Goal: Task Accomplishment & Management: Manage account settings

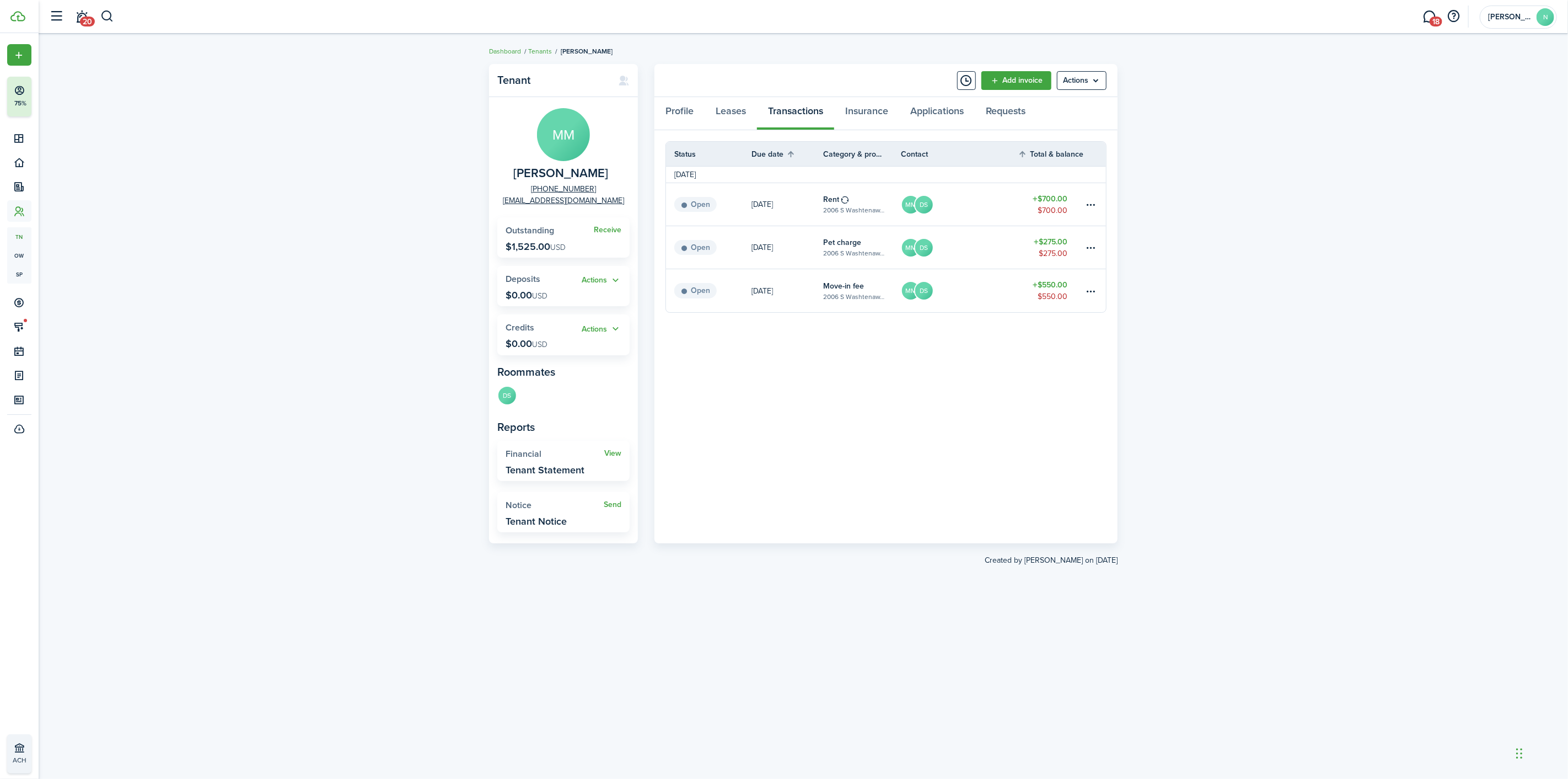
click at [784, 200] on link "[DATE]" at bounding box center [788, 204] width 72 height 43
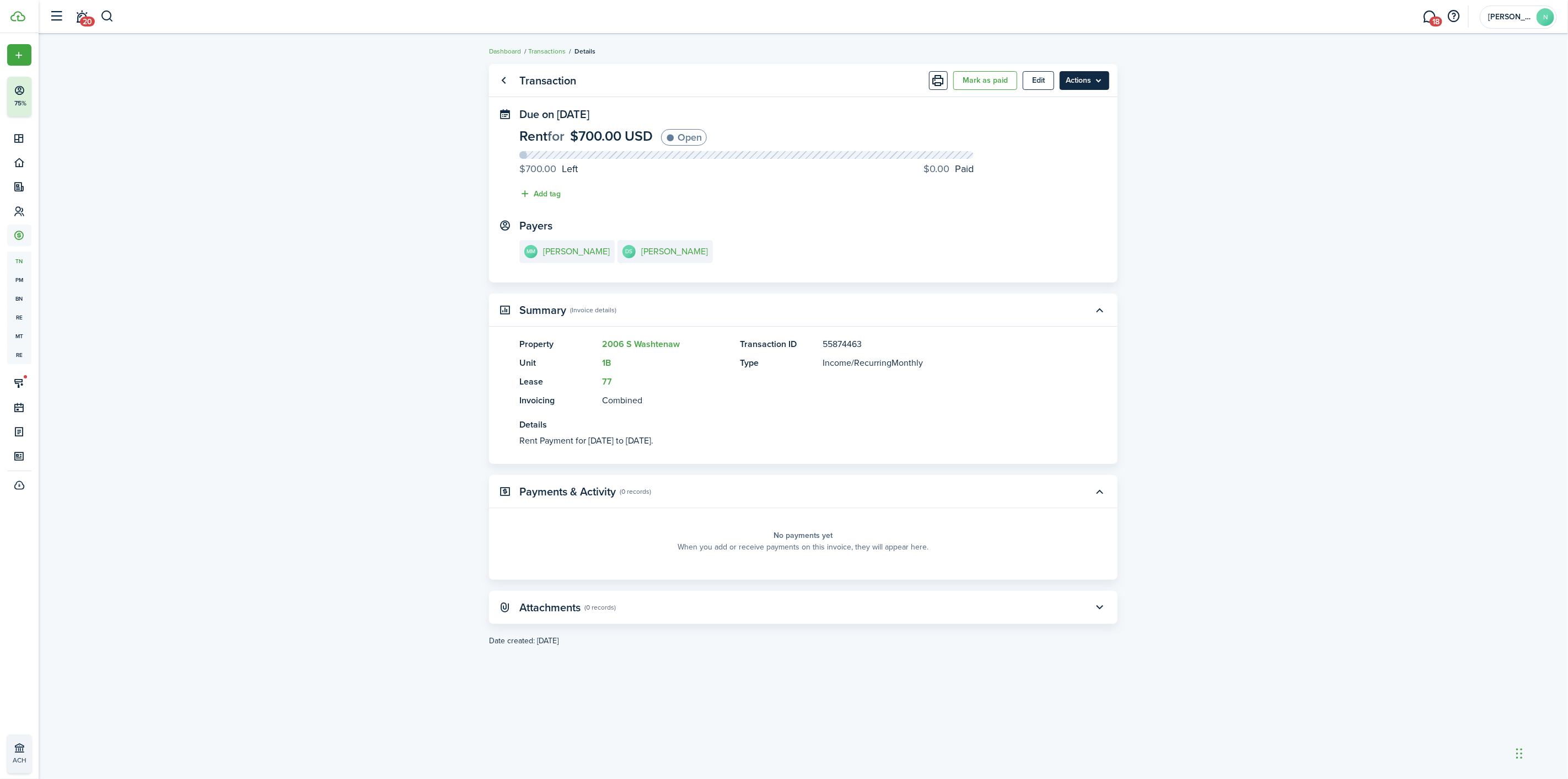
click at [1084, 74] on menu-btn "Actions" at bounding box center [1084, 80] width 49 height 19
click at [740, 255] on panel-main-content "MM [PERSON_NAME] DS [PERSON_NAME]" at bounding box center [803, 253] width 568 height 26
click at [548, 255] on e-details-info-title "[PERSON_NAME]" at bounding box center [576, 252] width 67 height 10
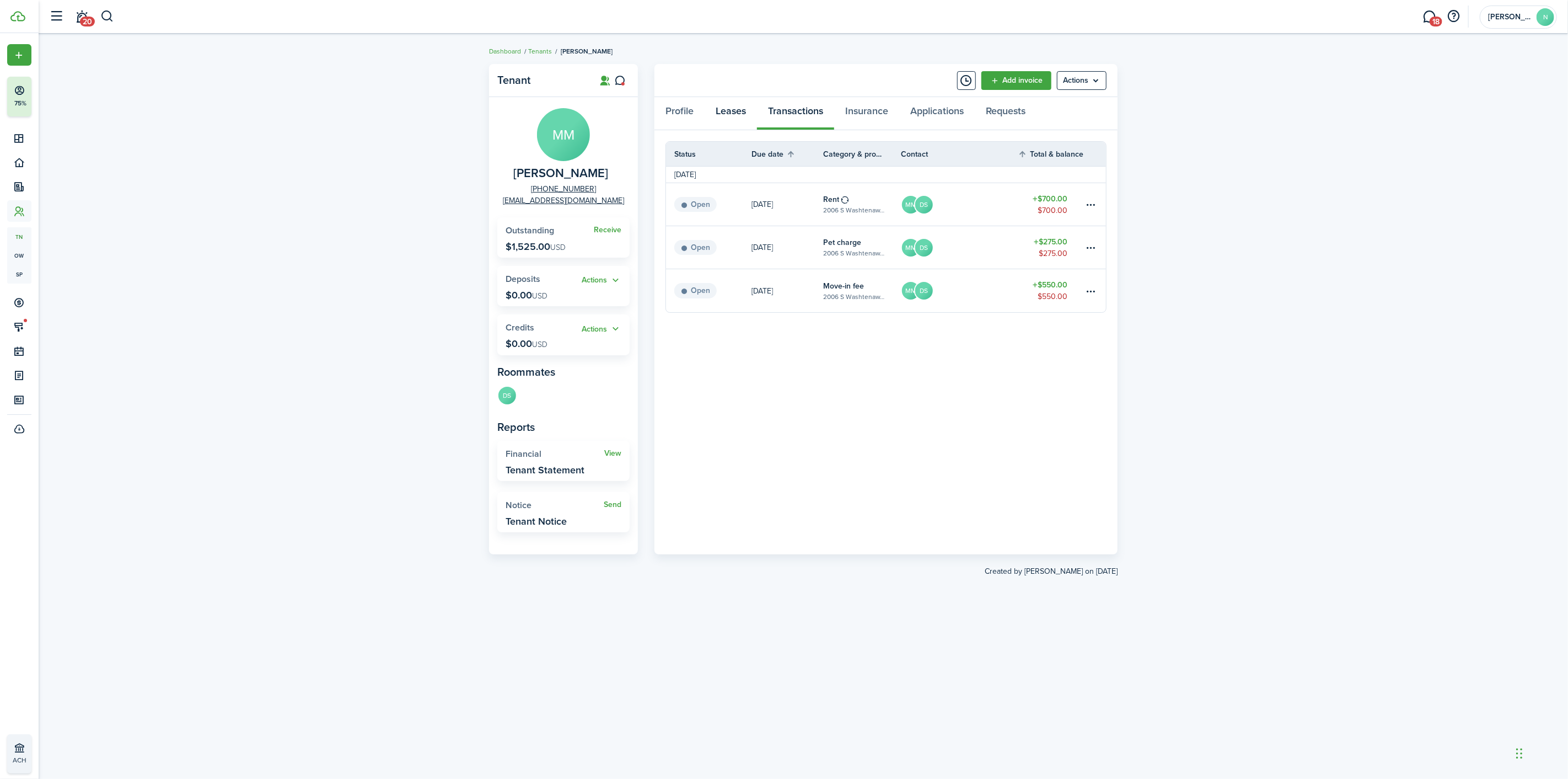
click at [740, 113] on link "Leases" at bounding box center [731, 113] width 52 height 33
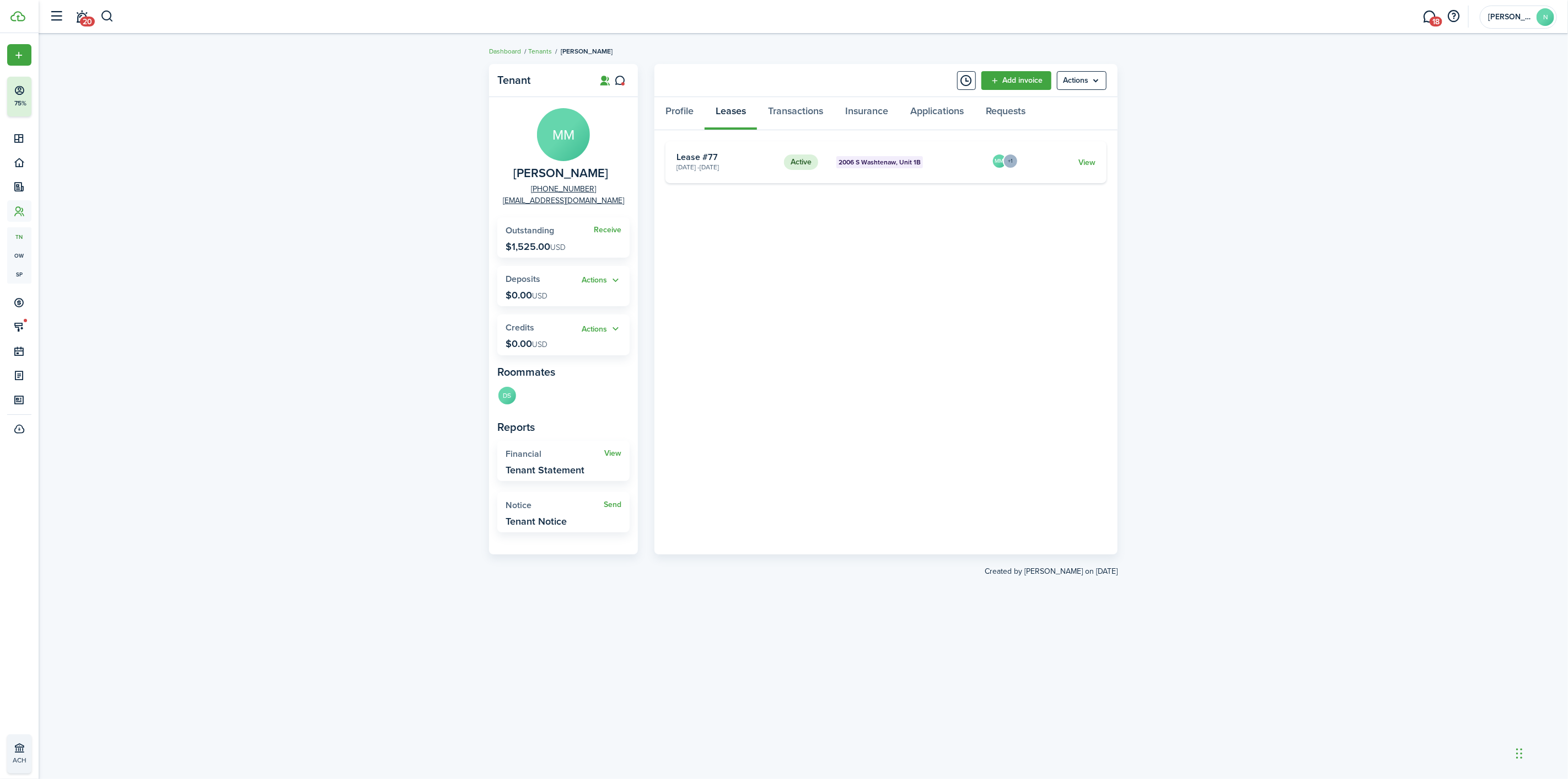
click at [1094, 171] on card "Active 2006 S Washtenaw, Unit 1B [DATE] - [DATE] Lease #77 MM +1 View" at bounding box center [886, 162] width 441 height 42
click at [1090, 157] on link "View" at bounding box center [1087, 162] width 17 height 12
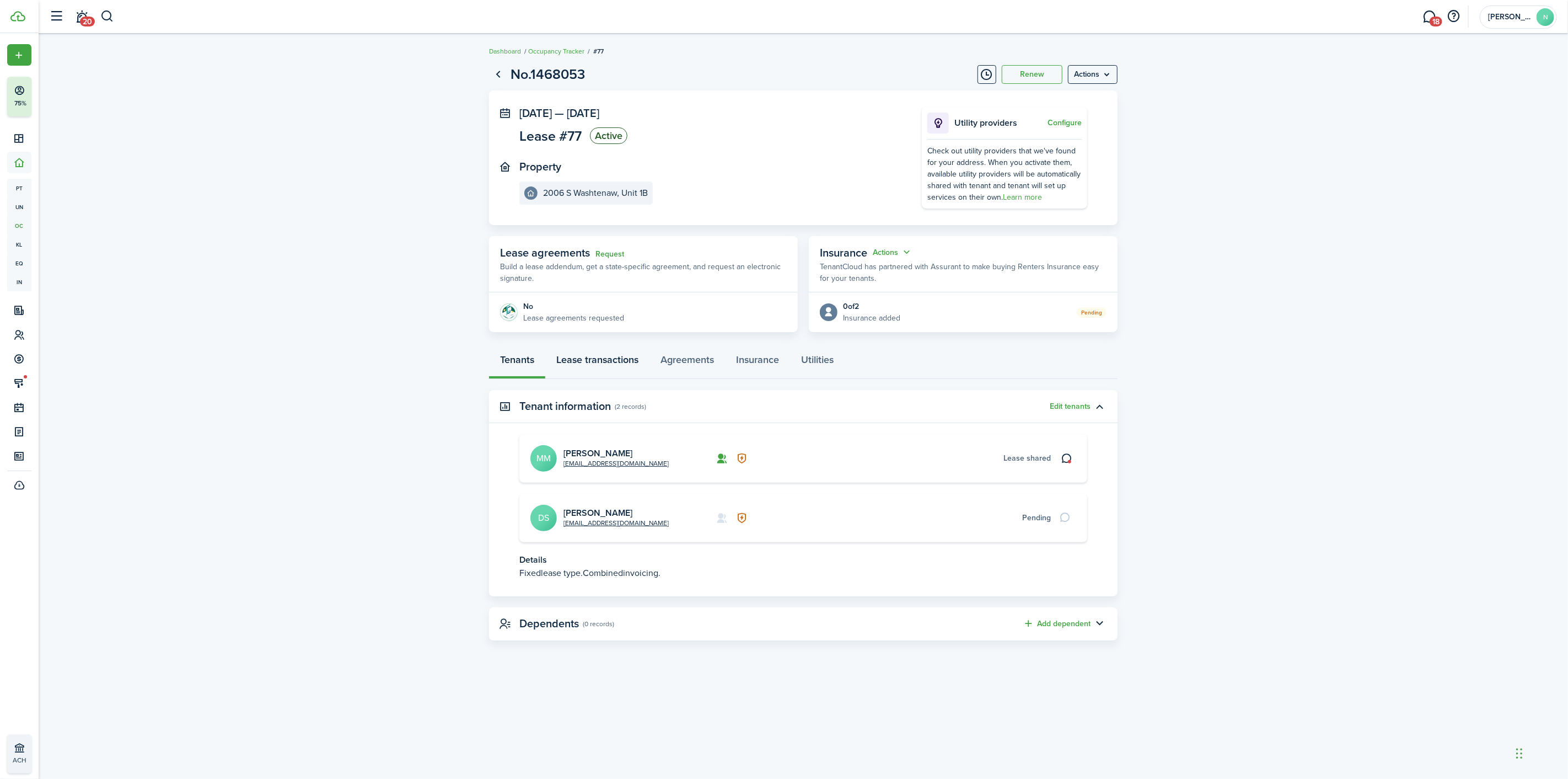
click at [583, 363] on link "Lease transactions" at bounding box center [597, 362] width 104 height 33
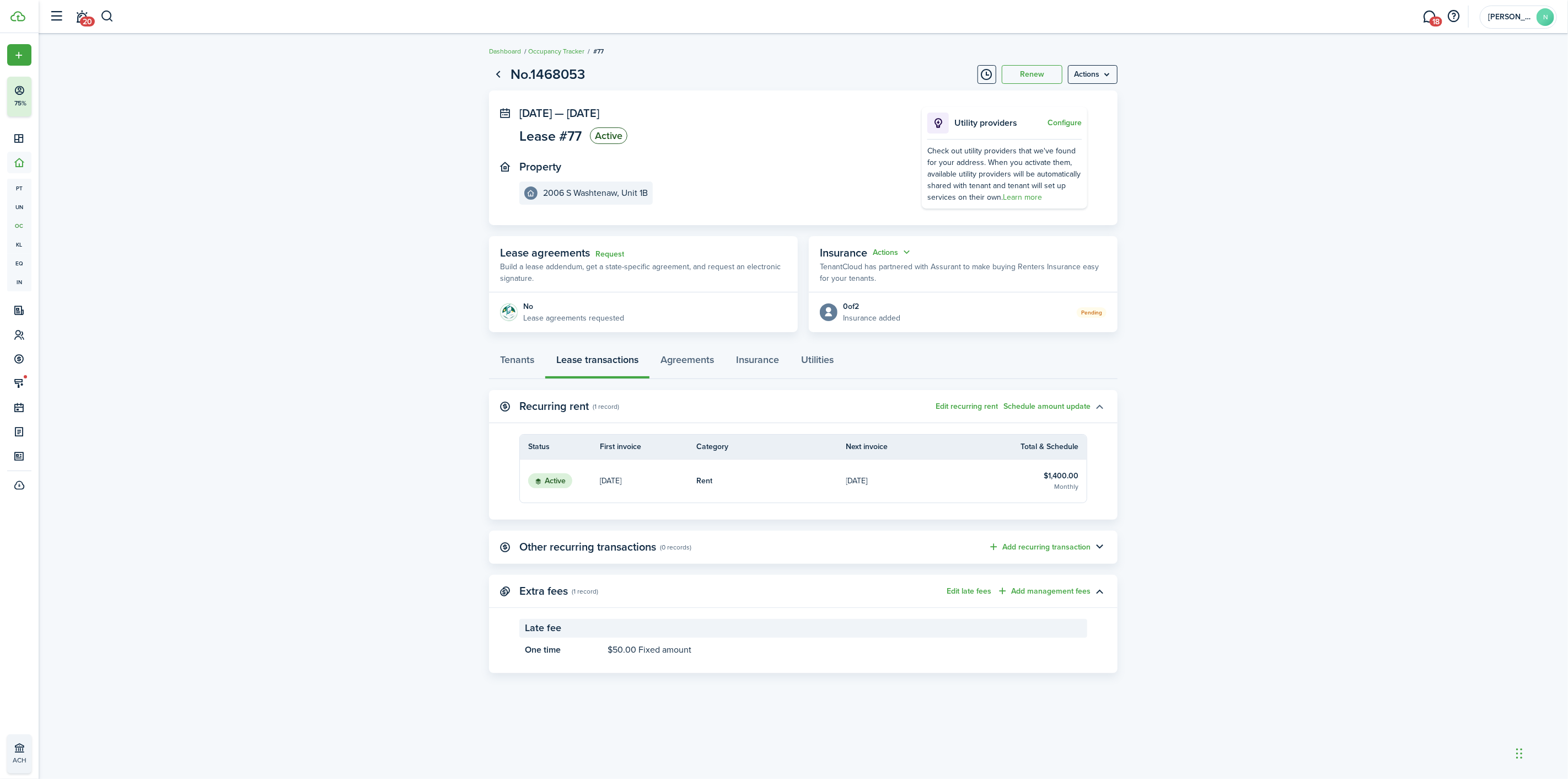
click at [1104, 404] on button "button" at bounding box center [1100, 407] width 19 height 19
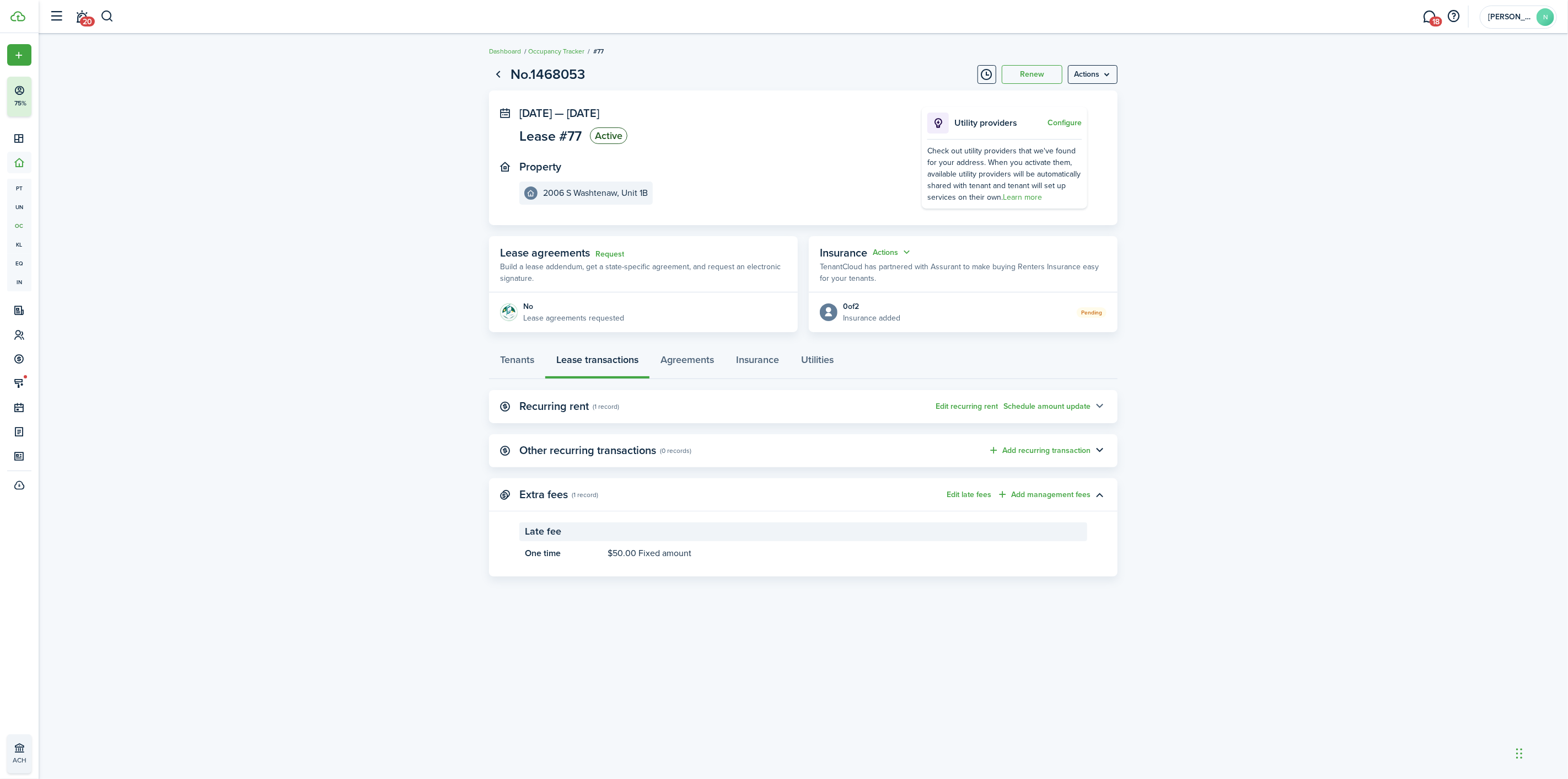
click at [1104, 404] on button "button" at bounding box center [1100, 407] width 19 height 19
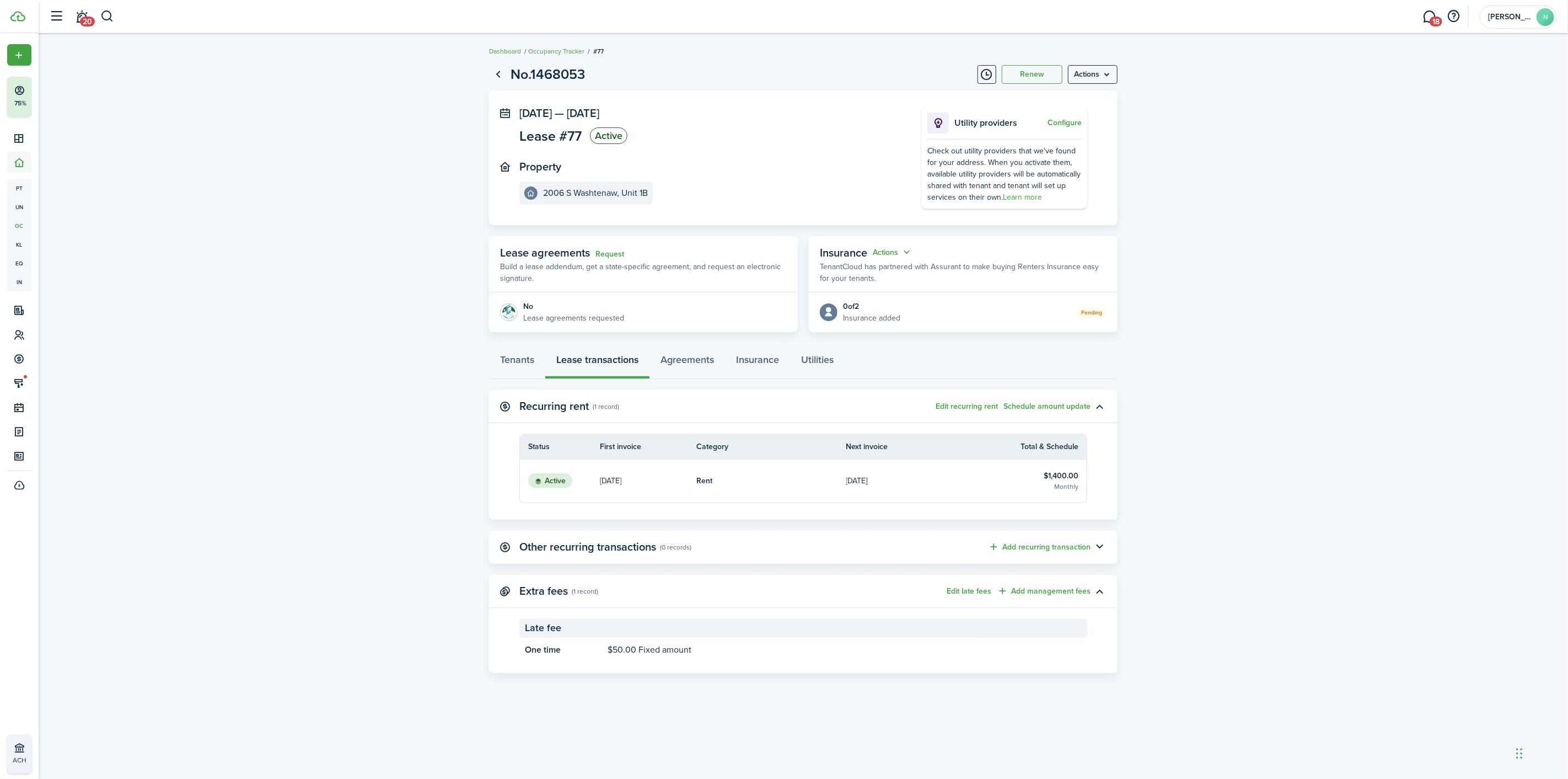
click at [1057, 477] on table-info-title "$1,400.00" at bounding box center [1061, 475] width 35 height 12
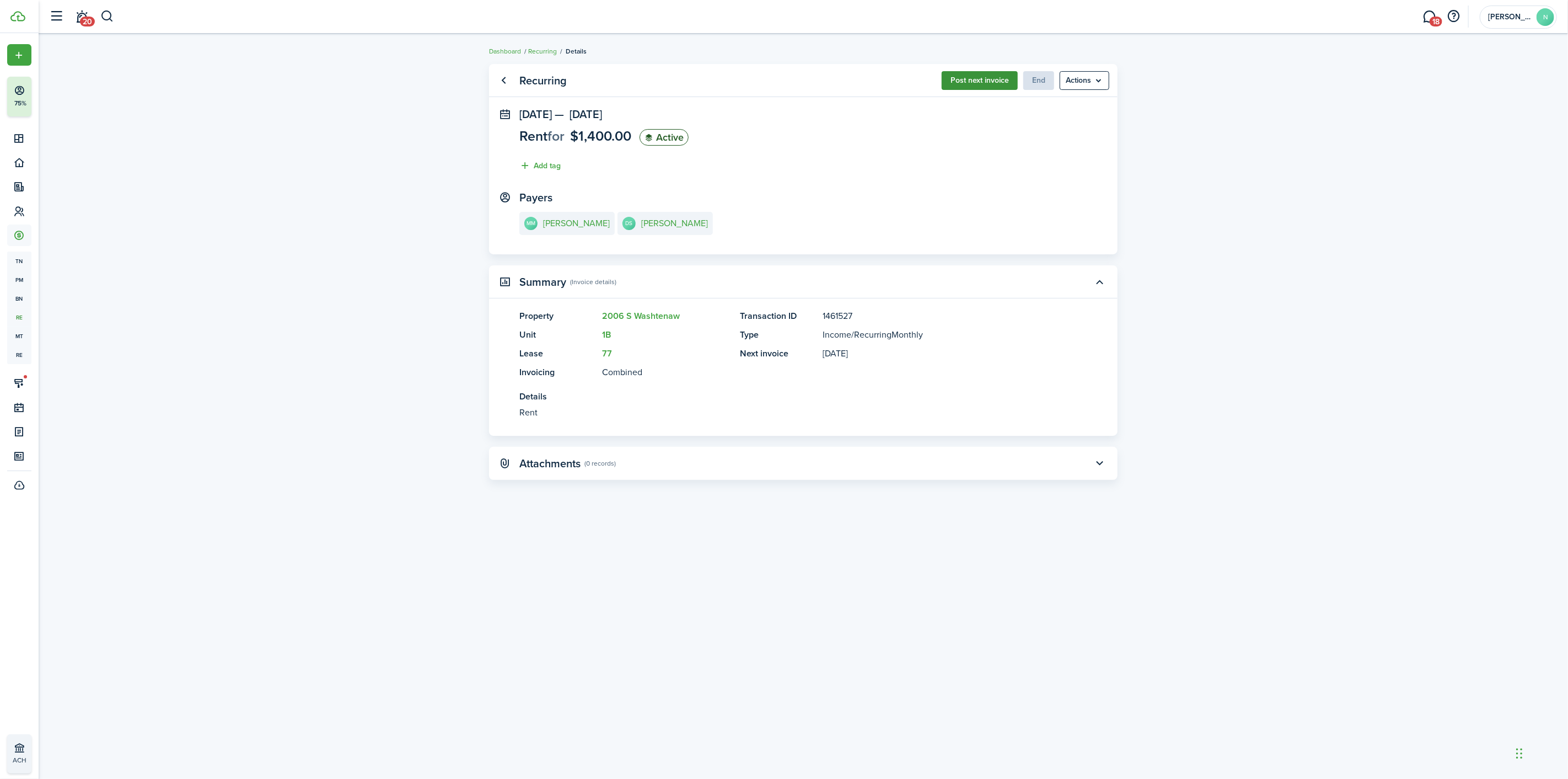
click at [996, 84] on button "Post next invoice" at bounding box center [980, 80] width 76 height 19
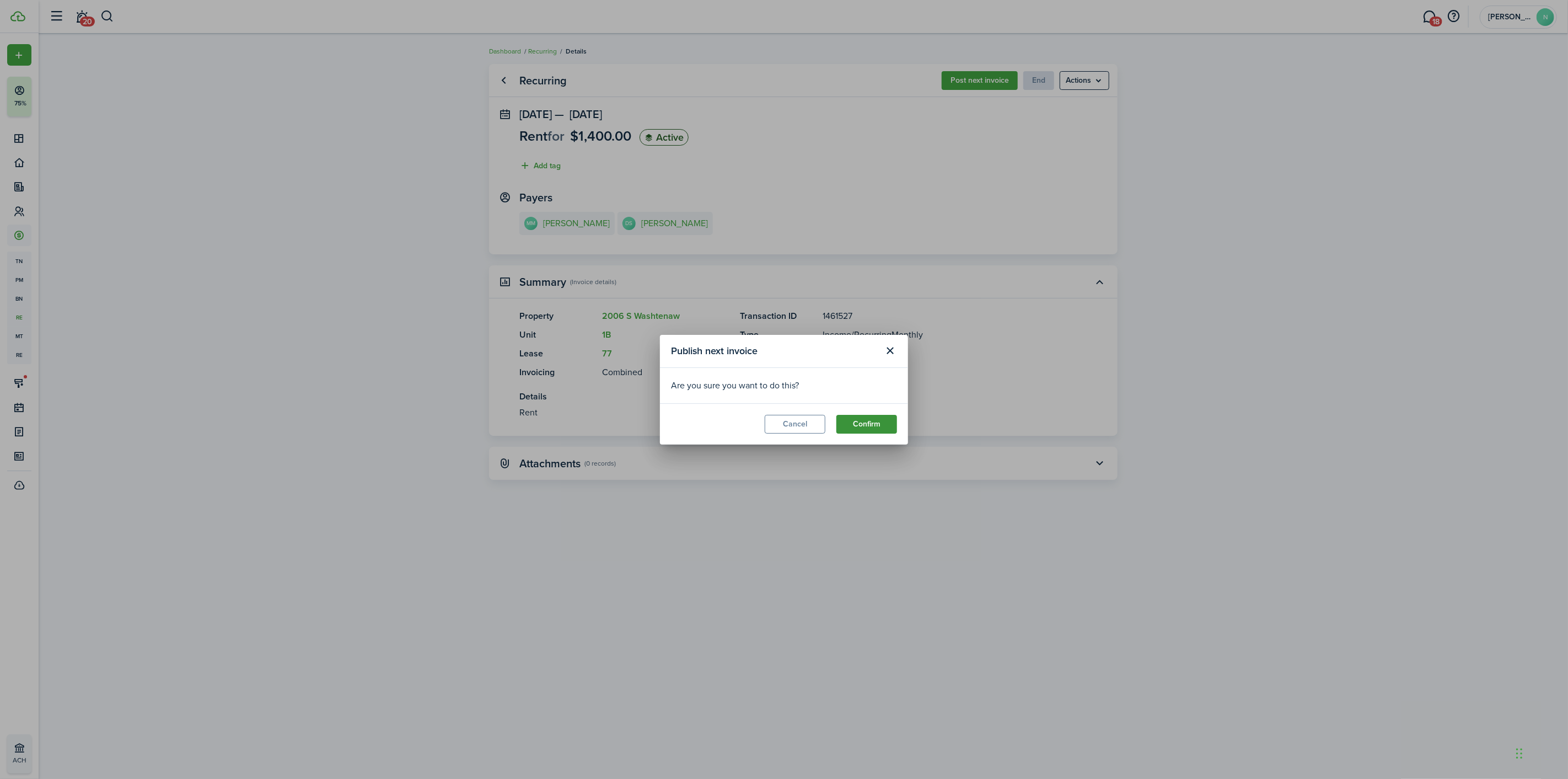
click at [867, 420] on button "Confirm" at bounding box center [867, 424] width 61 height 19
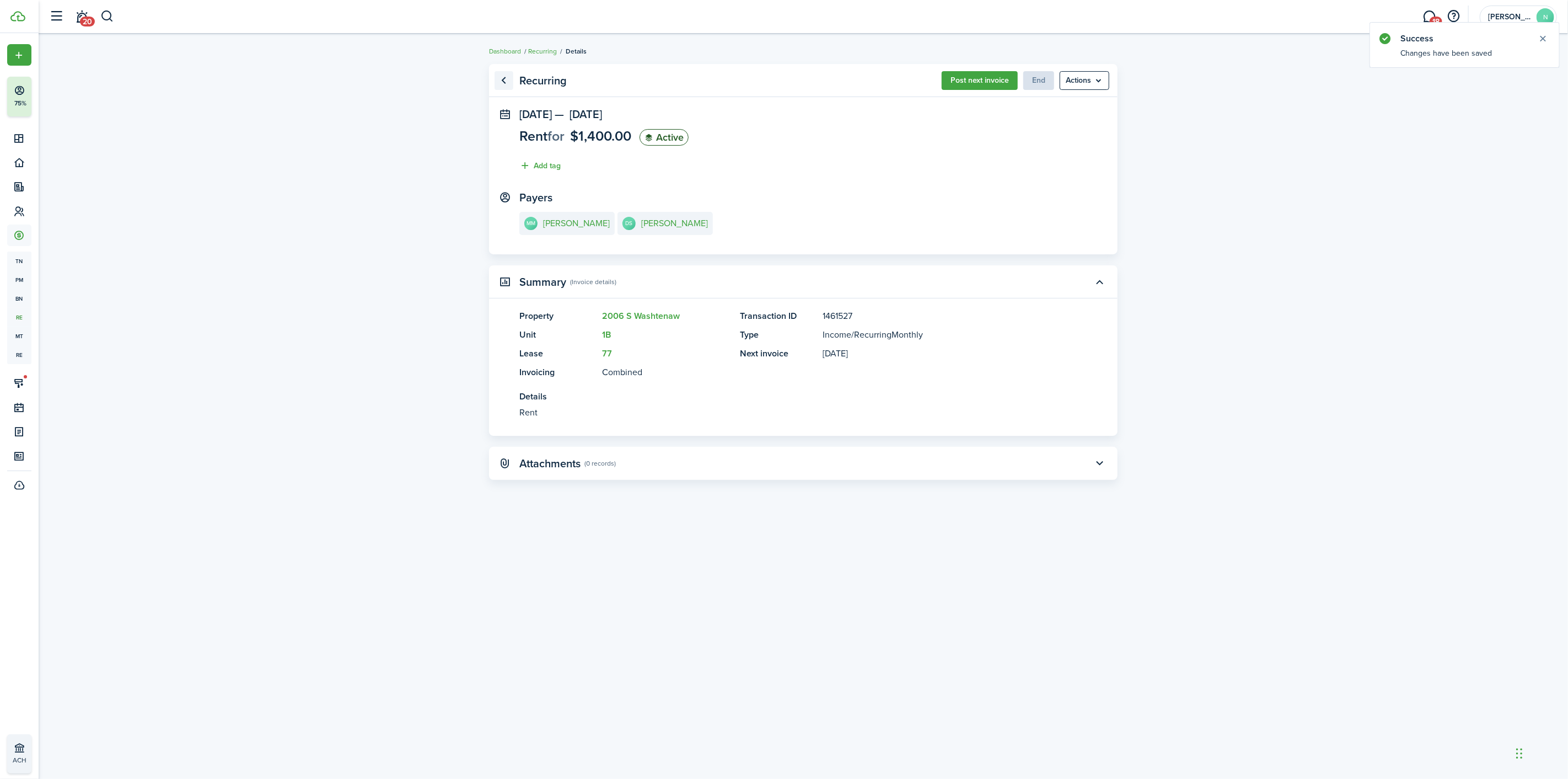
click at [504, 78] on link "Go back" at bounding box center [504, 80] width 19 height 19
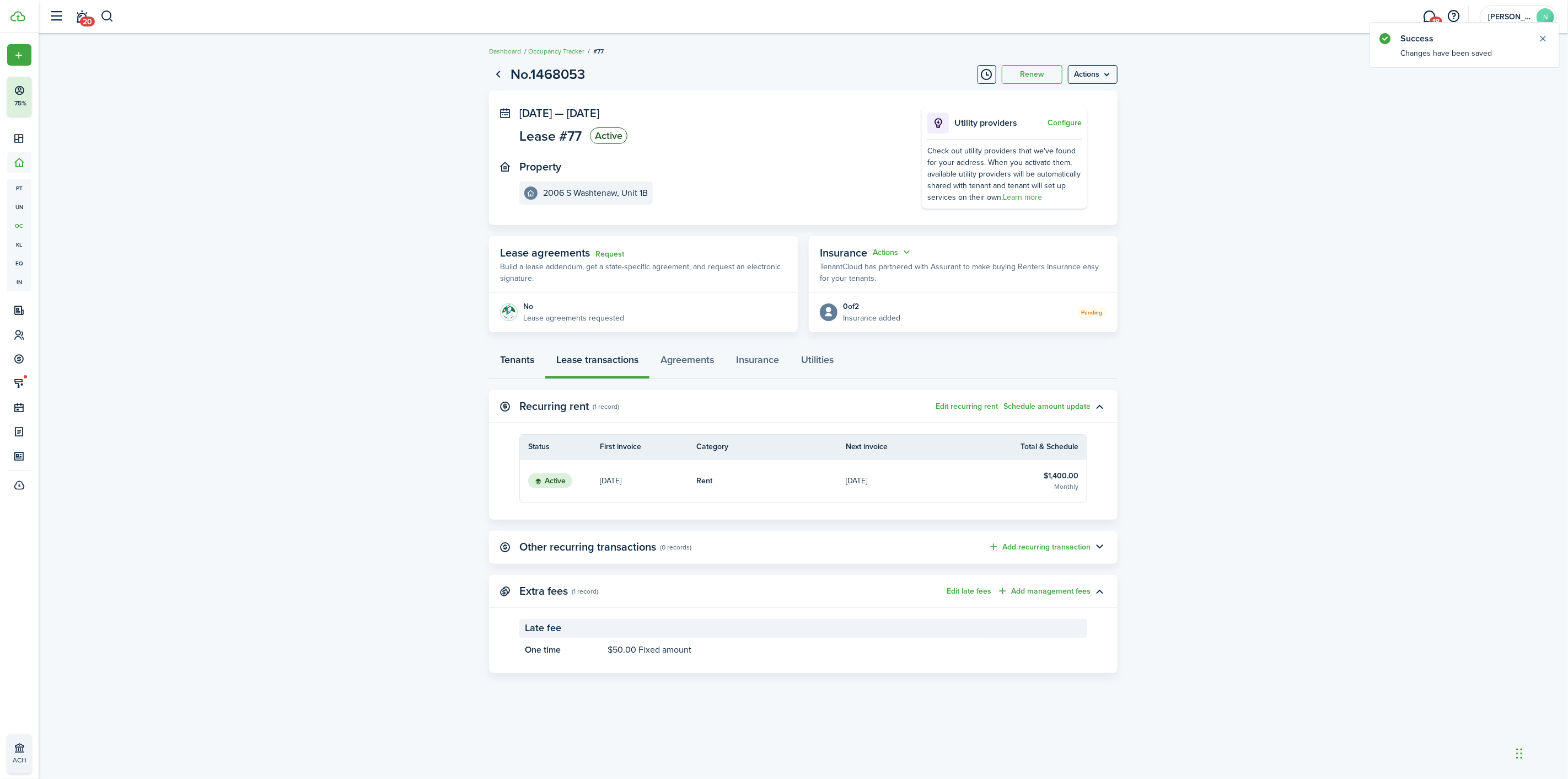
click at [515, 363] on link "Tenants" at bounding box center [517, 362] width 56 height 33
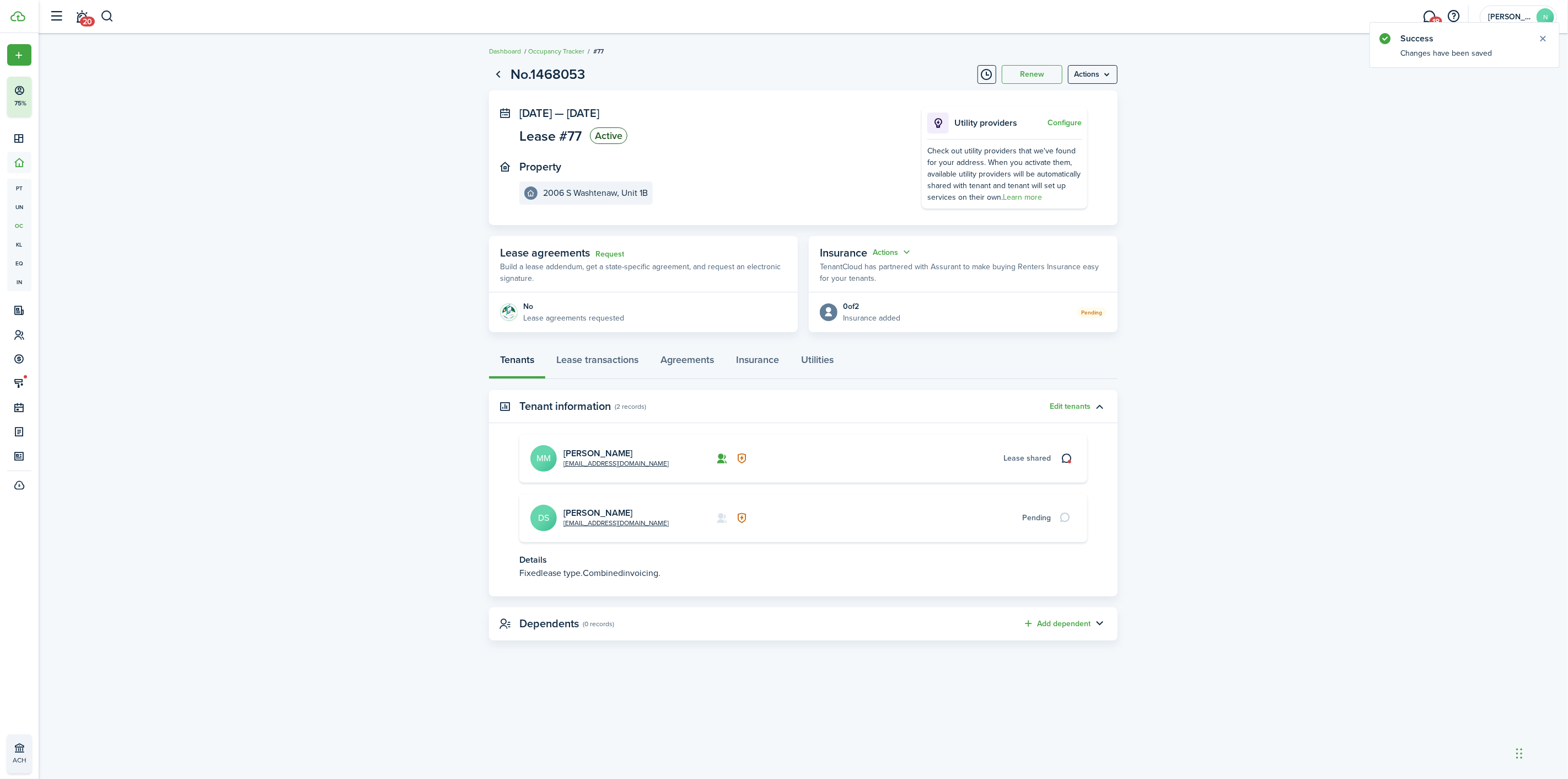
click at [621, 450] on card-title "[PERSON_NAME]" at bounding box center [637, 454] width 146 height 10
click at [605, 450] on link "[PERSON_NAME]" at bounding box center [598, 453] width 69 height 13
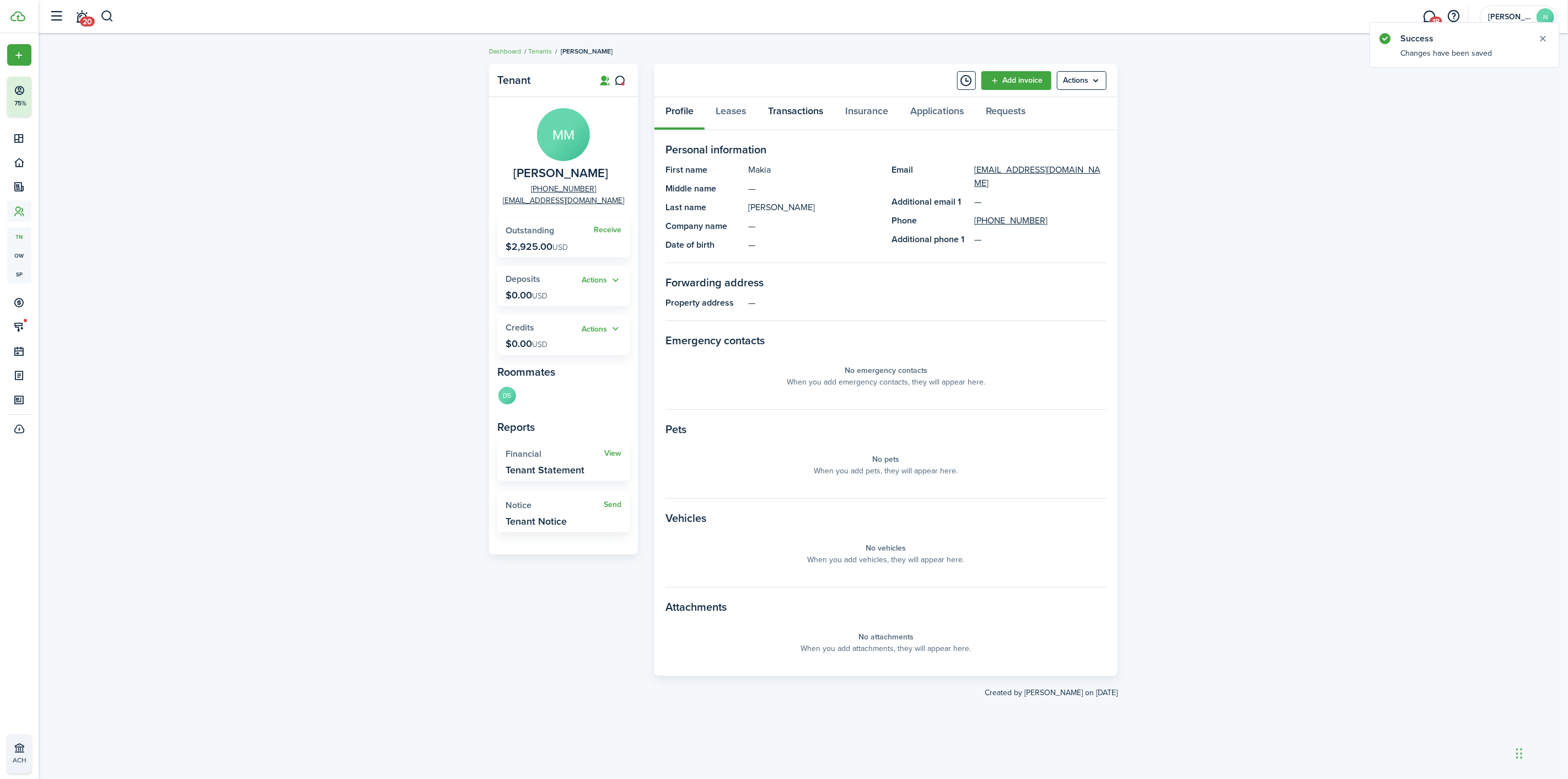
click at [803, 119] on link "Transactions" at bounding box center [796, 113] width 77 height 33
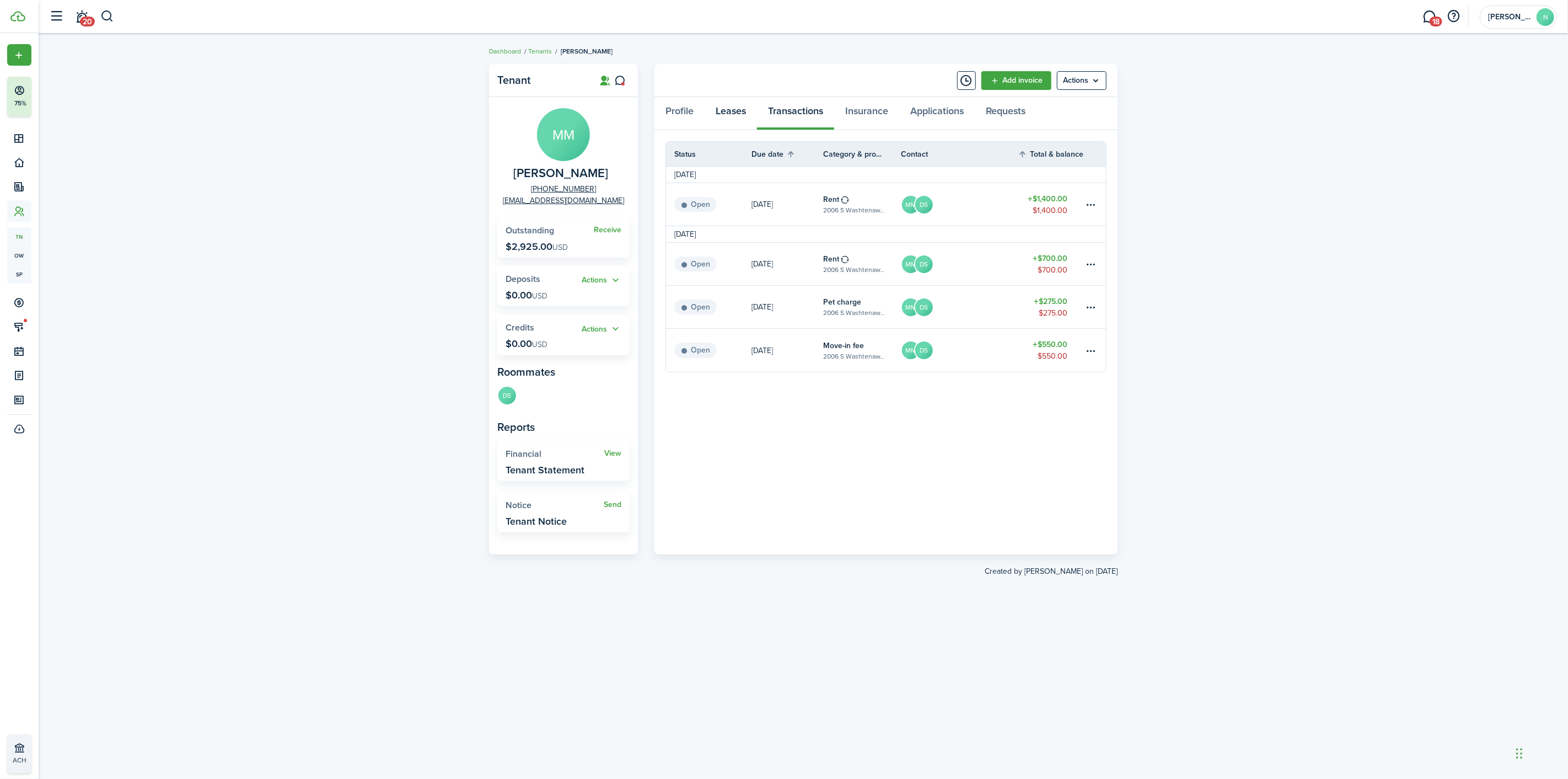
click at [715, 105] on link "Leases" at bounding box center [731, 113] width 52 height 33
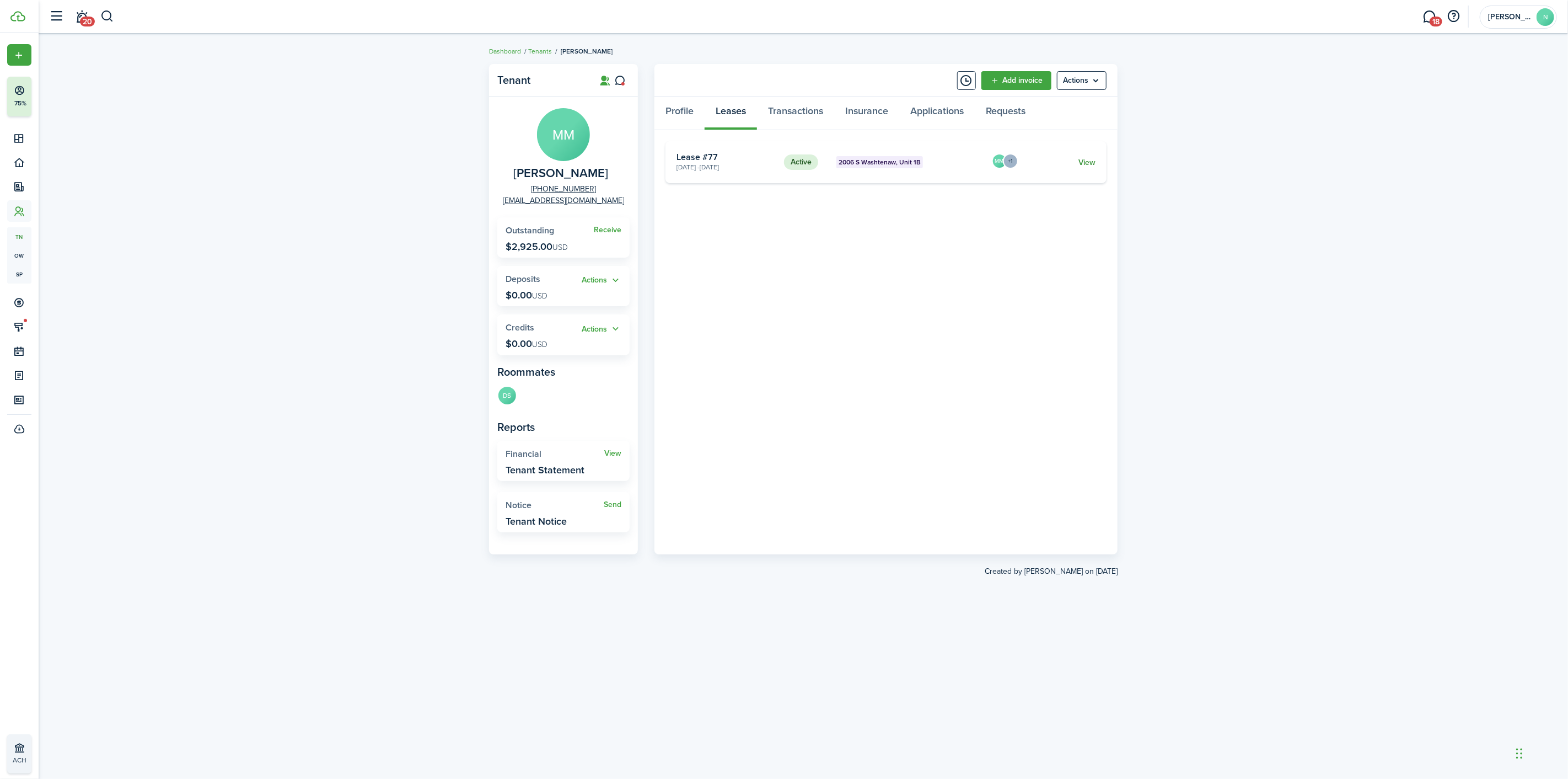
click at [1078, 162] on link "View" at bounding box center [1087, 162] width 17 height 12
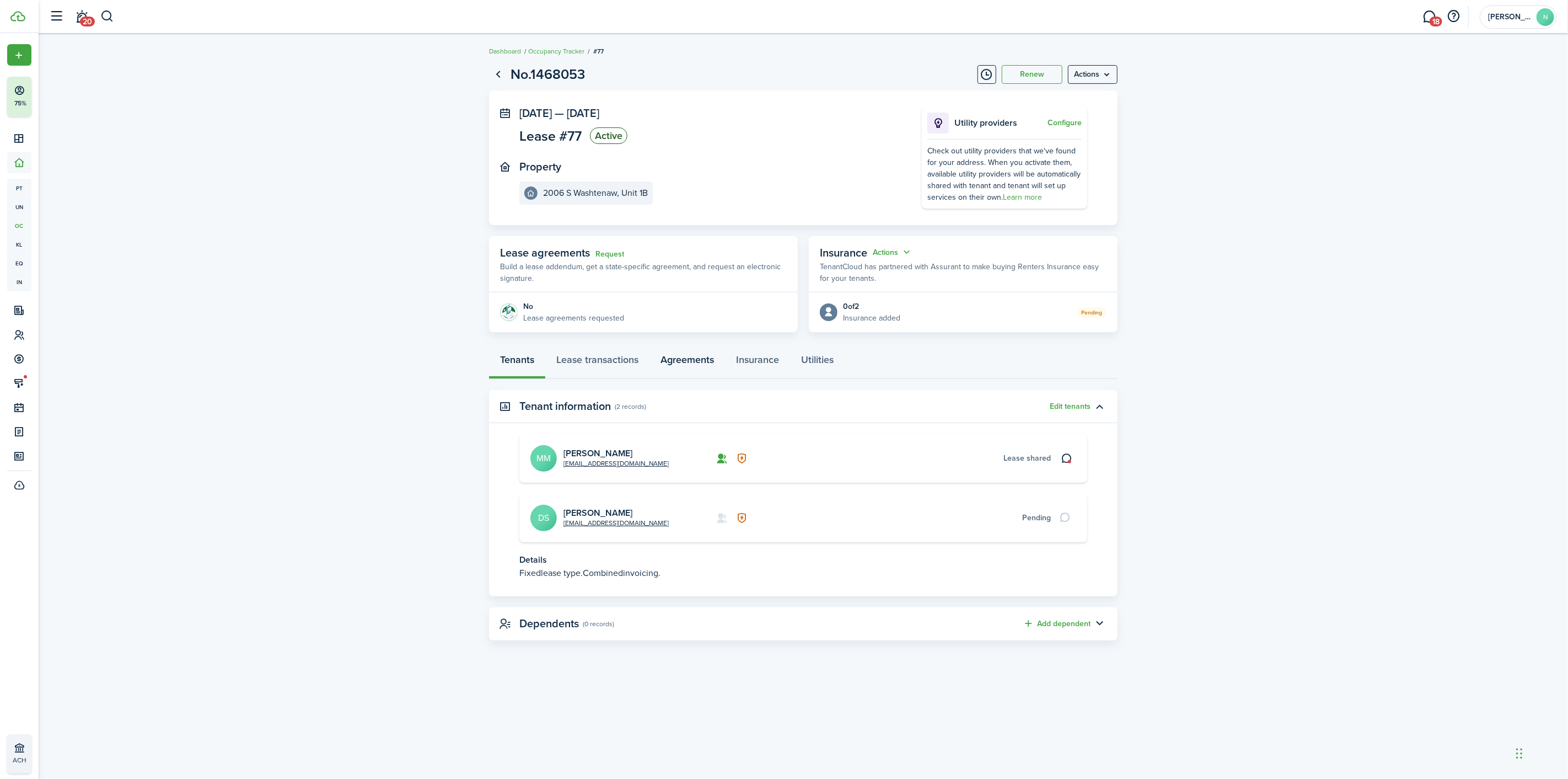
click at [668, 366] on link "Agreements" at bounding box center [687, 362] width 76 height 33
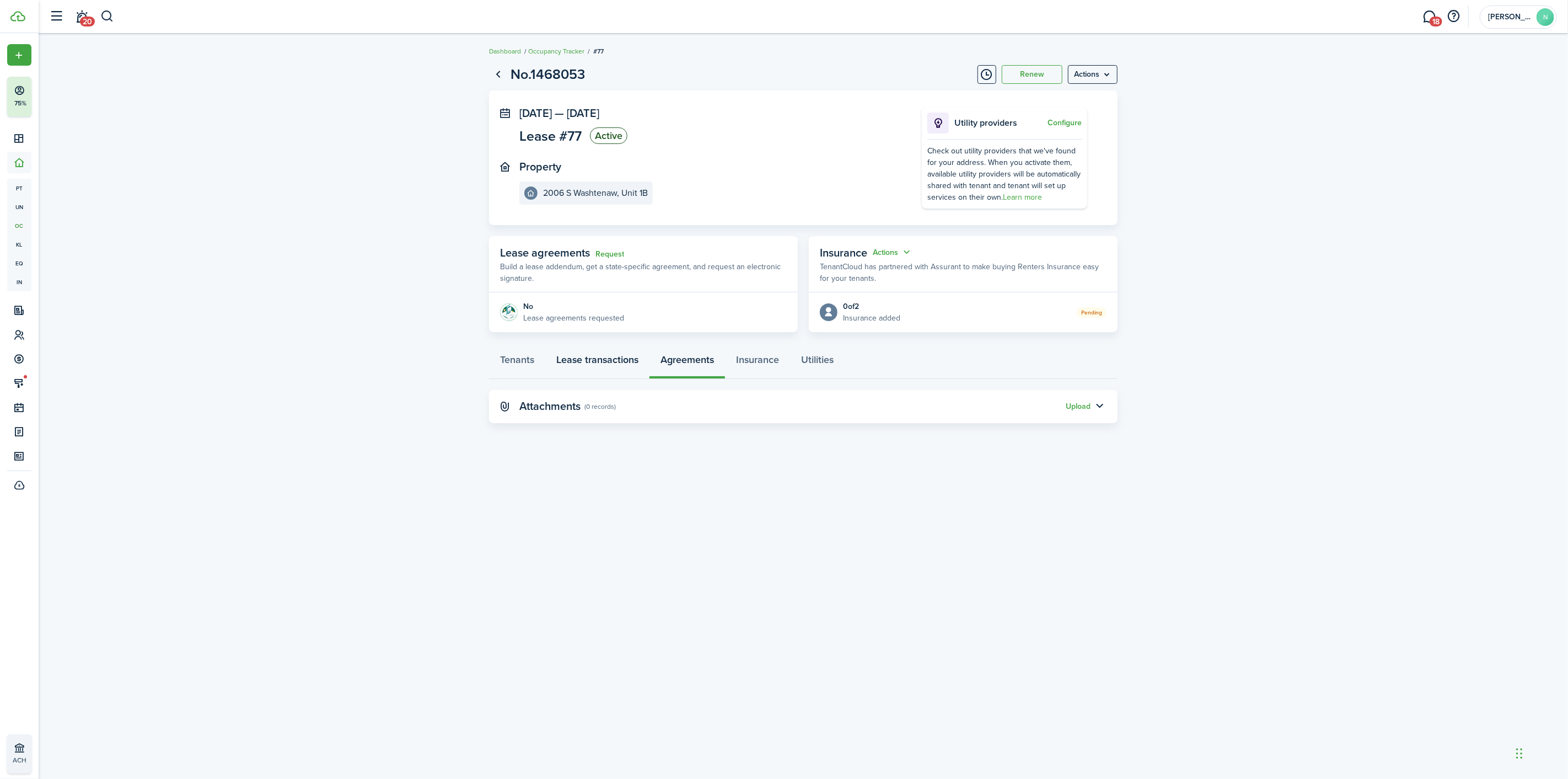
click at [572, 361] on link "Lease transactions" at bounding box center [597, 362] width 104 height 33
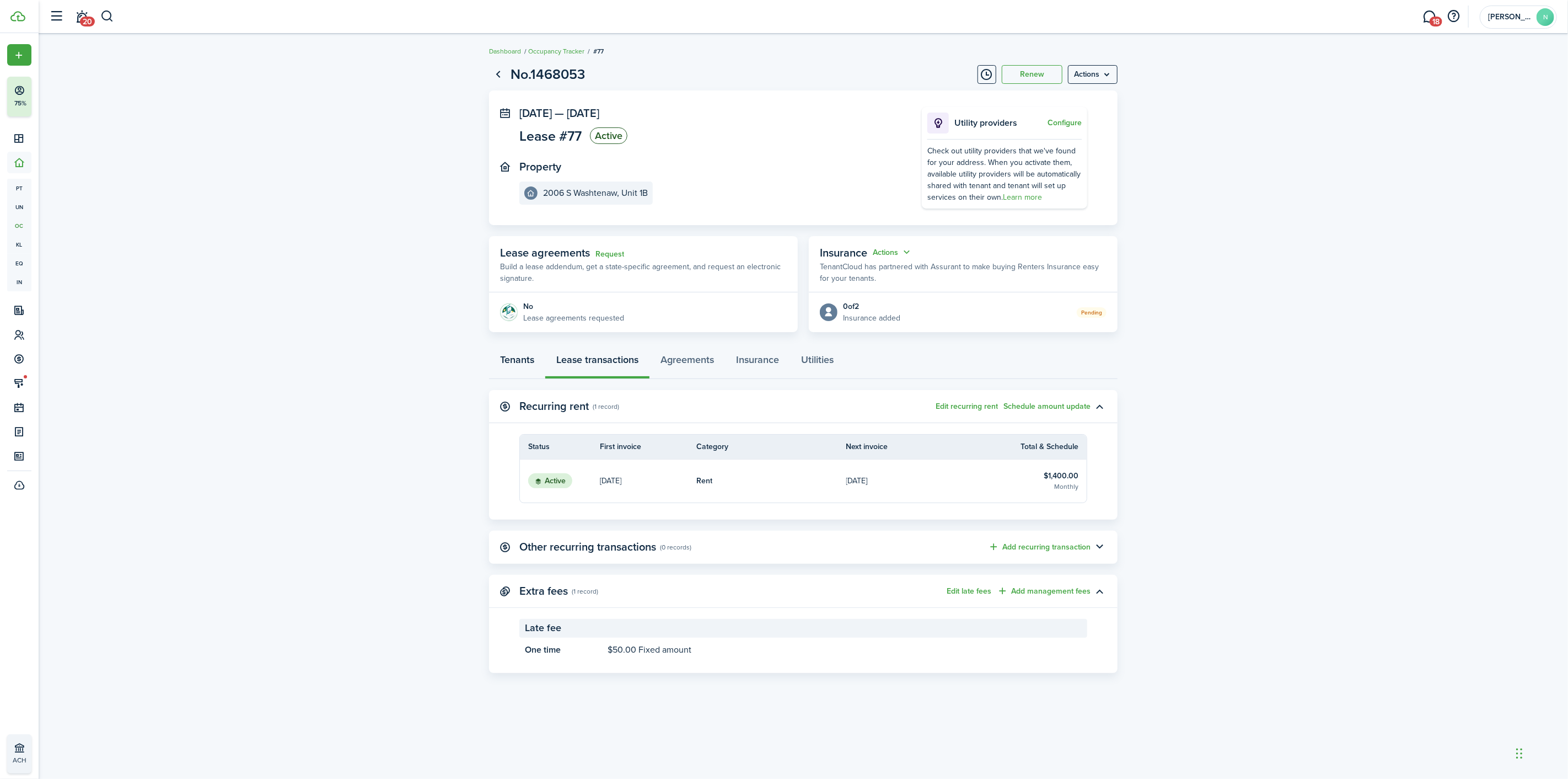
click at [528, 360] on link "Tenants" at bounding box center [517, 362] width 56 height 33
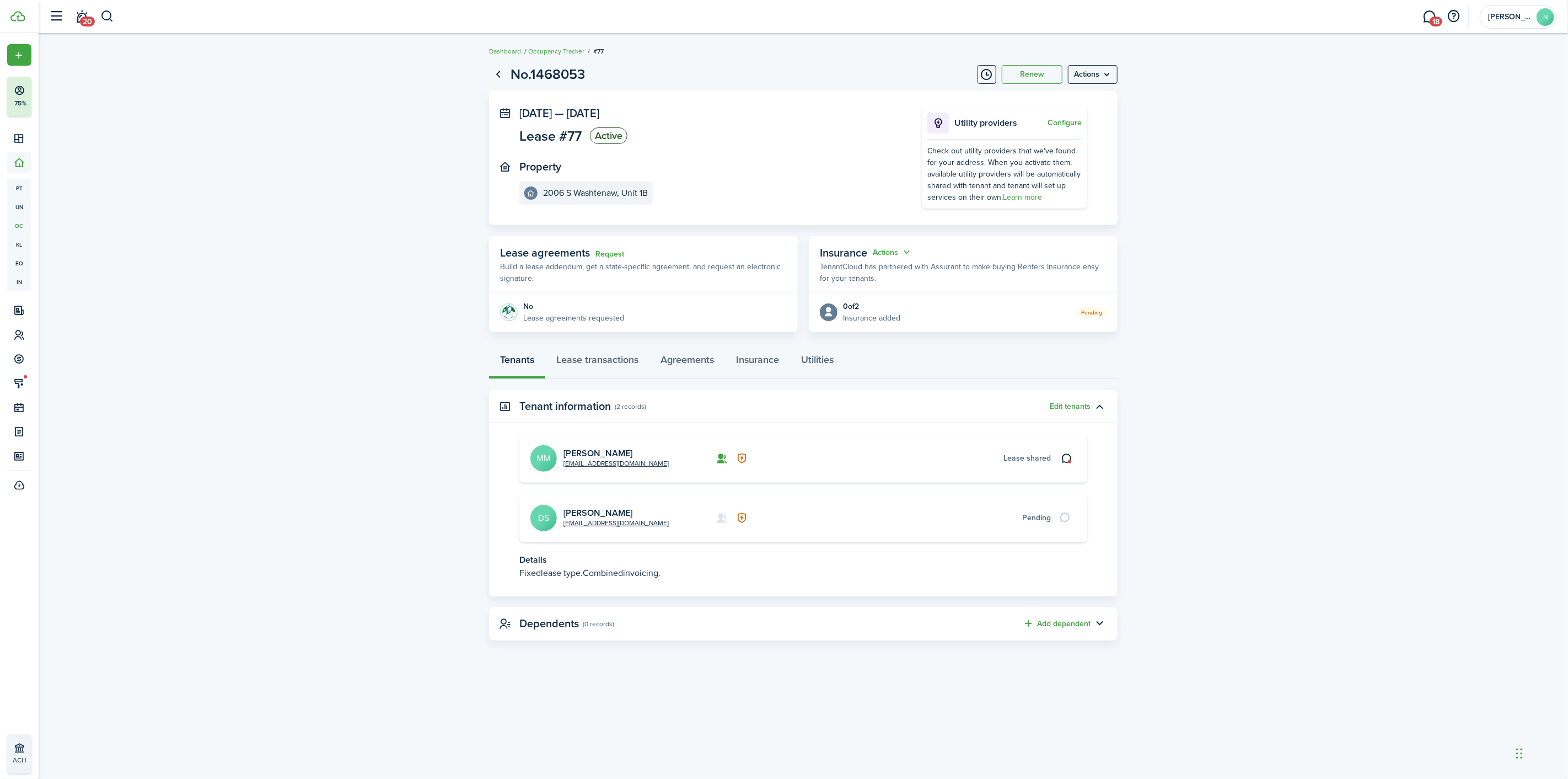
click at [1010, 457] on span "Lease shared" at bounding box center [1027, 458] width 48 height 12
click at [699, 365] on link "Agreements" at bounding box center [687, 362] width 76 height 33
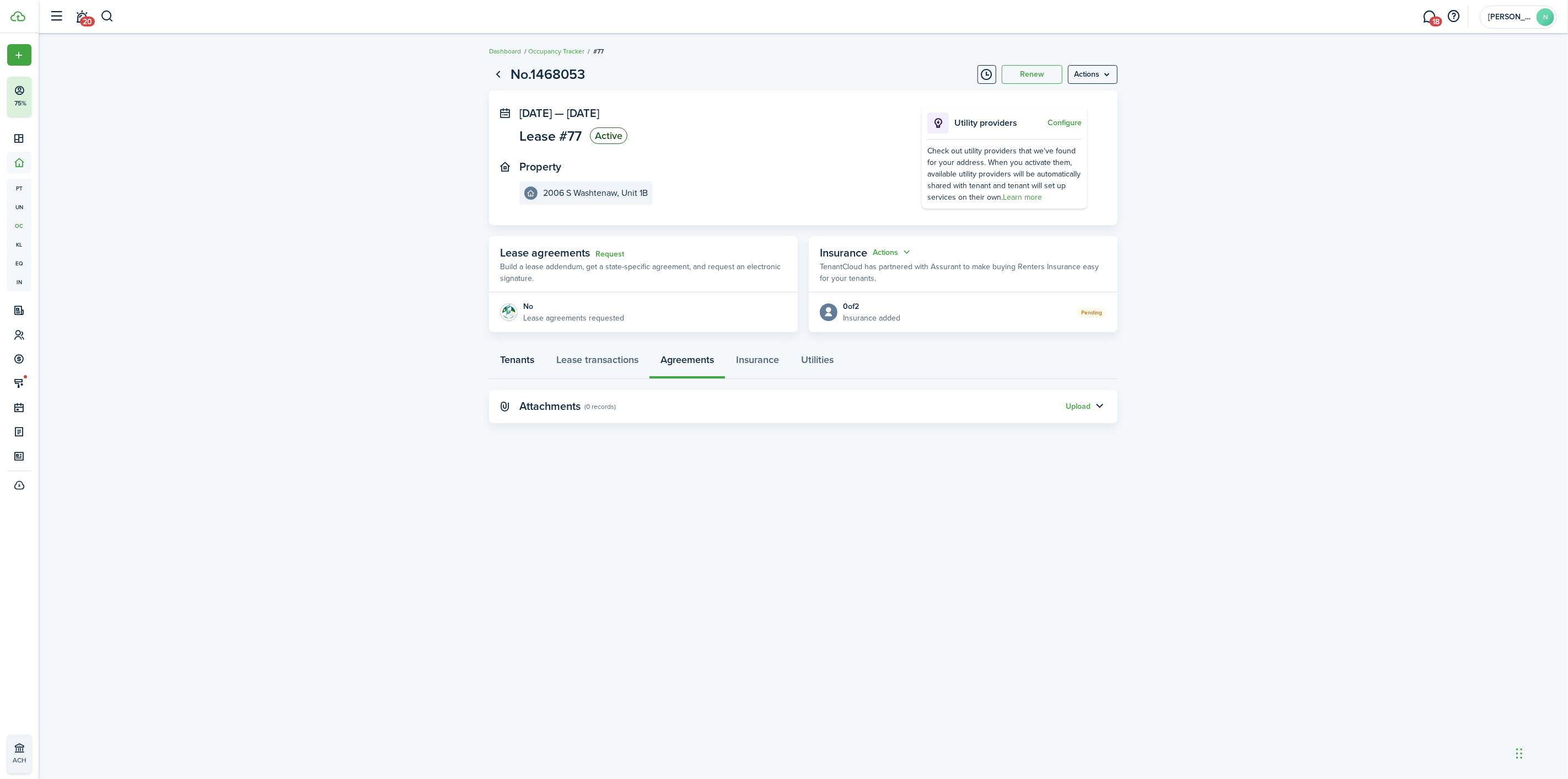
click at [527, 355] on link "Tenants" at bounding box center [517, 362] width 56 height 33
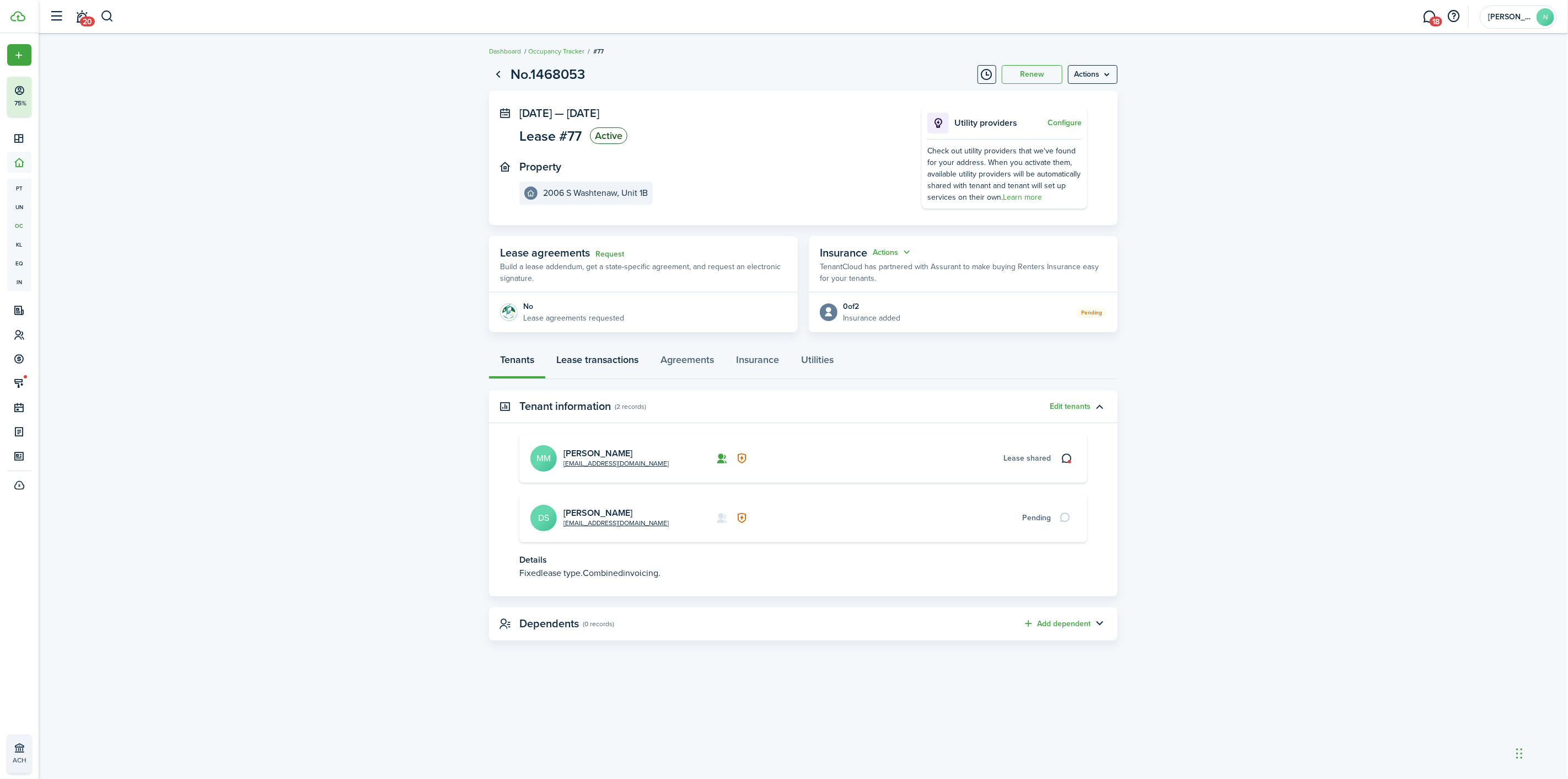
click at [588, 360] on link "Lease transactions" at bounding box center [597, 362] width 104 height 33
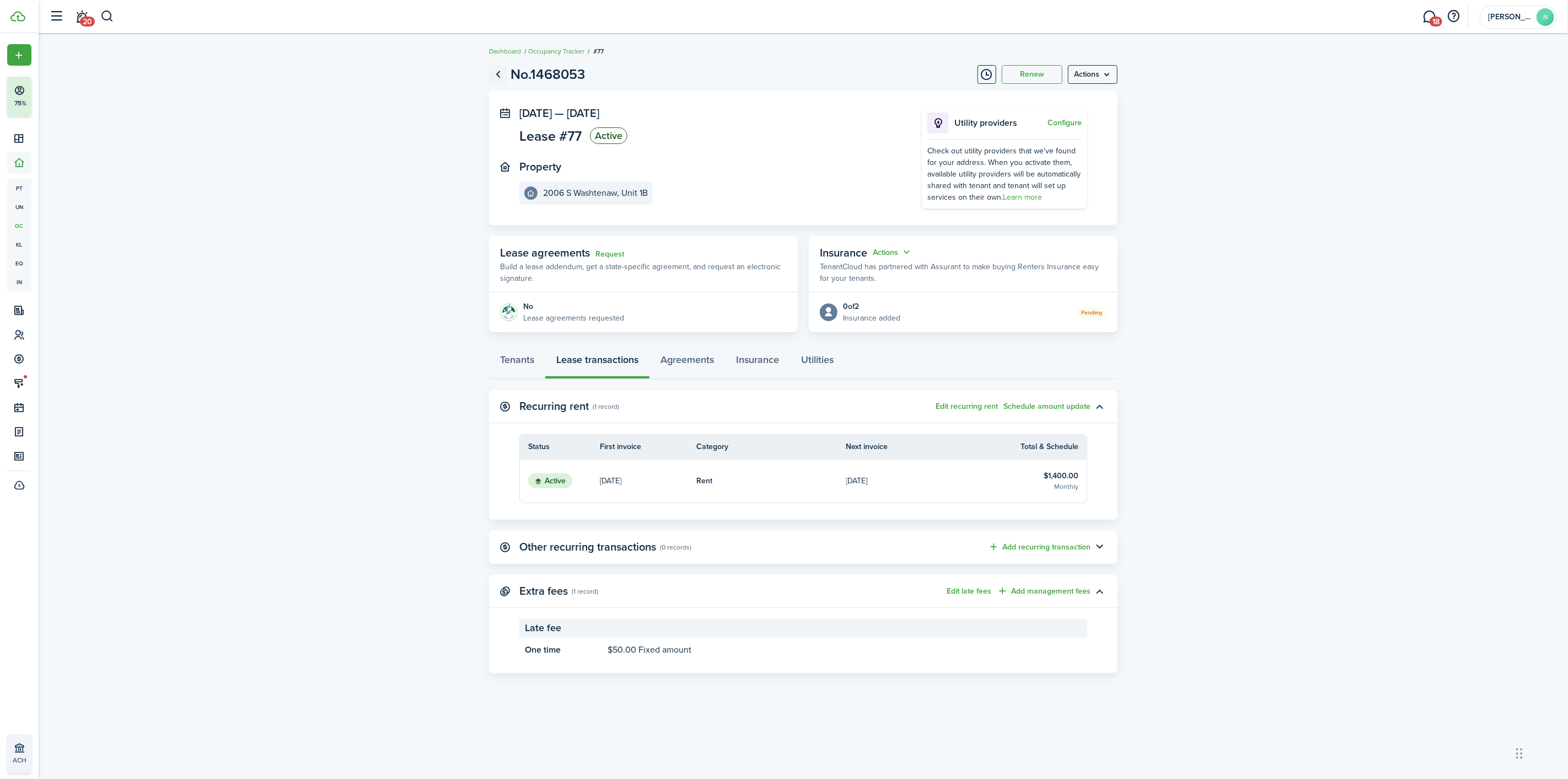
click at [505, 68] on link "Go back" at bounding box center [498, 74] width 19 height 19
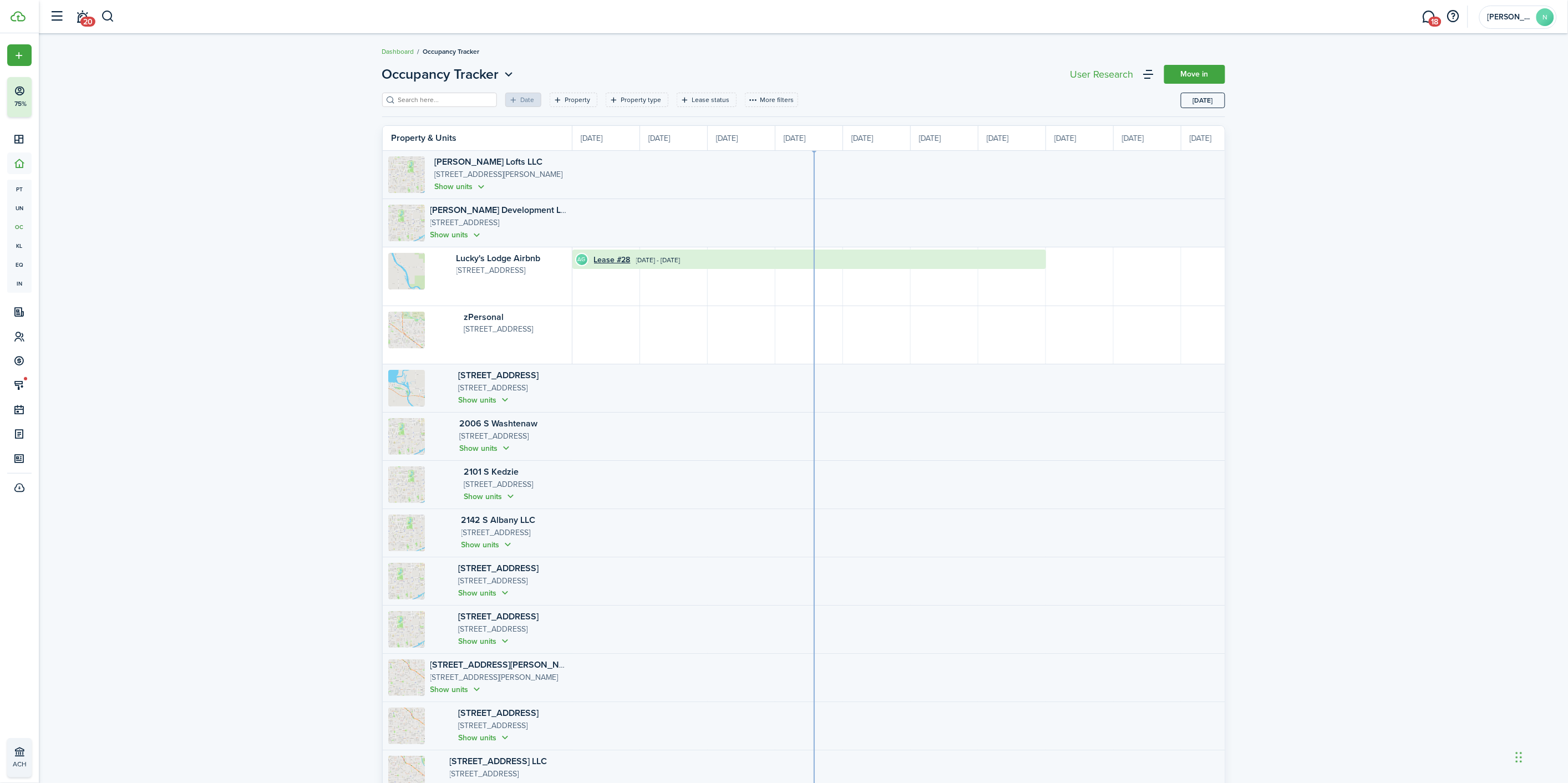
scroll to position [0, 202]
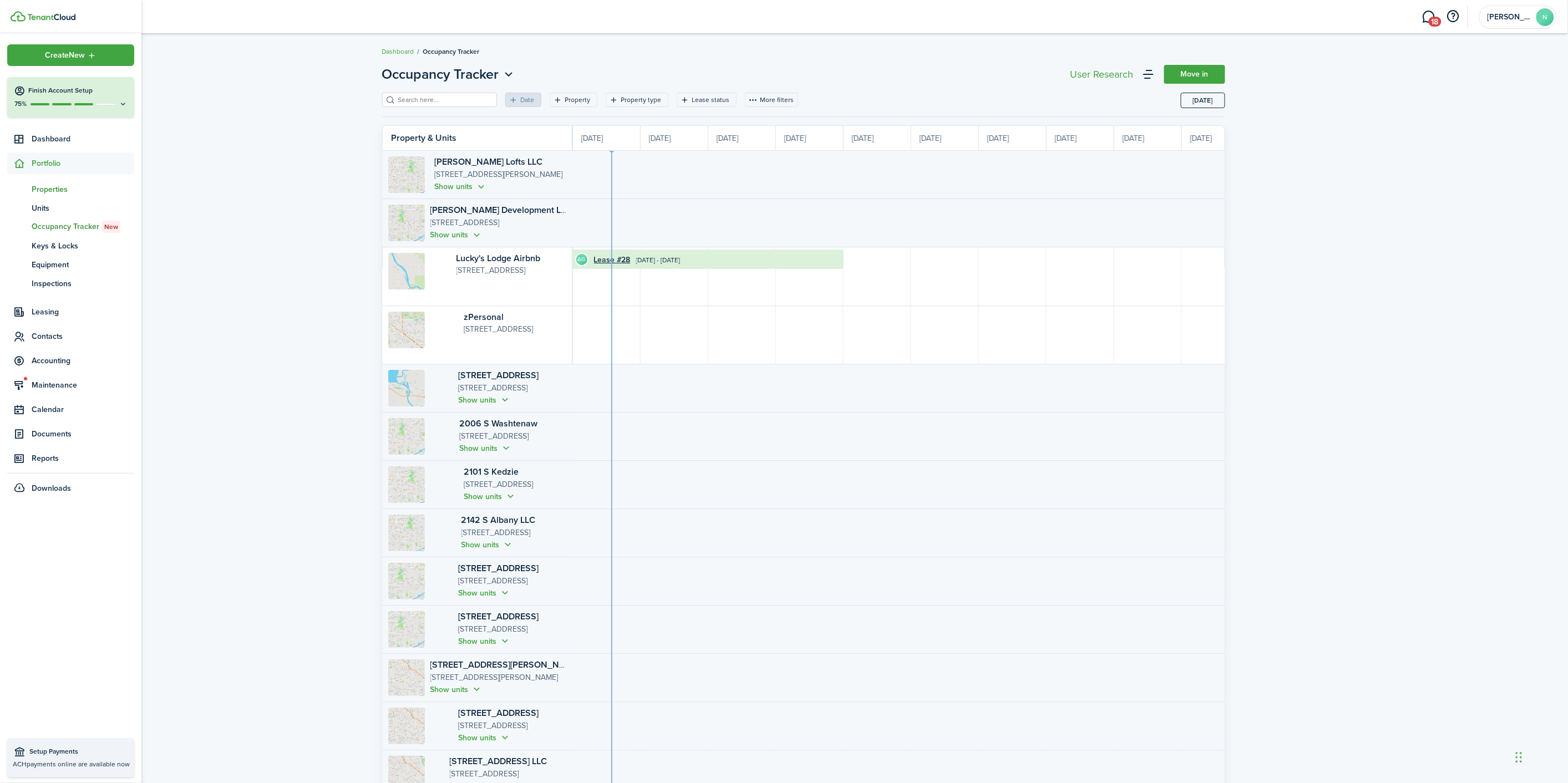
click at [66, 180] on link "pt Properties" at bounding box center [70, 189] width 127 height 19
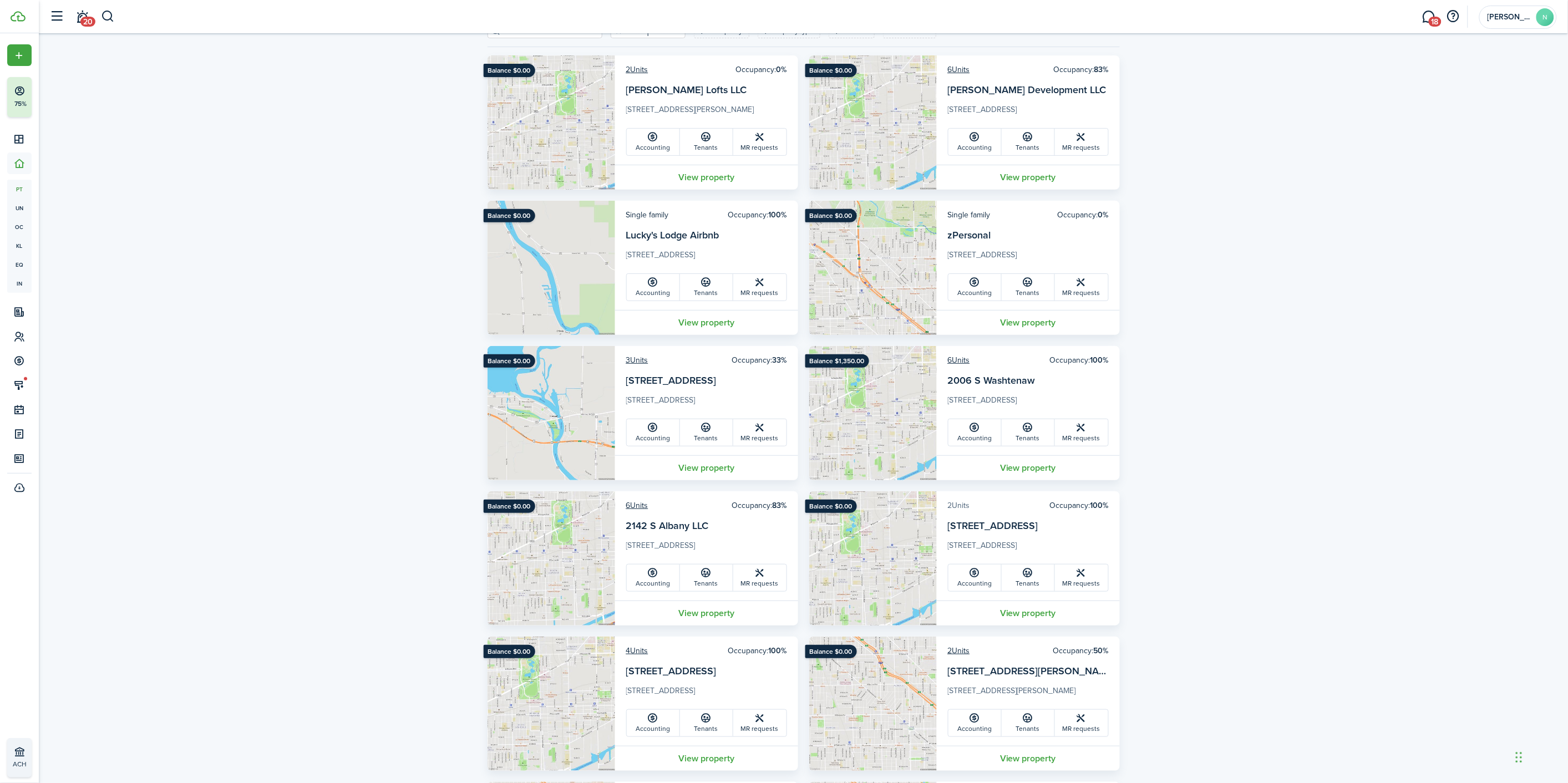
scroll to position [184, 0]
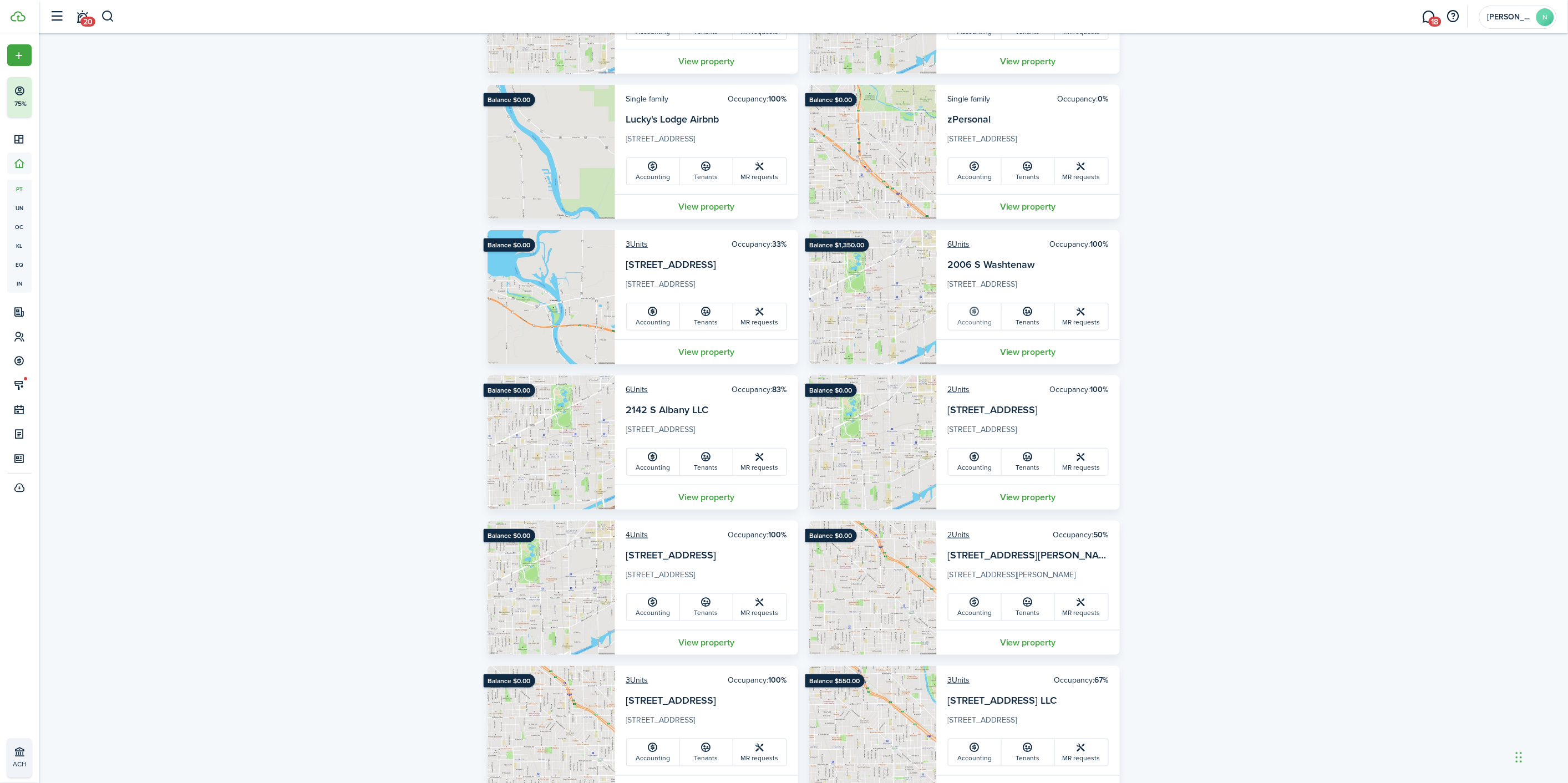
click at [981, 328] on link "Accounting" at bounding box center [975, 316] width 53 height 26
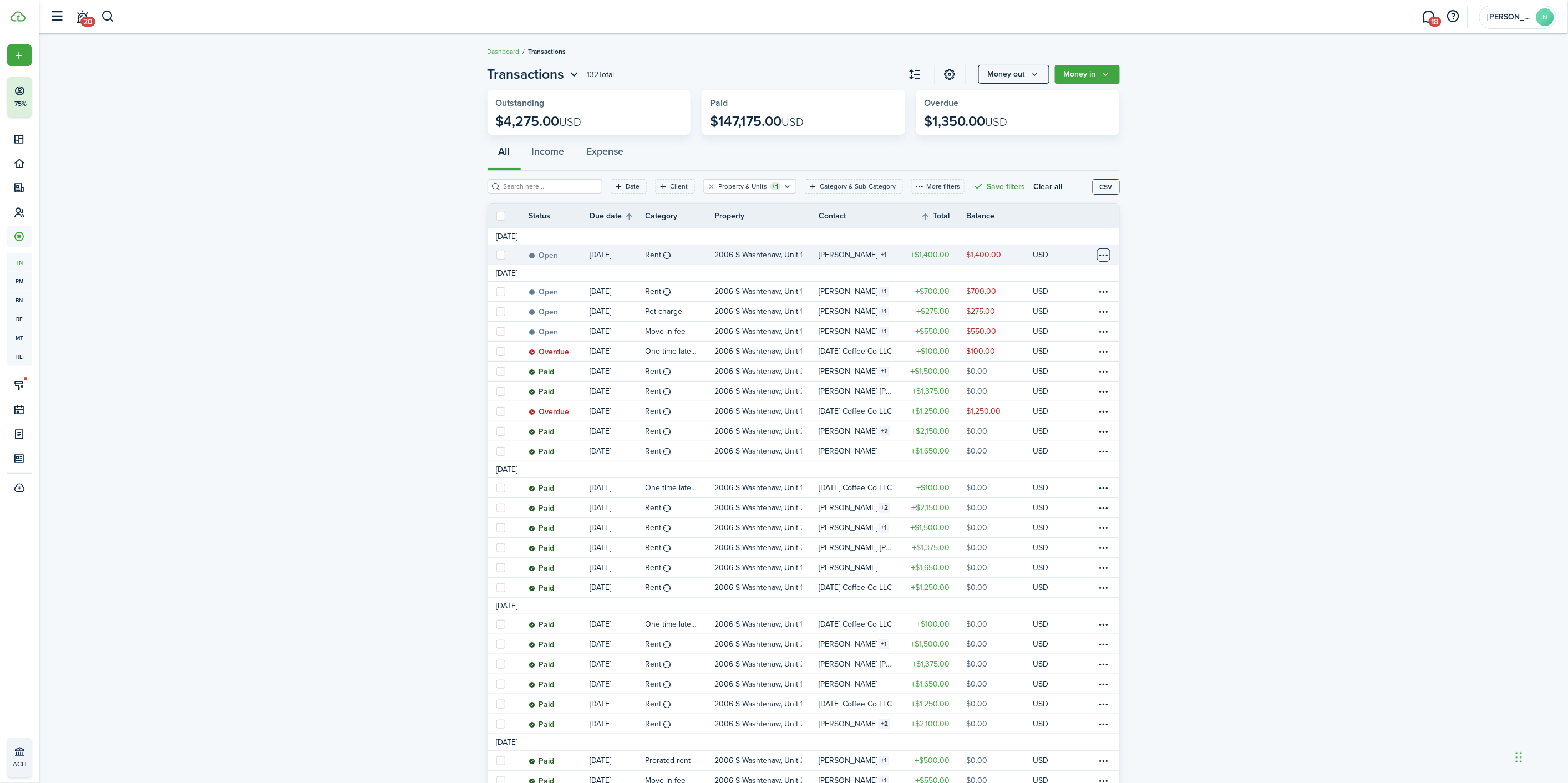
click at [1105, 248] on table-menu-btn-icon at bounding box center [1104, 255] width 13 height 13
click at [1055, 298] on link "Mark as paid" at bounding box center [1062, 296] width 97 height 19
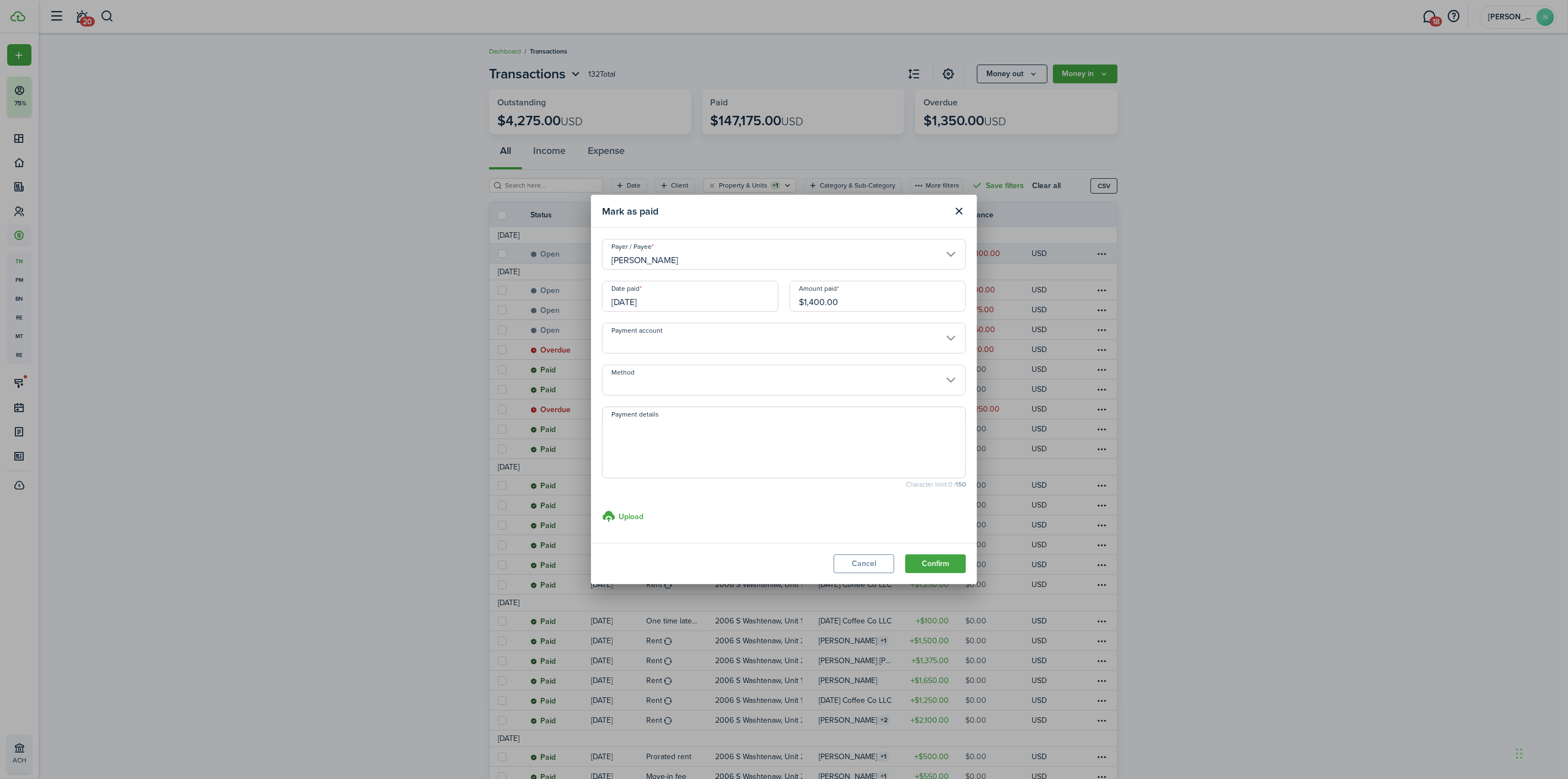
click at [640, 305] on input "[DATE]" at bounding box center [690, 296] width 177 height 31
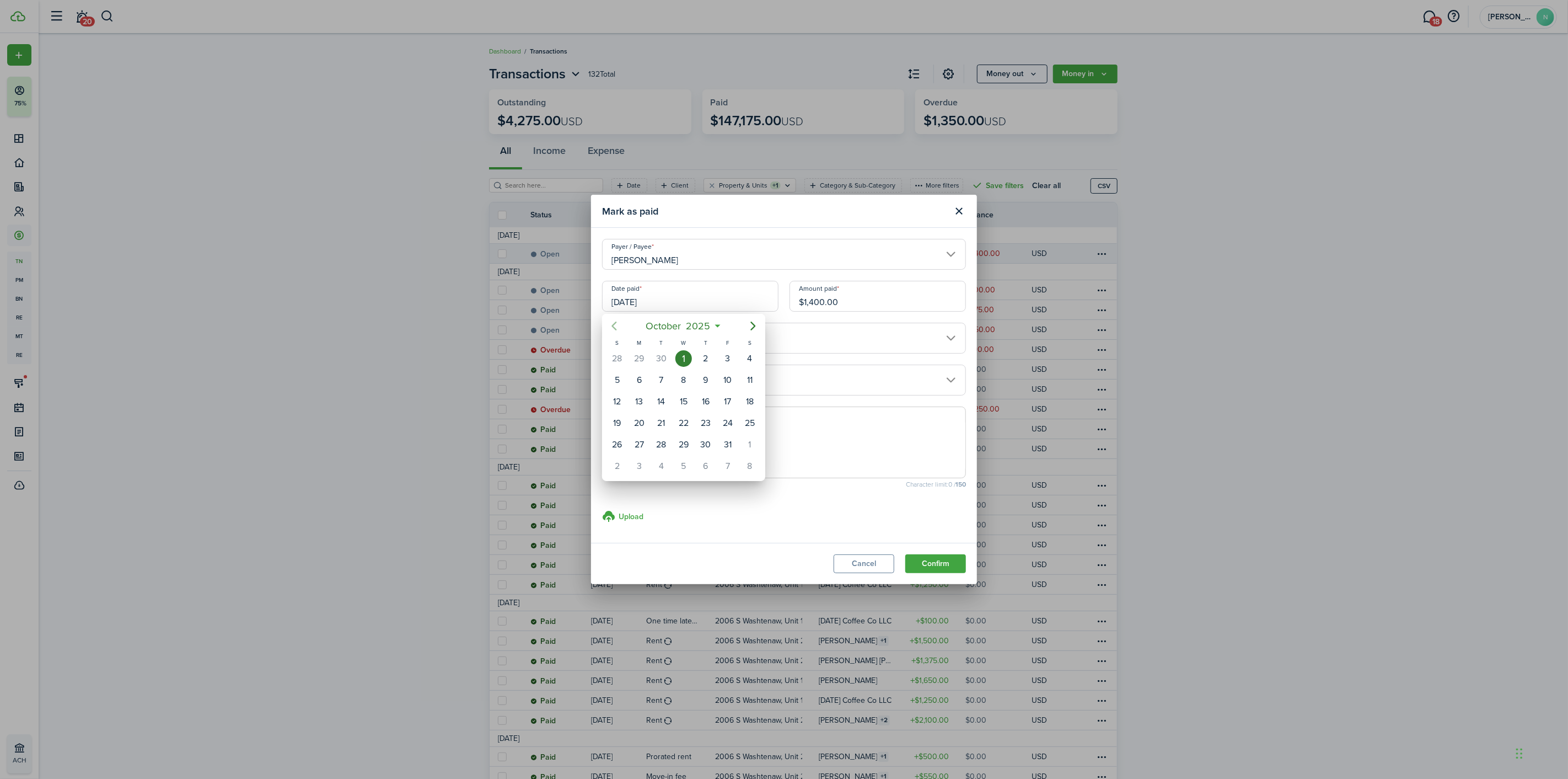
click at [612, 327] on icon "Previous page" at bounding box center [615, 326] width 5 height 9
click at [640, 398] on div "15" at bounding box center [638, 401] width 16 height 16
type input "[DATE]"
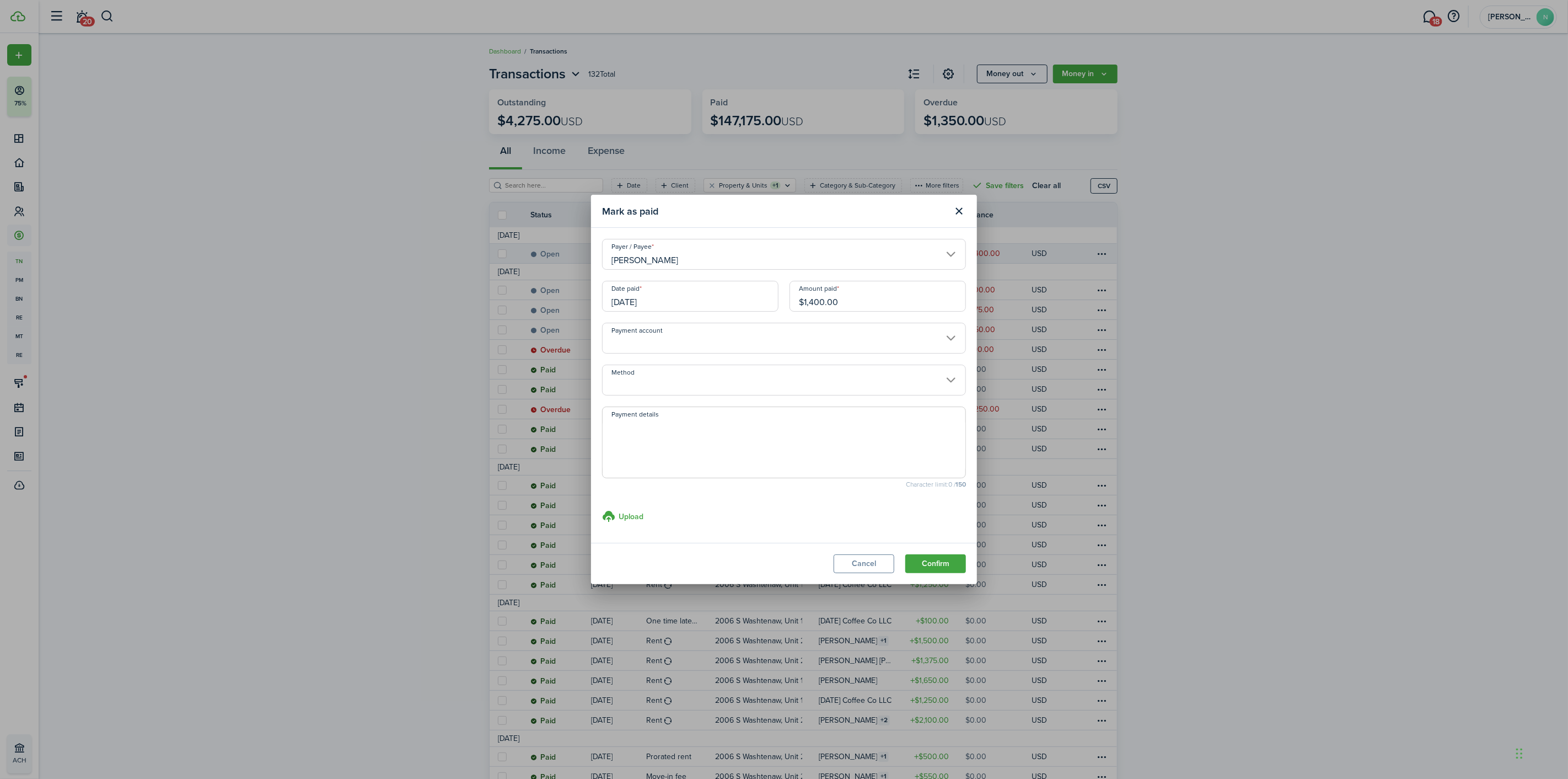
drag, startPoint x: 852, startPoint y: 293, endPoint x: 746, endPoint y: 307, distance: 106.9
click at [746, 307] on div "Date paid [DATE] Amount paid $1,400.00" at bounding box center [783, 302] width 375 height 42
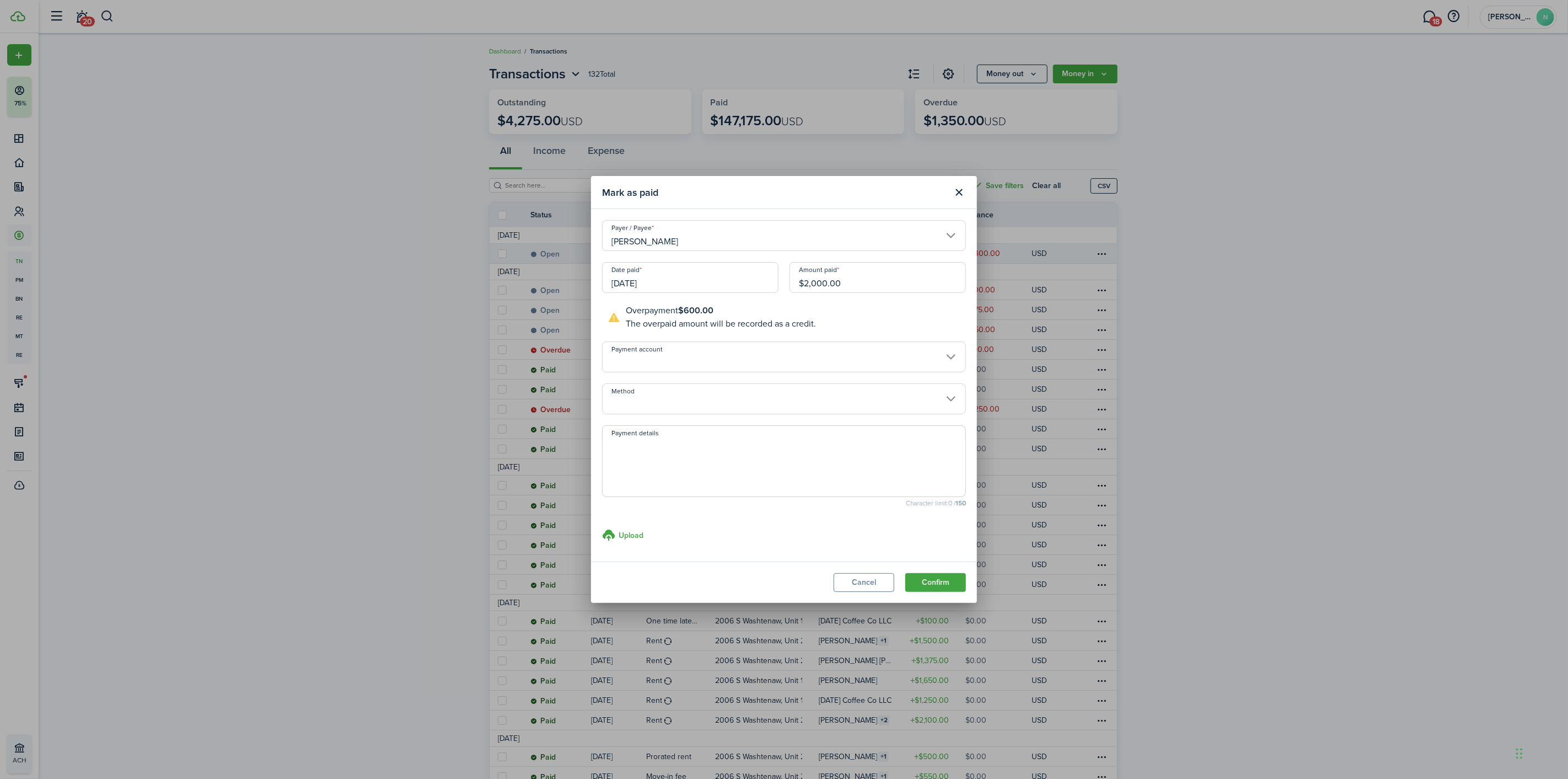
click at [687, 404] on input "Method" at bounding box center [783, 399] width 364 height 31
type input "$2,000.00"
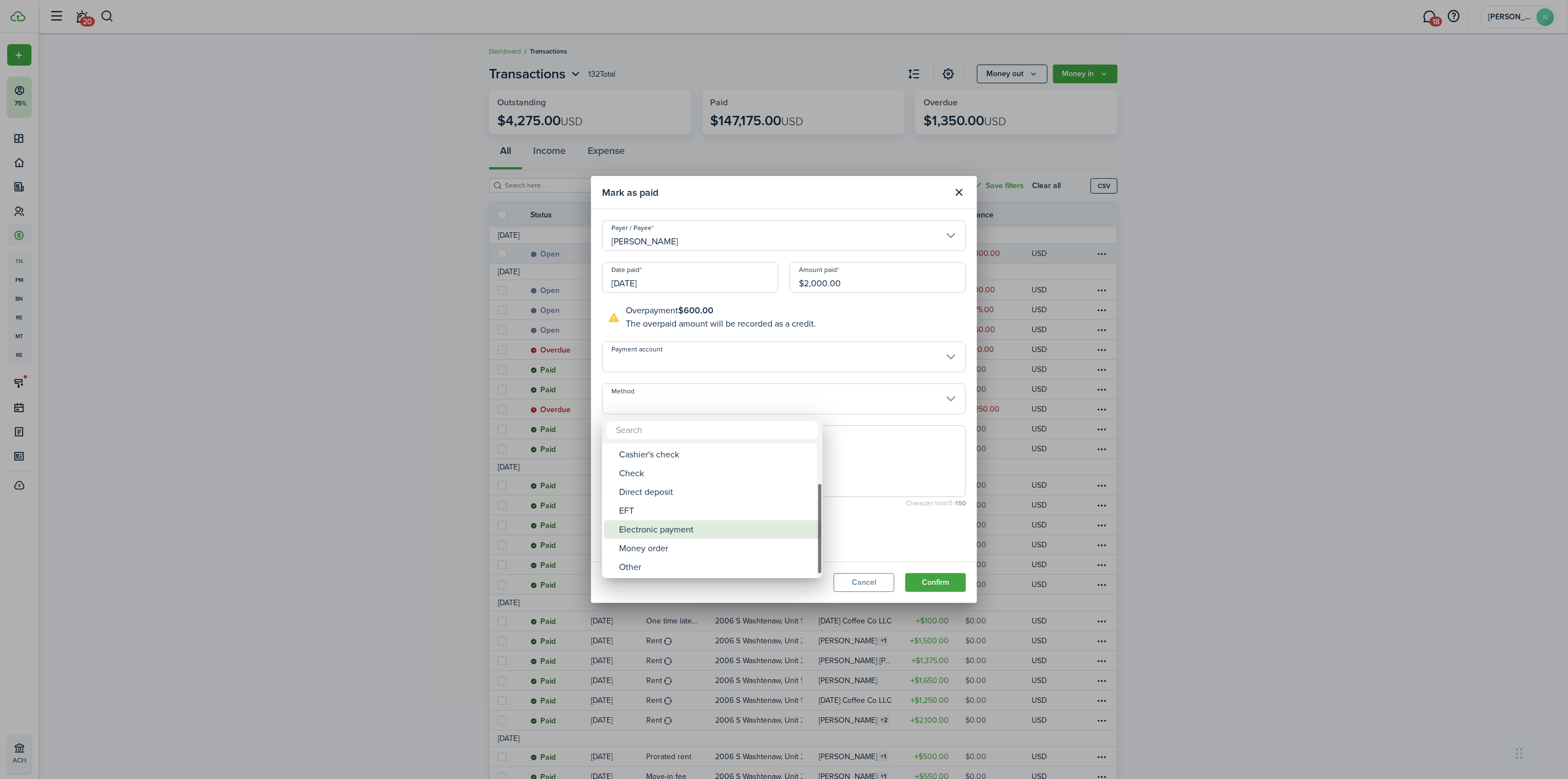
drag, startPoint x: 636, startPoint y: 552, endPoint x: 630, endPoint y: 532, distance: 20.9
click at [630, 532] on div "Electronic payment" at bounding box center [716, 529] width 195 height 19
type input "Electronic payment"
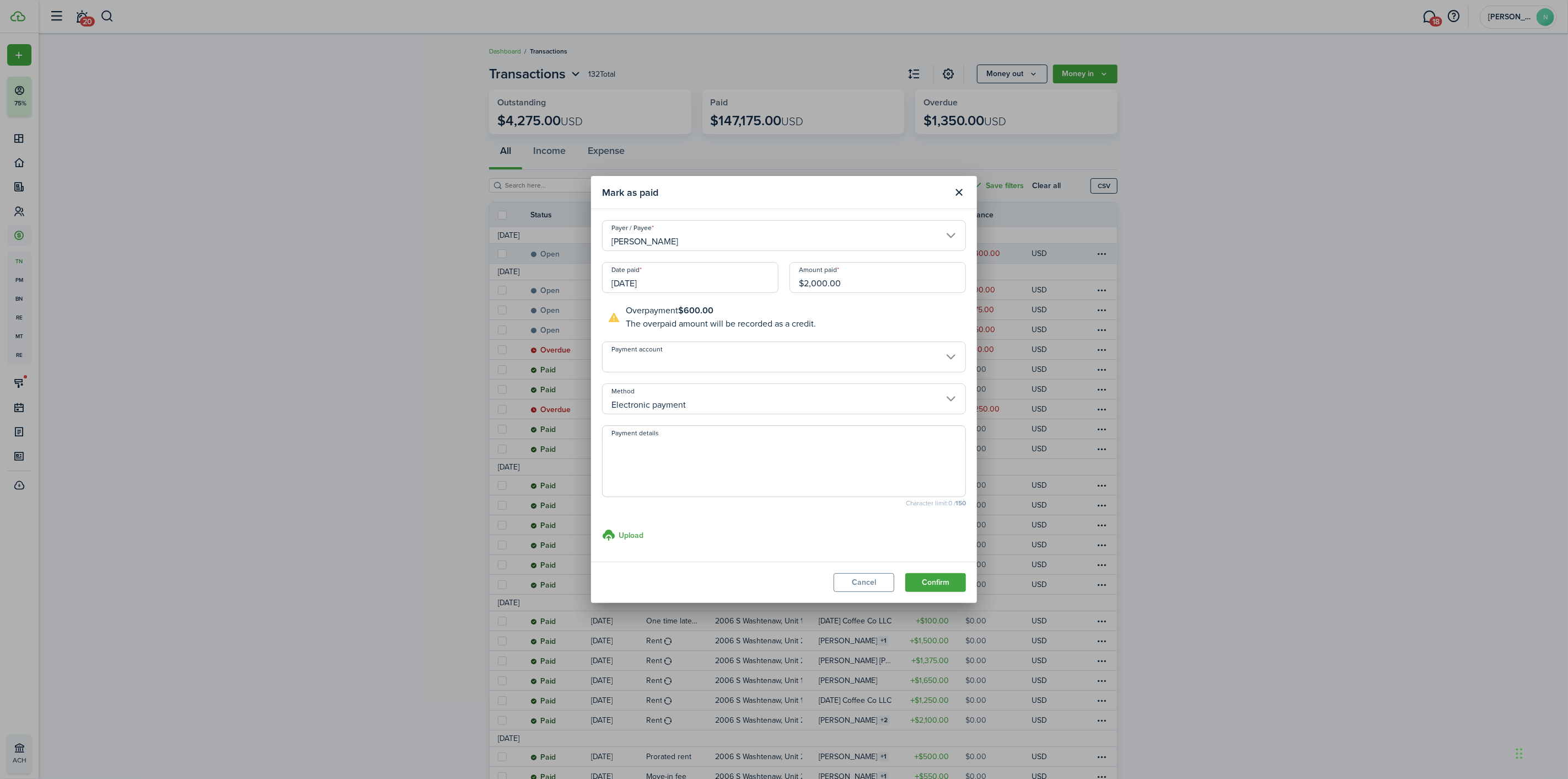
click at [637, 475] on textarea "Payment details" at bounding box center [783, 464] width 362 height 53
drag, startPoint x: 665, startPoint y: 470, endPoint x: 593, endPoint y: 446, distance: 75.9
click at [593, 446] on modal-body "Payer / [PERSON_NAME] Date paid [DATE] Amount paid $2,000.00 Overpayment $600.0…" at bounding box center [784, 385] width 386 height 352
type textarea "Zelle"
click at [932, 589] on button "Confirm" at bounding box center [936, 582] width 61 height 19
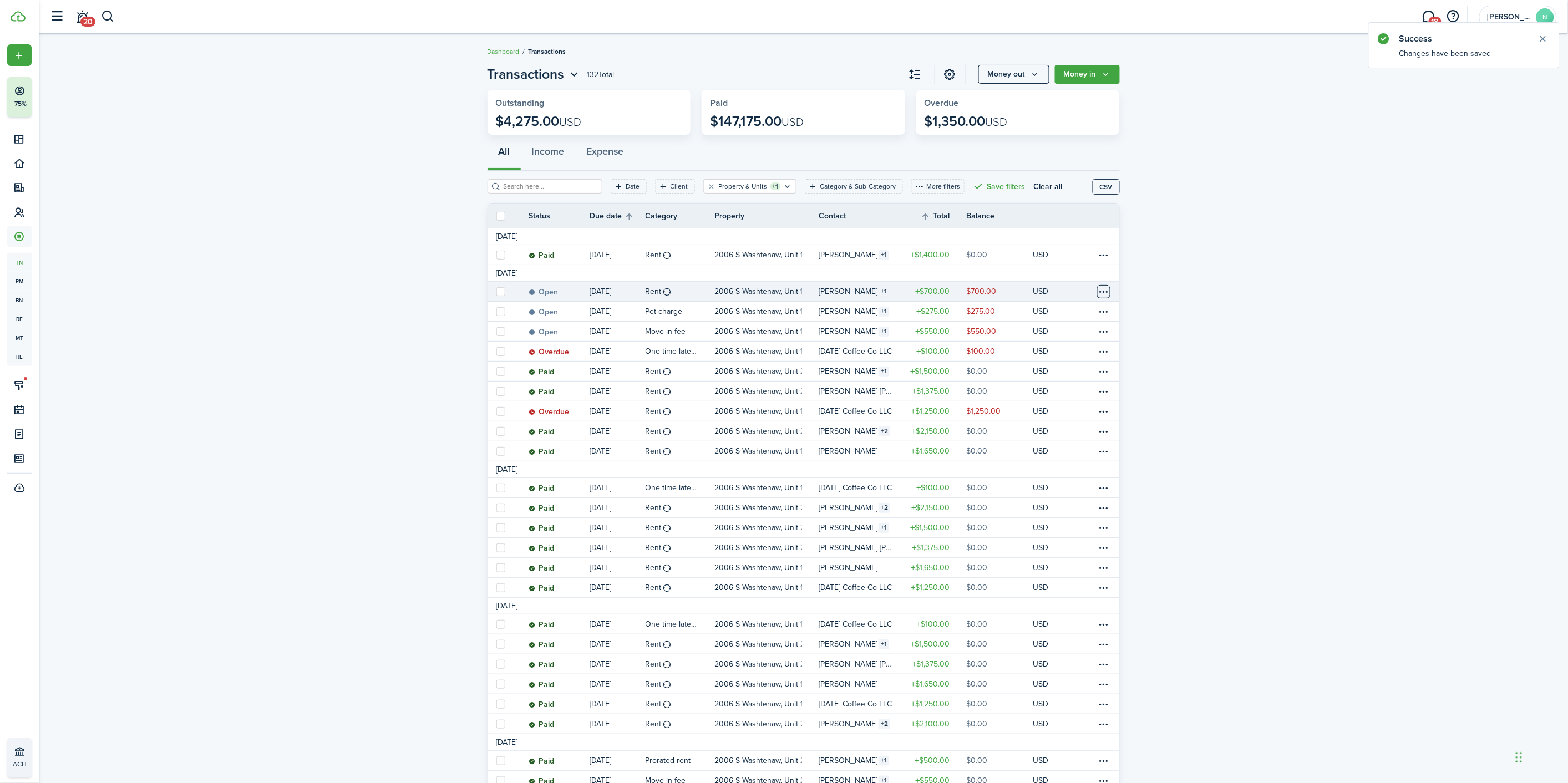
click at [1098, 287] on table-menu-btn-icon at bounding box center [1104, 292] width 13 height 13
click at [1064, 412] on button "Apply credits" at bounding box center [1062, 410] width 97 height 19
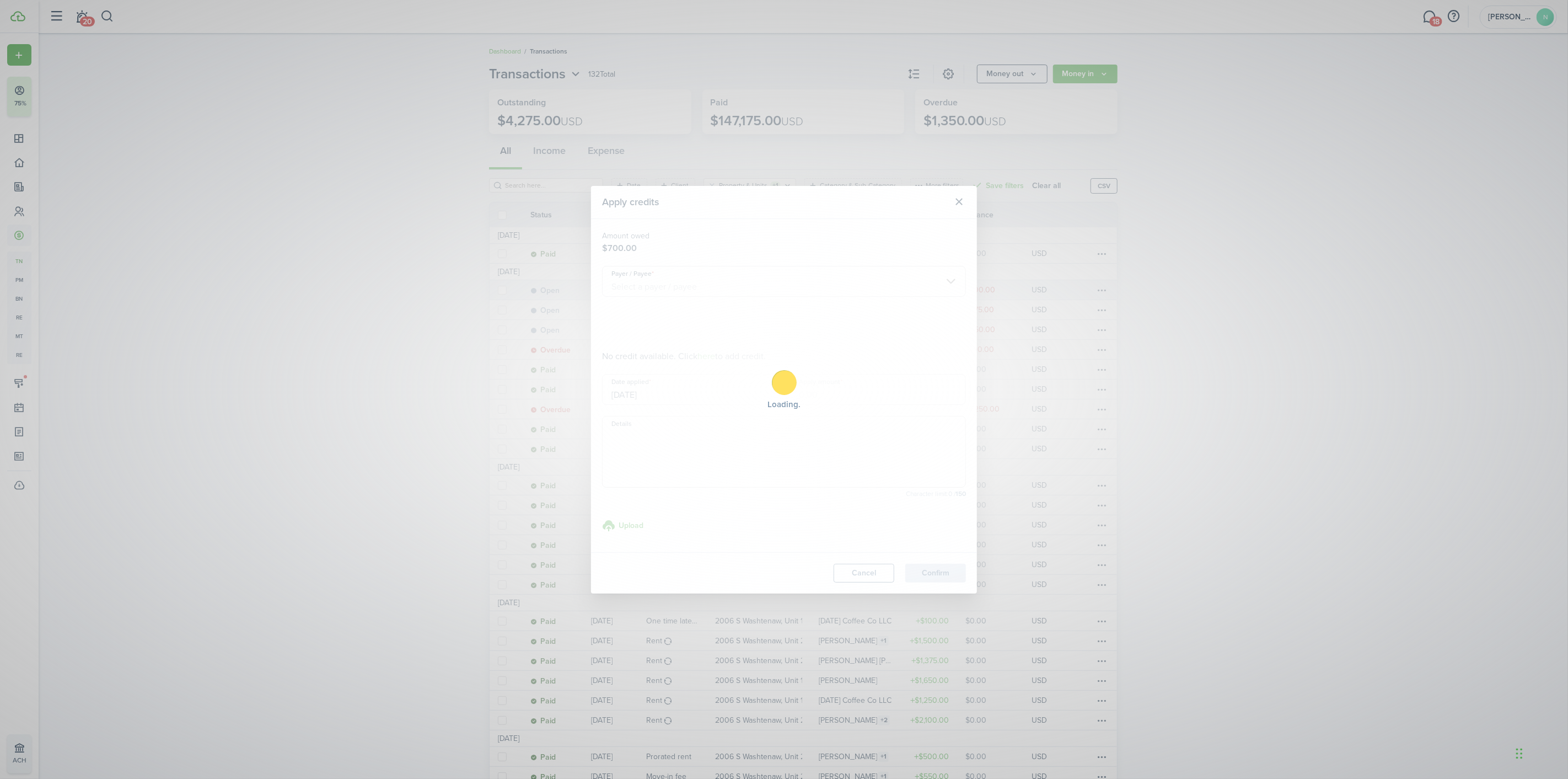
type input "$600.00"
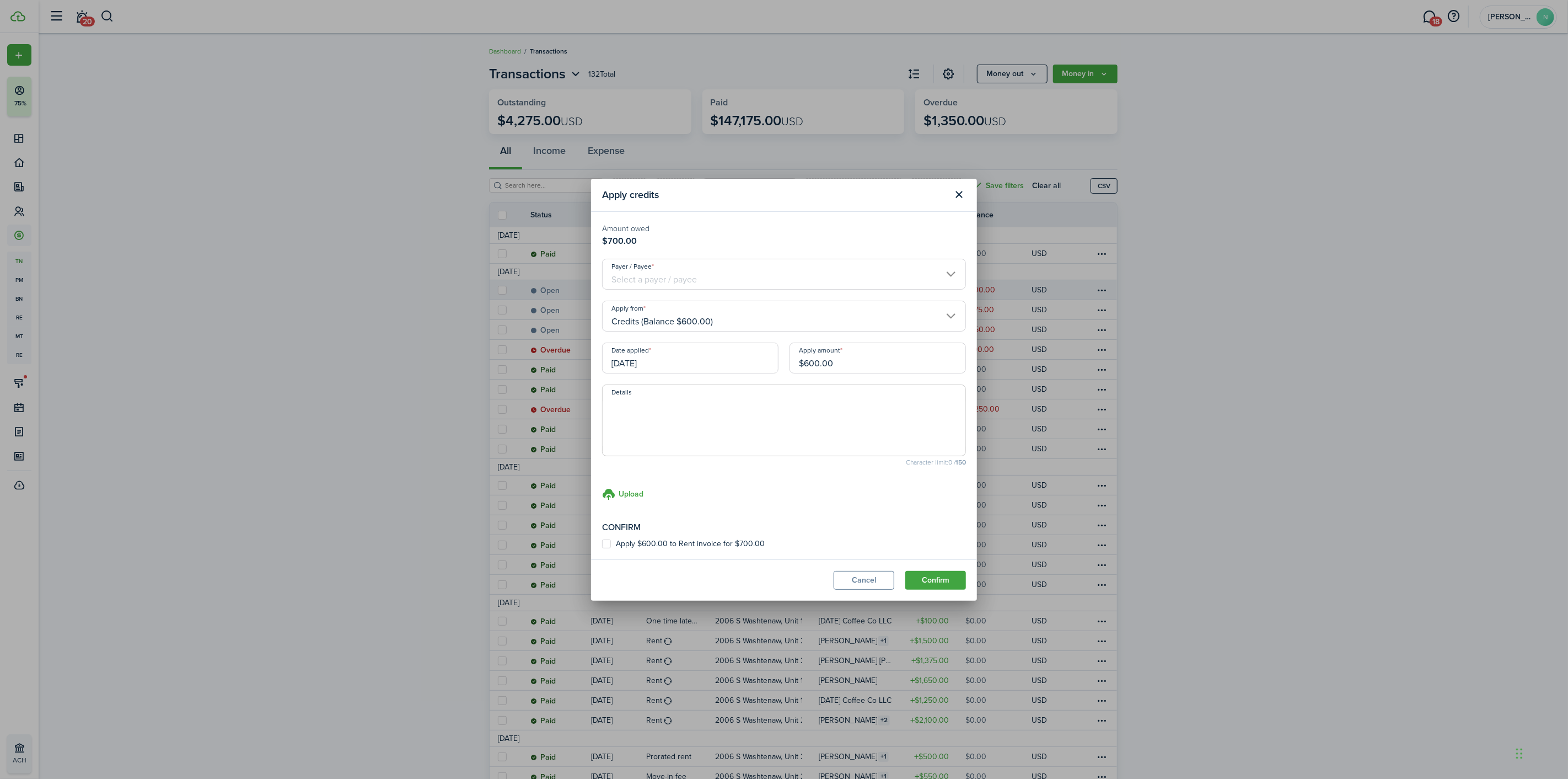
click at [648, 269] on input "Payer / Payee" at bounding box center [783, 274] width 364 height 31
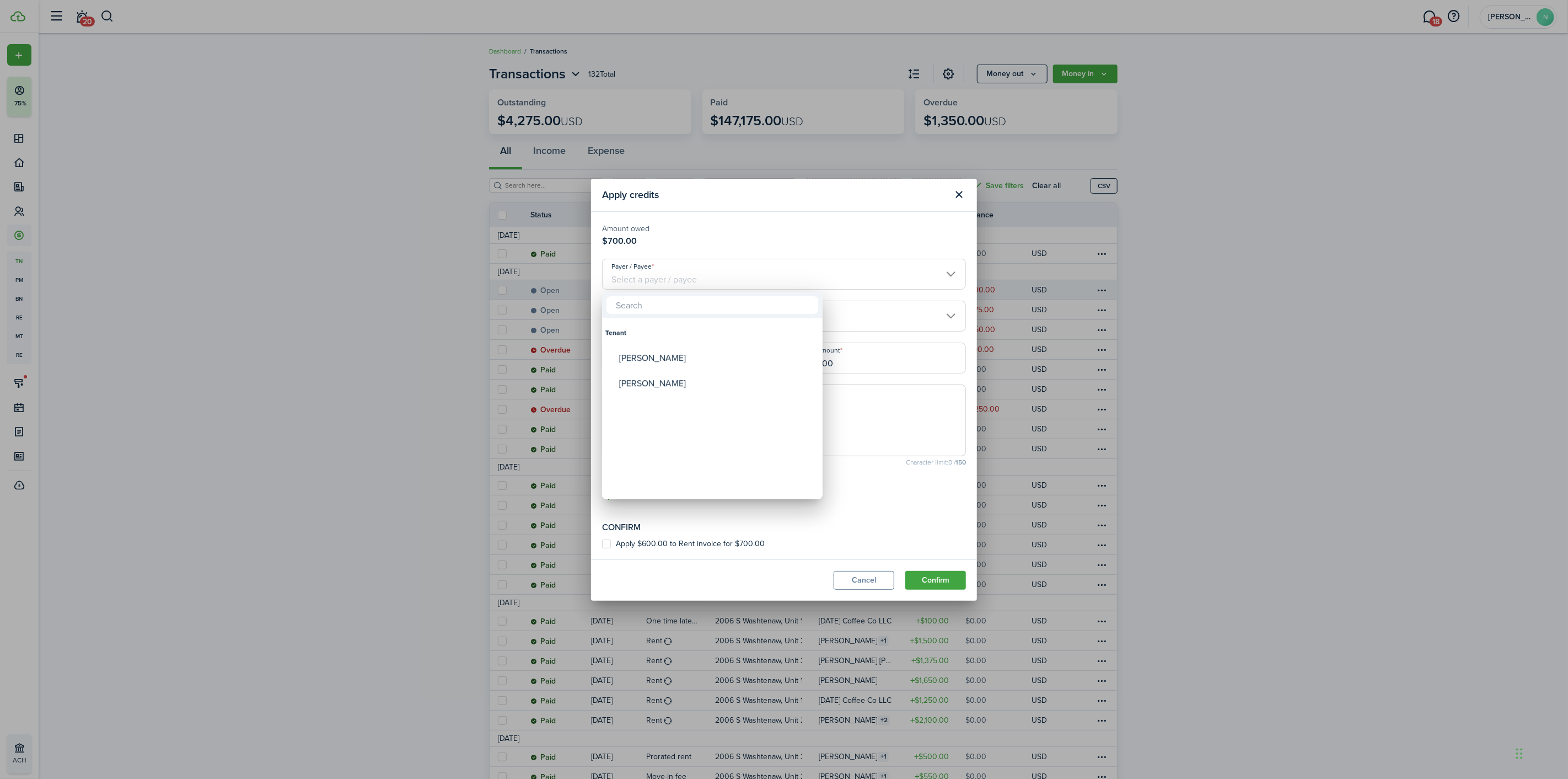
click at [669, 344] on div "Tenant" at bounding box center [712, 333] width 214 height 26
click at [669, 350] on div "[PERSON_NAME]" at bounding box center [716, 358] width 195 height 26
type input "[PERSON_NAME]"
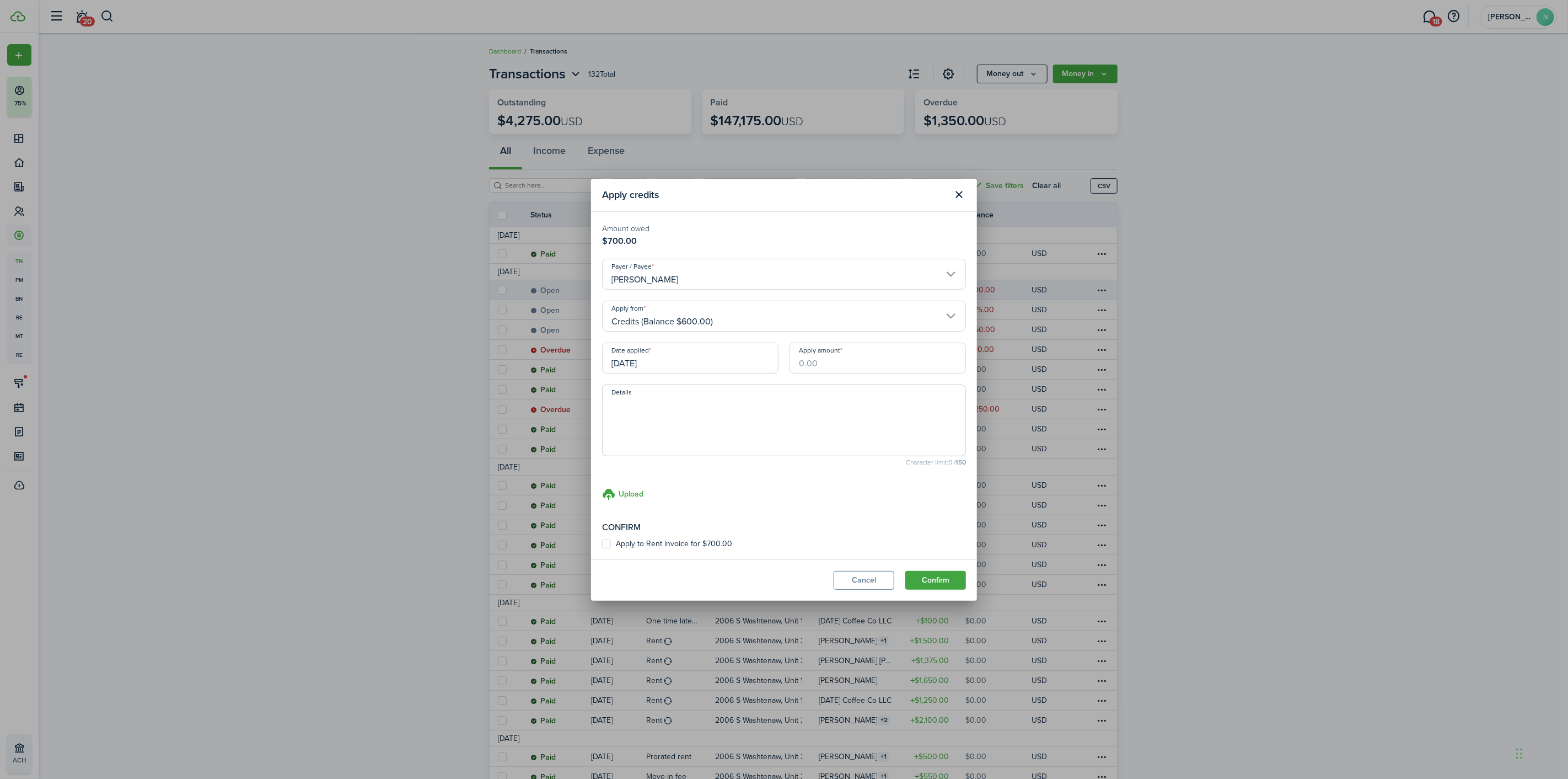
click at [675, 355] on input "[DATE]" at bounding box center [690, 358] width 177 height 31
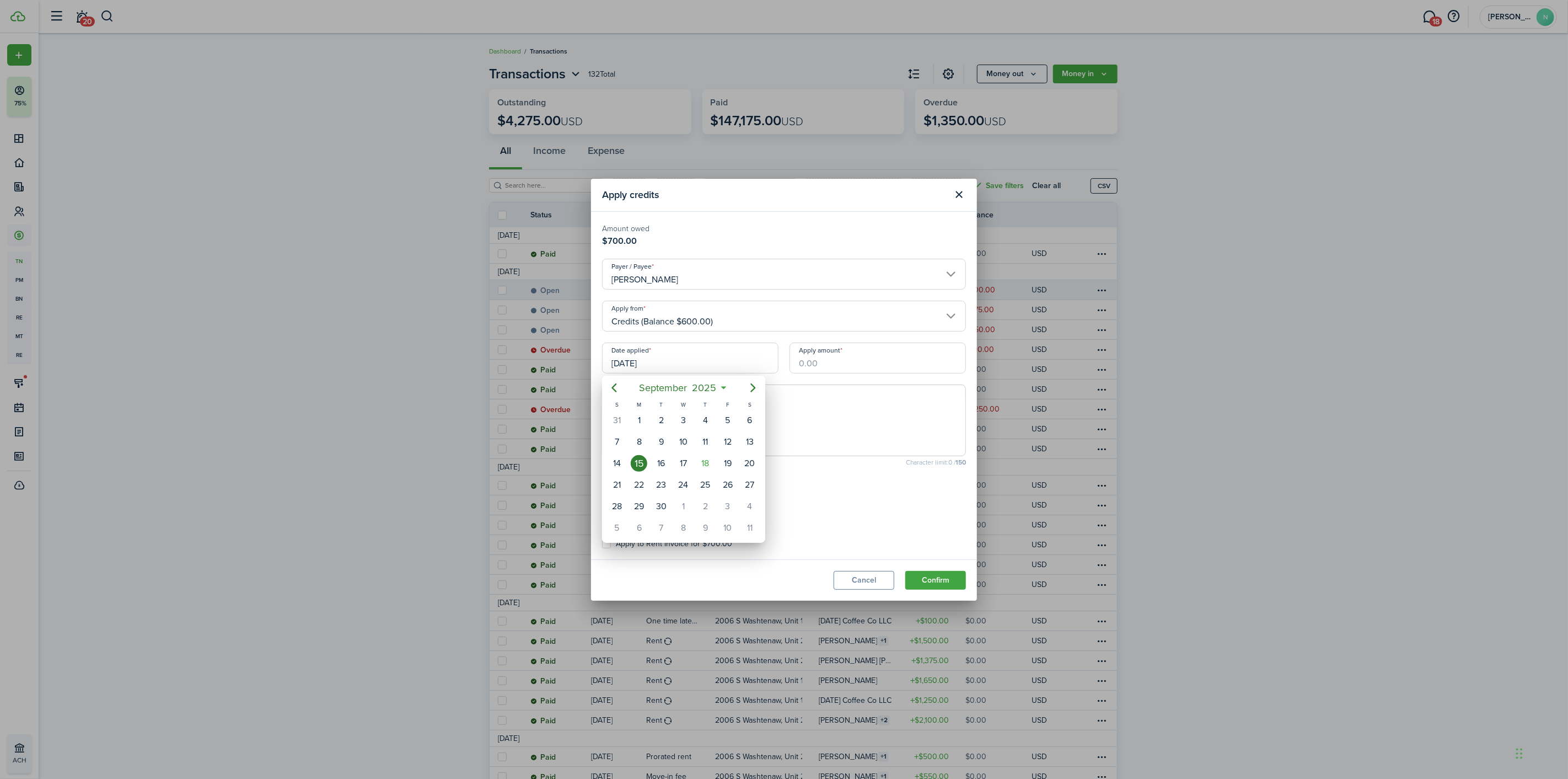
click at [862, 386] on div at bounding box center [783, 389] width 1744 height 955
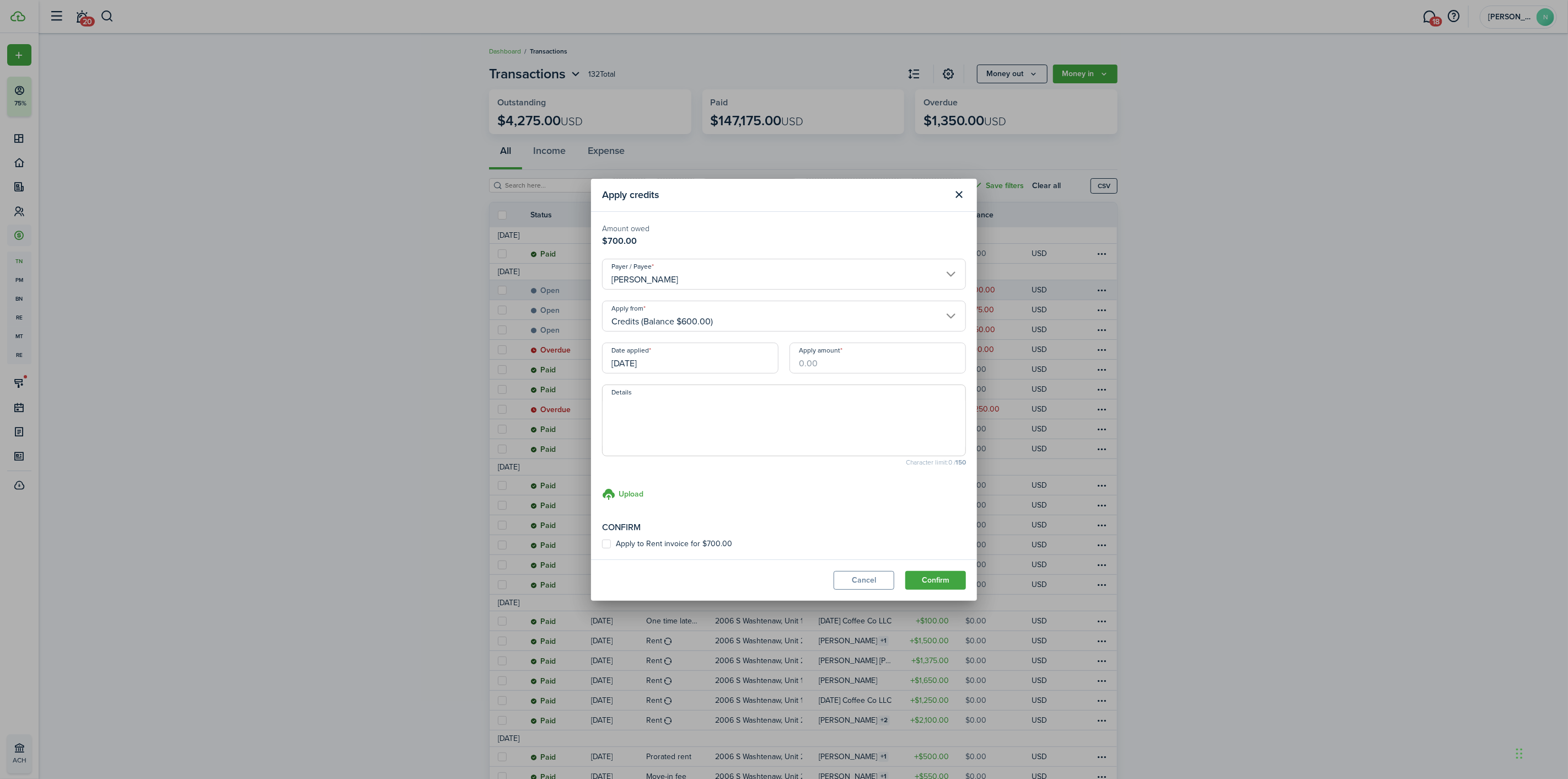
click at [862, 361] on input "Apply amount" at bounding box center [878, 358] width 177 height 31
click at [687, 543] on label "Apply to Rent invoice for $700.00" at bounding box center [667, 544] width 130 height 9
click at [602, 543] on input "Apply to Rent invoice for $700.00" at bounding box center [601, 543] width 1 height 1
checkbox input "true"
click at [789, 371] on div "Apply amount Required field" at bounding box center [878, 363] width 188 height 42
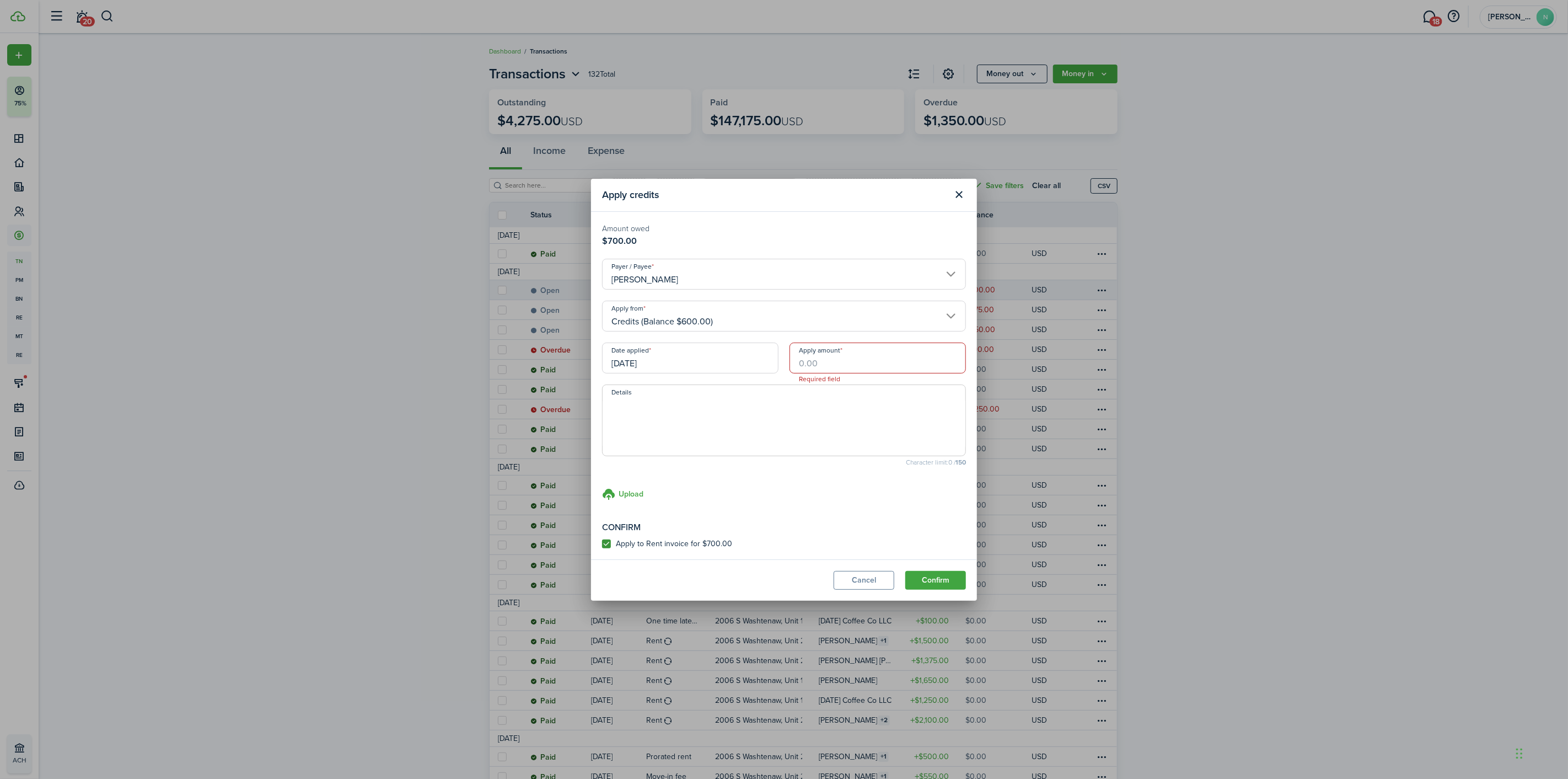
click at [798, 363] on input "Apply amount" at bounding box center [878, 358] width 177 height 31
type input "$600.00"
click at [729, 443] on textarea "Details" at bounding box center [783, 424] width 362 height 53
paste textarea "Zelle"
type textarea "Zelle"
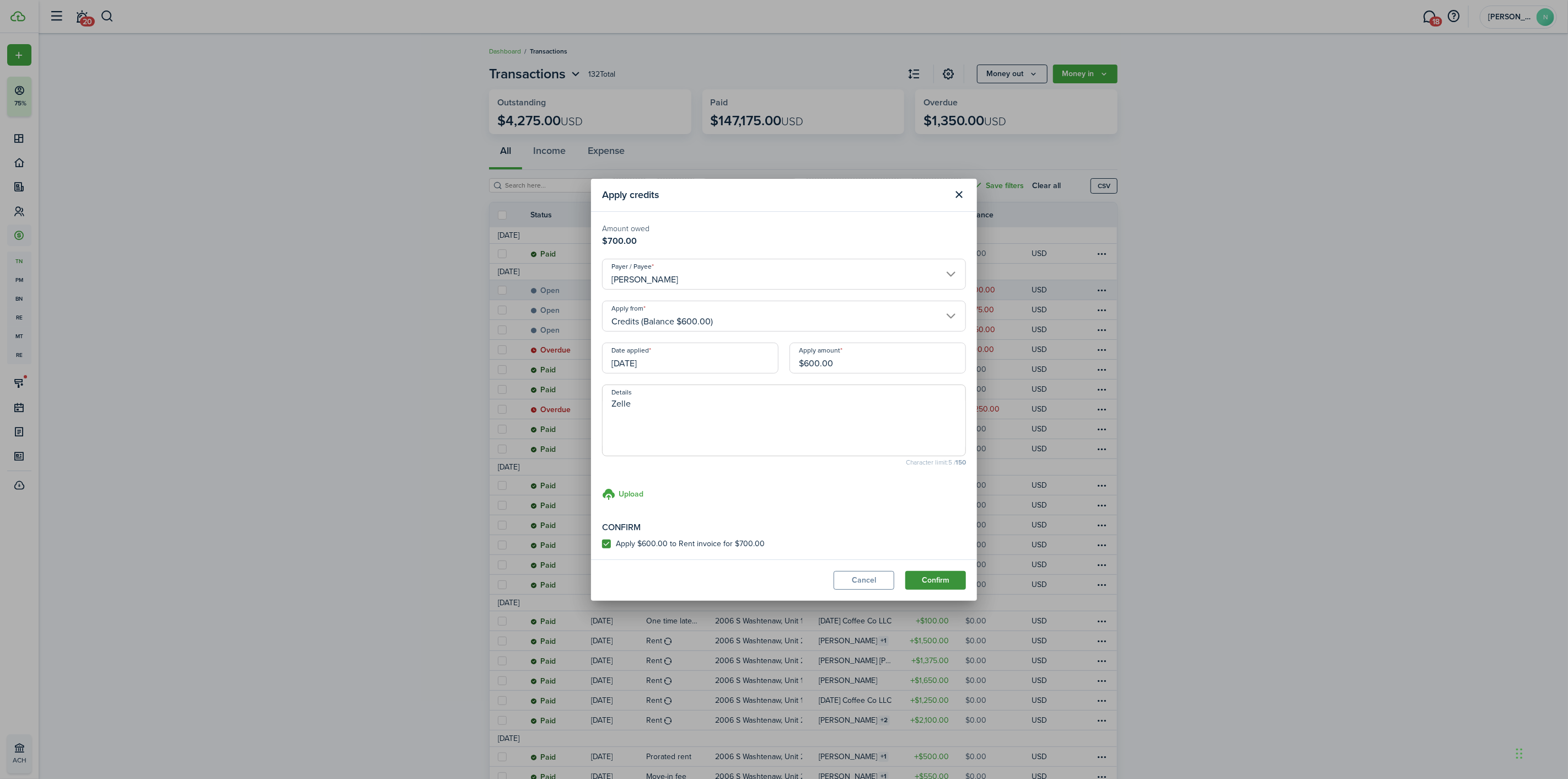
click at [925, 571] on modal-footer "Cancel Confirm" at bounding box center [784, 580] width 386 height 41
click at [927, 581] on button "Confirm" at bounding box center [936, 580] width 61 height 19
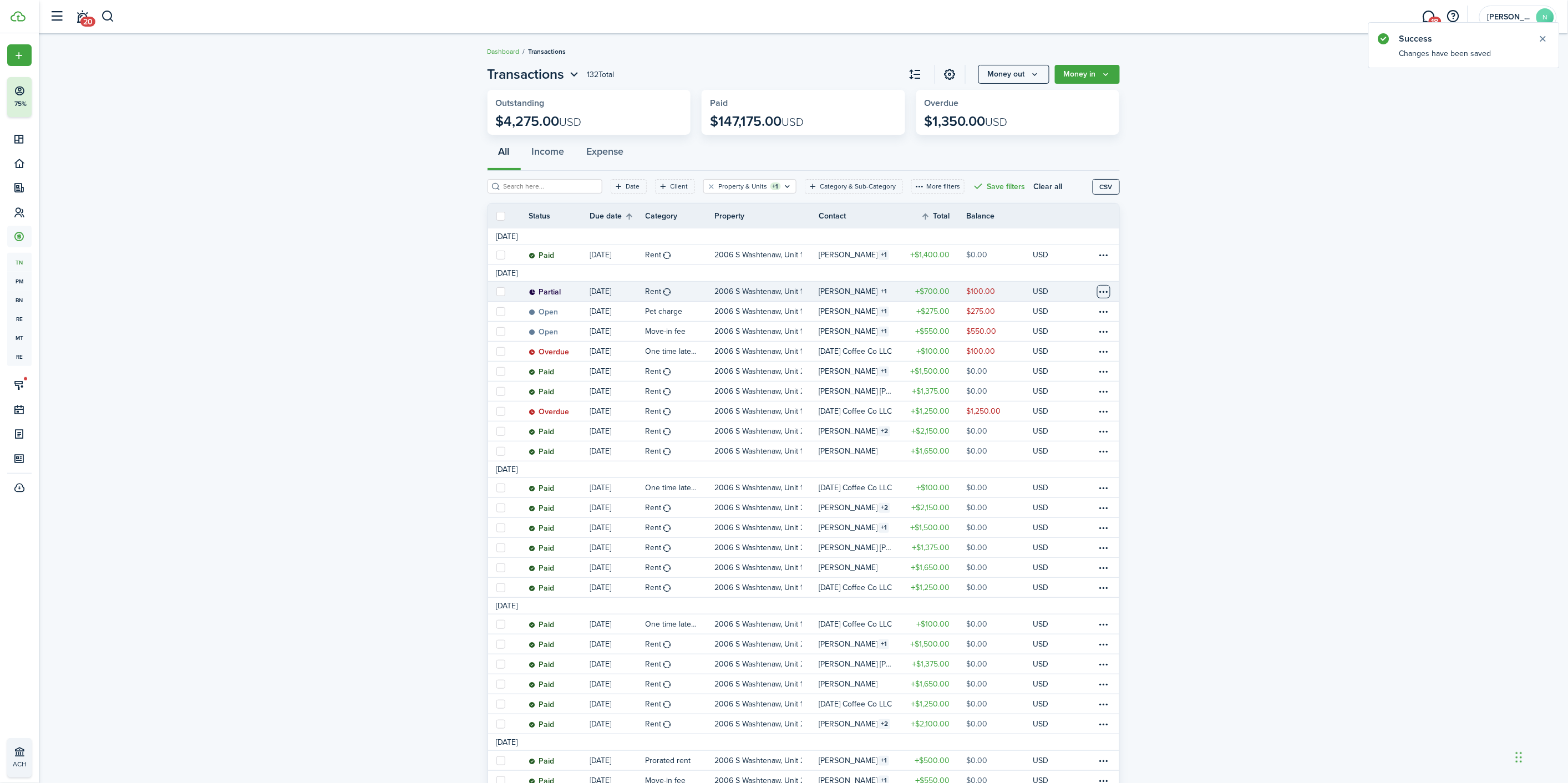
click at [1104, 292] on table-menu-btn-icon at bounding box center [1104, 292] width 13 height 13
click at [1089, 335] on link "Mark as paid" at bounding box center [1062, 333] width 97 height 19
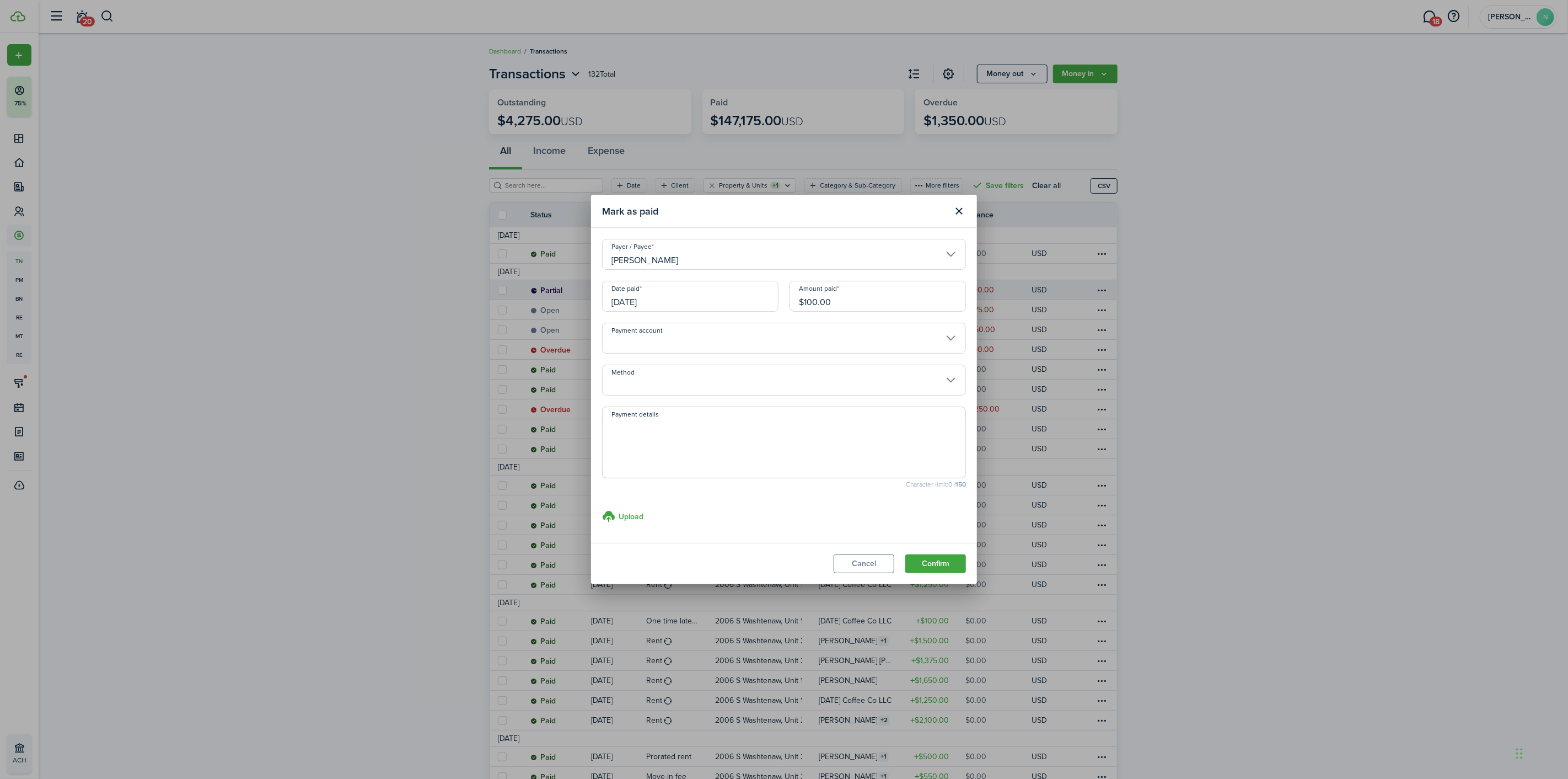
click at [681, 257] on input "[PERSON_NAME]" at bounding box center [783, 254] width 364 height 31
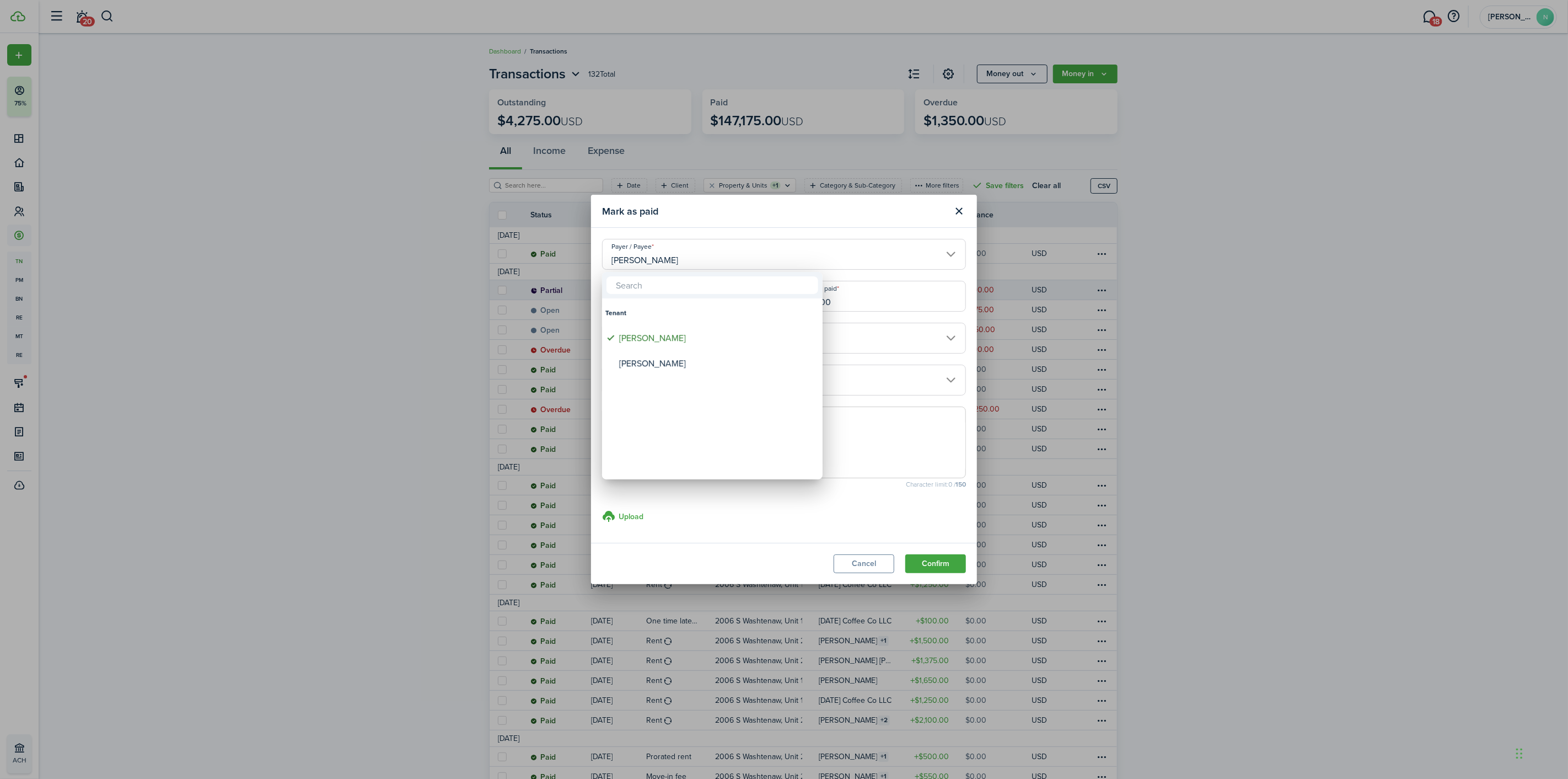
click at [681, 257] on div at bounding box center [783, 389] width 1744 height 955
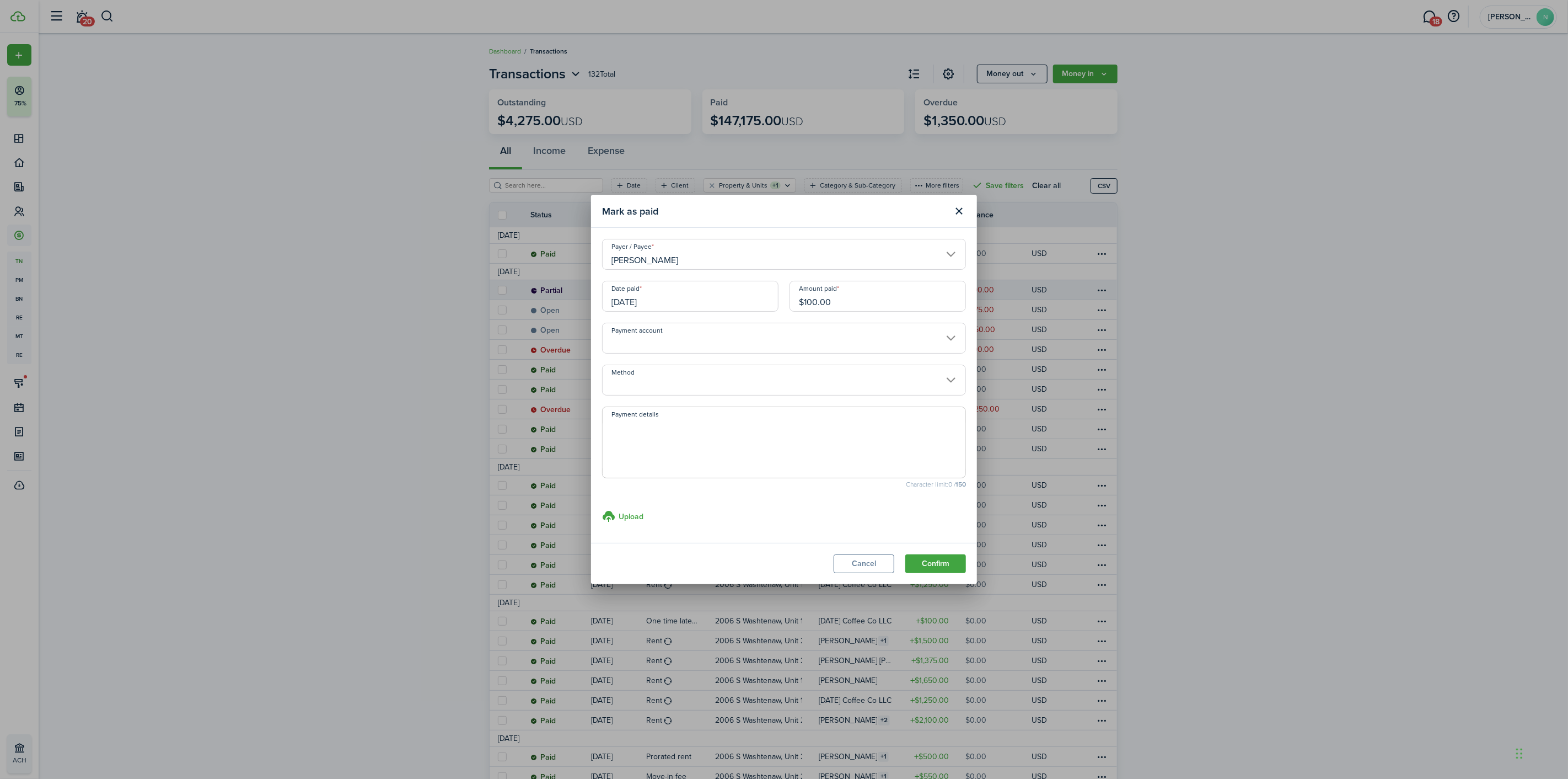
click at [707, 394] on input "Method" at bounding box center [783, 380] width 364 height 31
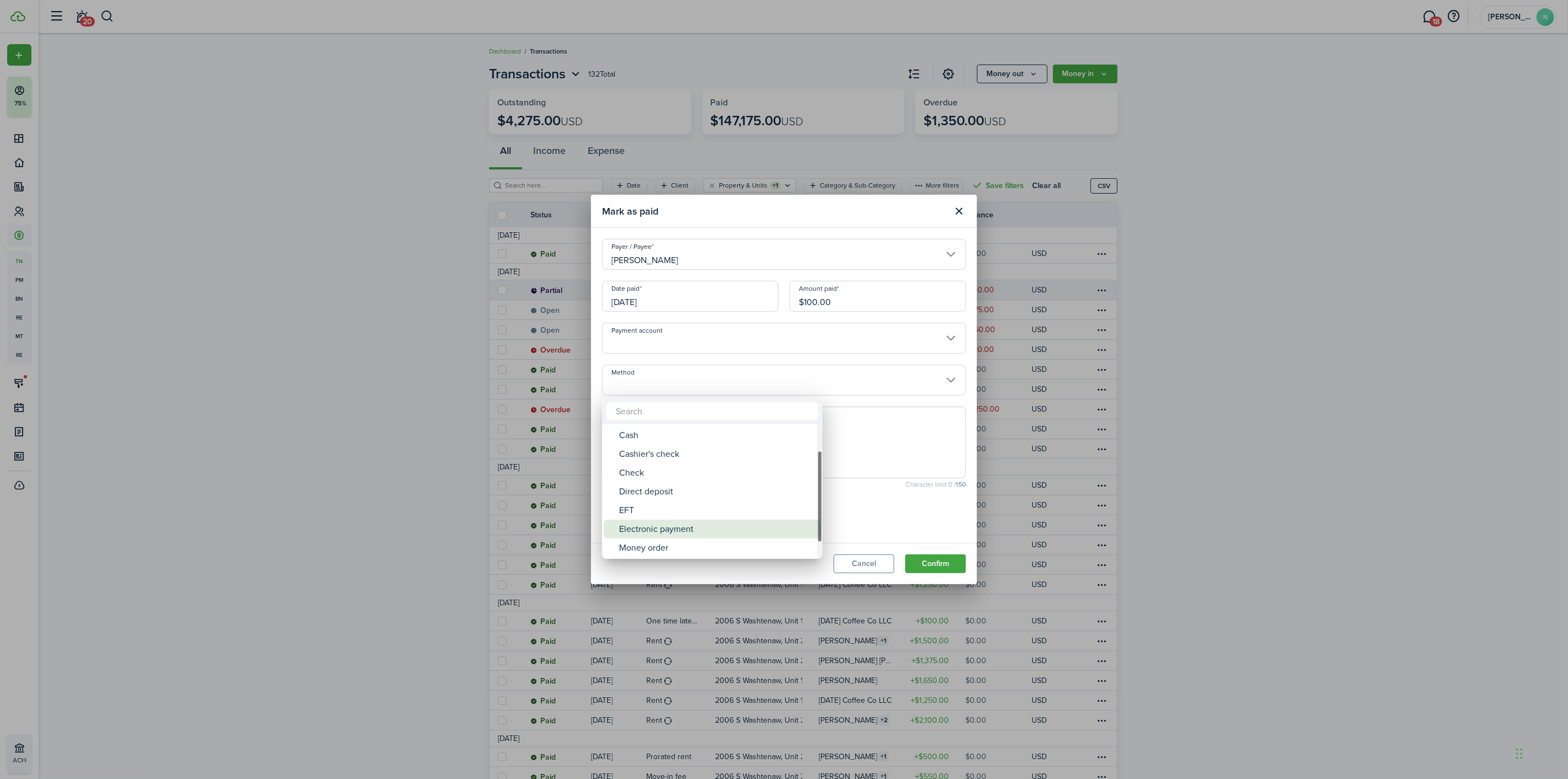
click at [682, 524] on div "Electronic payment" at bounding box center [716, 529] width 195 height 19
type input "Electronic payment"
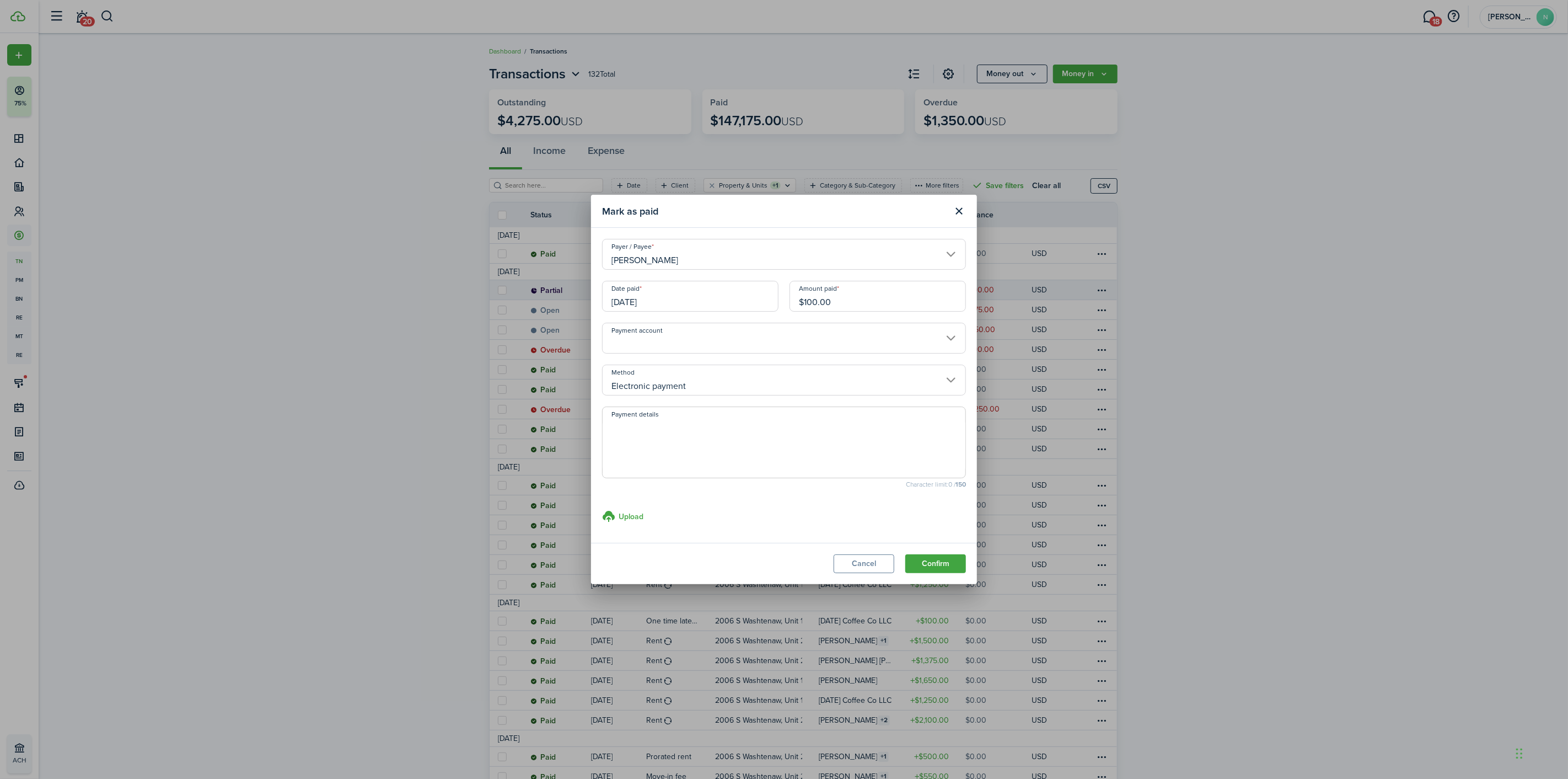
click at [671, 464] on textarea "Payment details" at bounding box center [783, 446] width 362 height 53
paste textarea "Zelle"
type textarea "Zelle from [PERSON_NAME]"
click at [925, 564] on button "Confirm" at bounding box center [936, 564] width 61 height 19
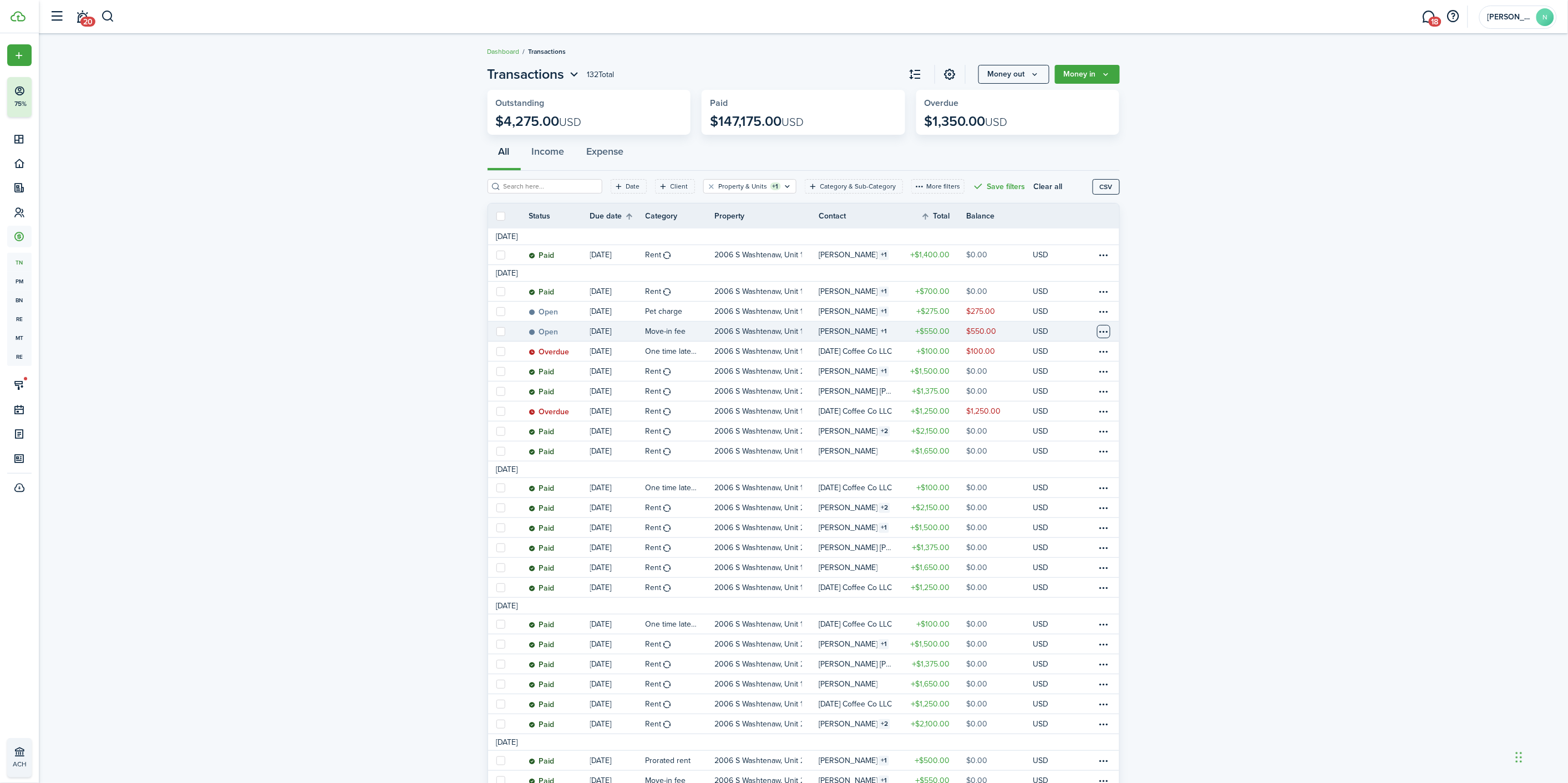
click at [1106, 328] on table-menu-btn-icon at bounding box center [1104, 331] width 13 height 13
click at [1083, 371] on link "Mark as paid" at bounding box center [1062, 373] width 97 height 19
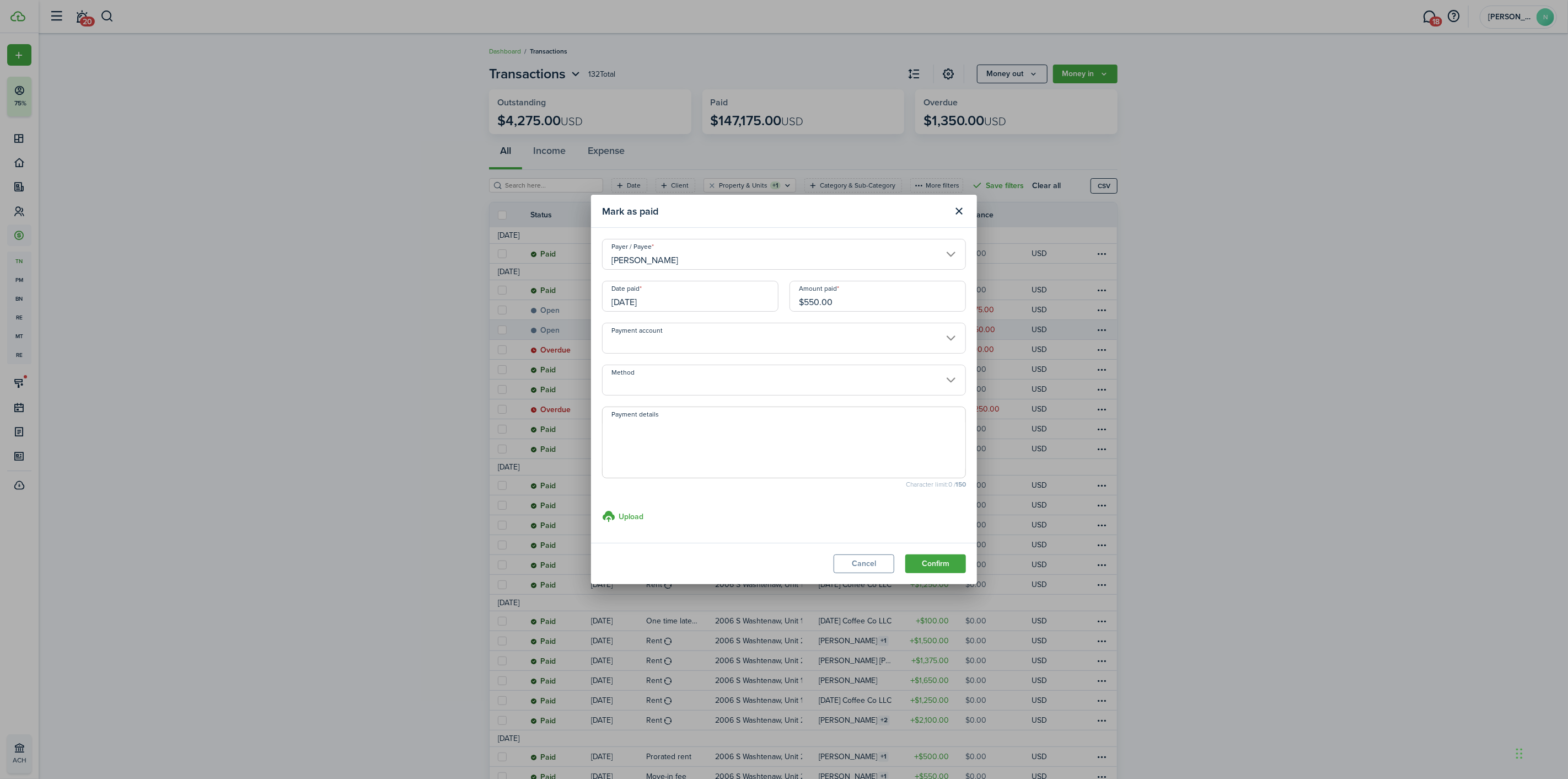
click at [709, 247] on input "[PERSON_NAME]" at bounding box center [783, 254] width 364 height 31
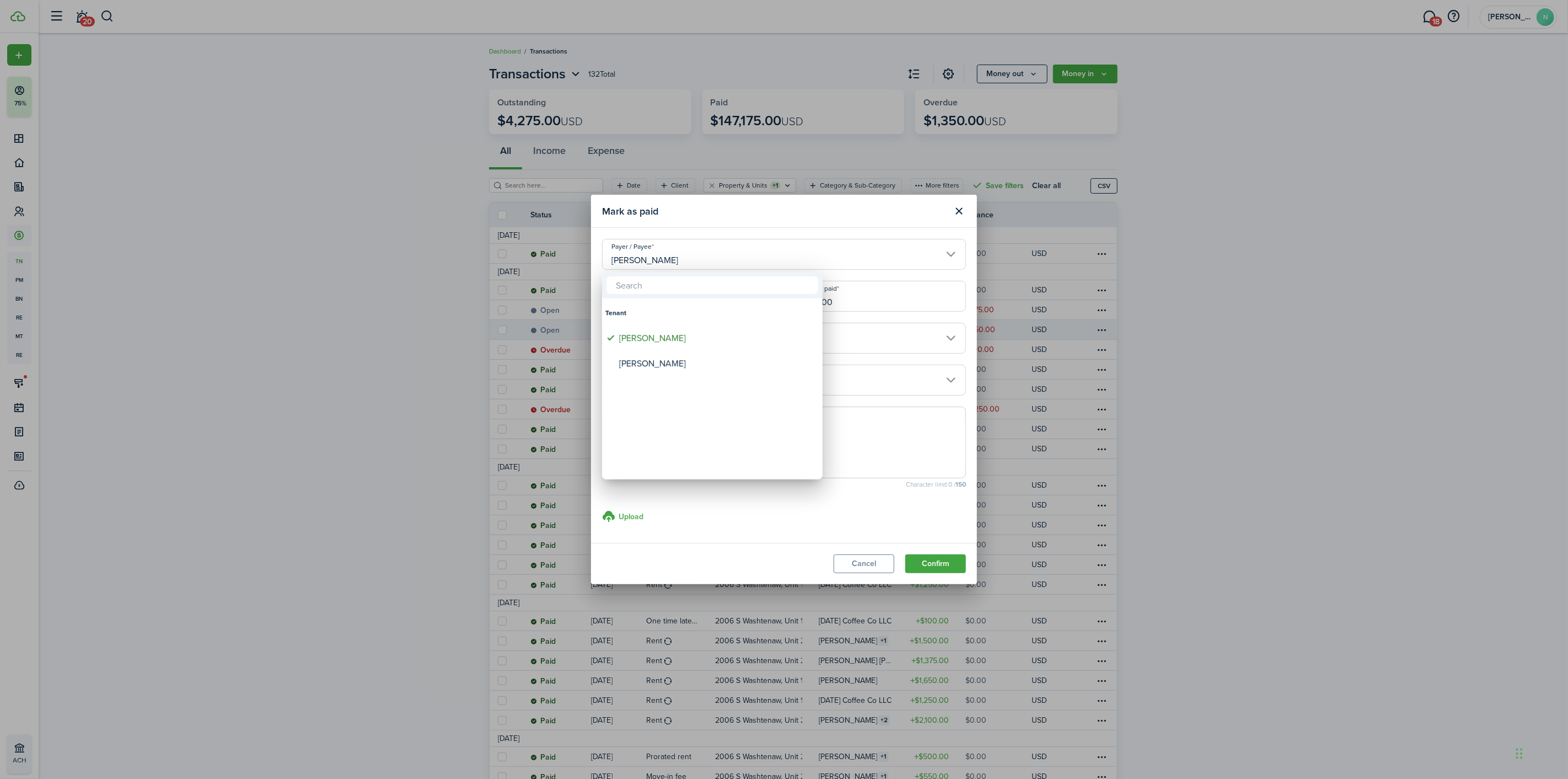
click at [652, 362] on div "[PERSON_NAME]" at bounding box center [716, 364] width 195 height 26
type input "[PERSON_NAME]"
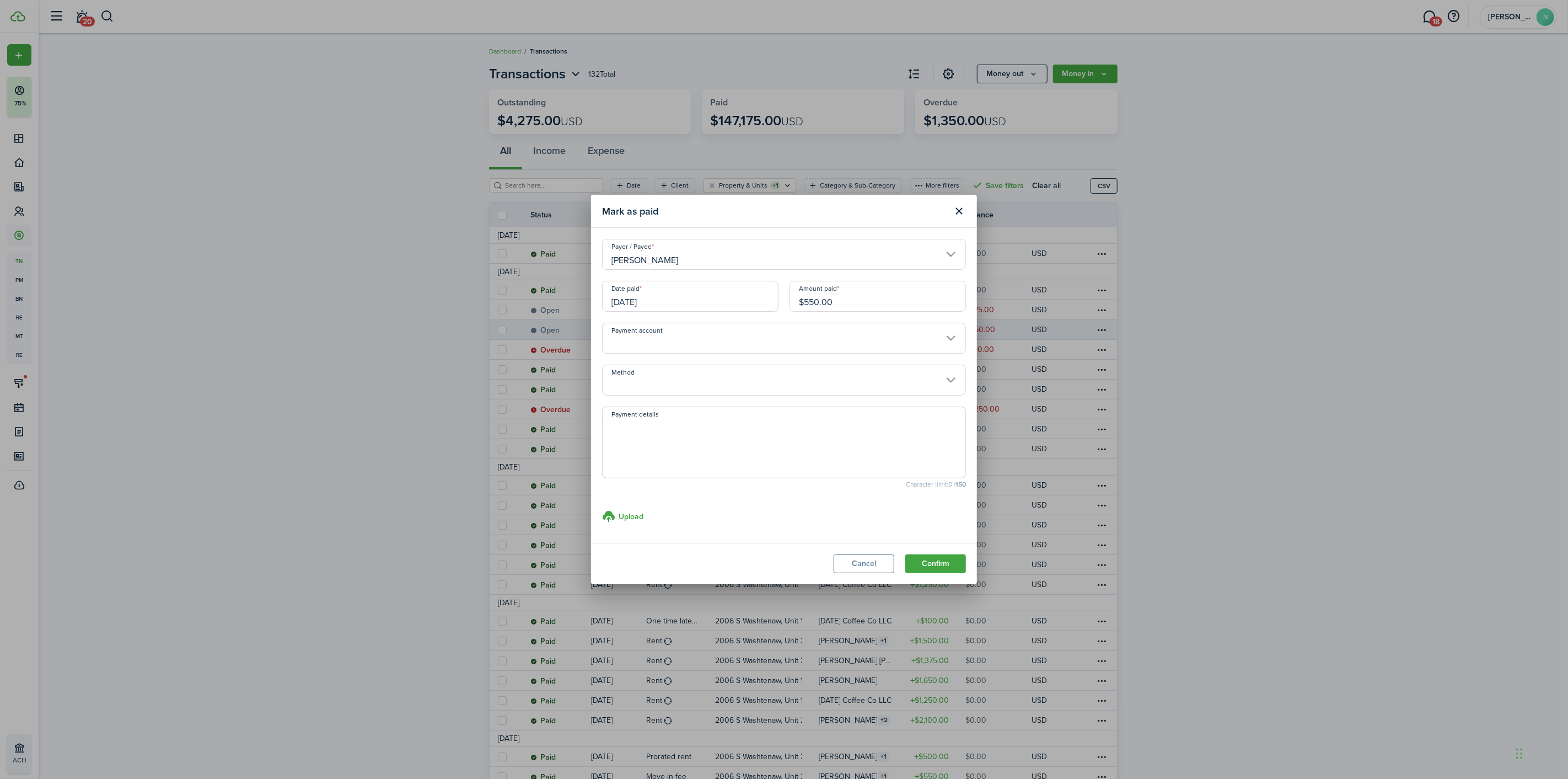
click at [646, 370] on input "Method" at bounding box center [783, 380] width 364 height 31
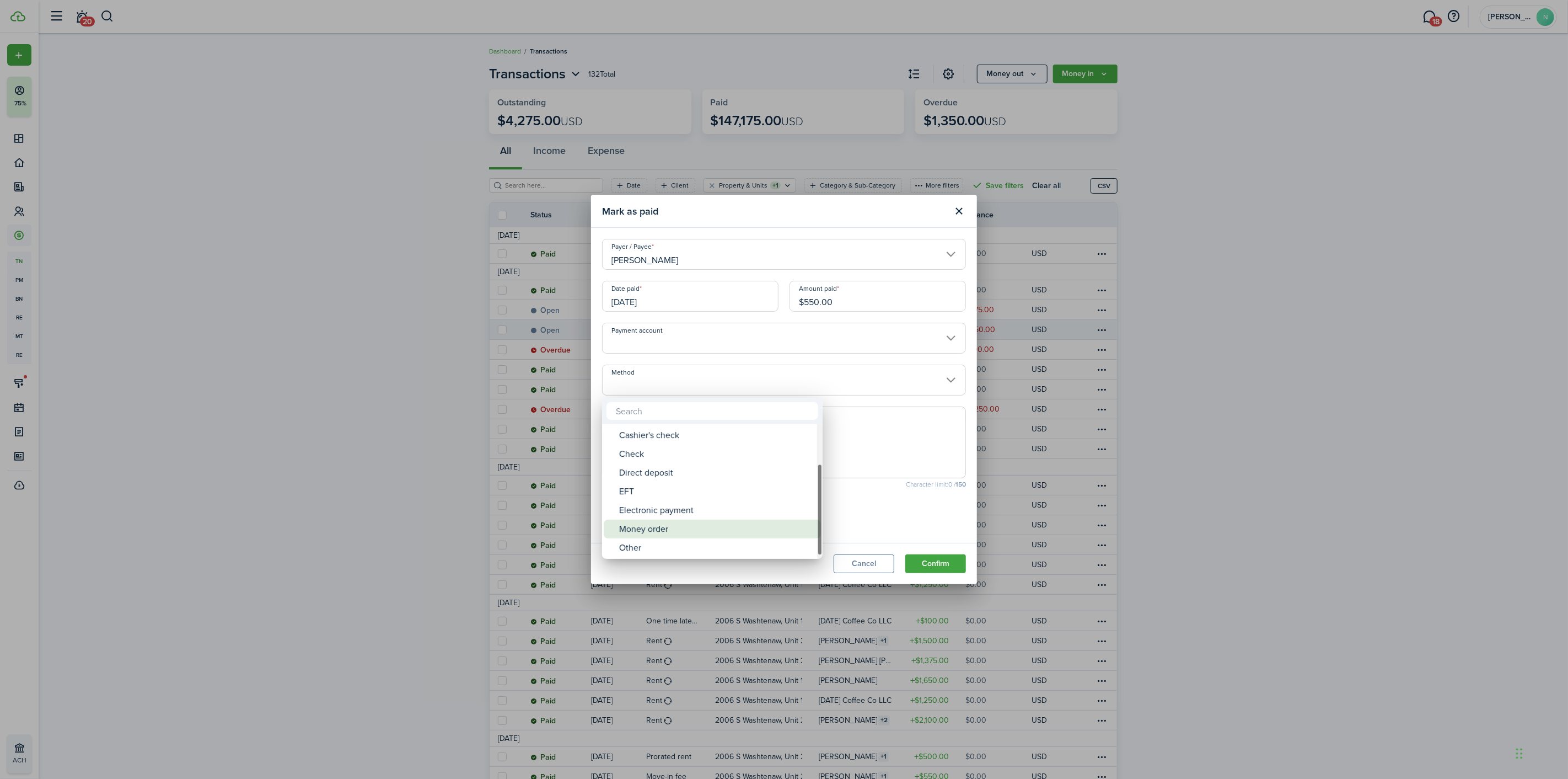
click at [662, 521] on div "Money order" at bounding box center [716, 529] width 195 height 19
type input "Money order"
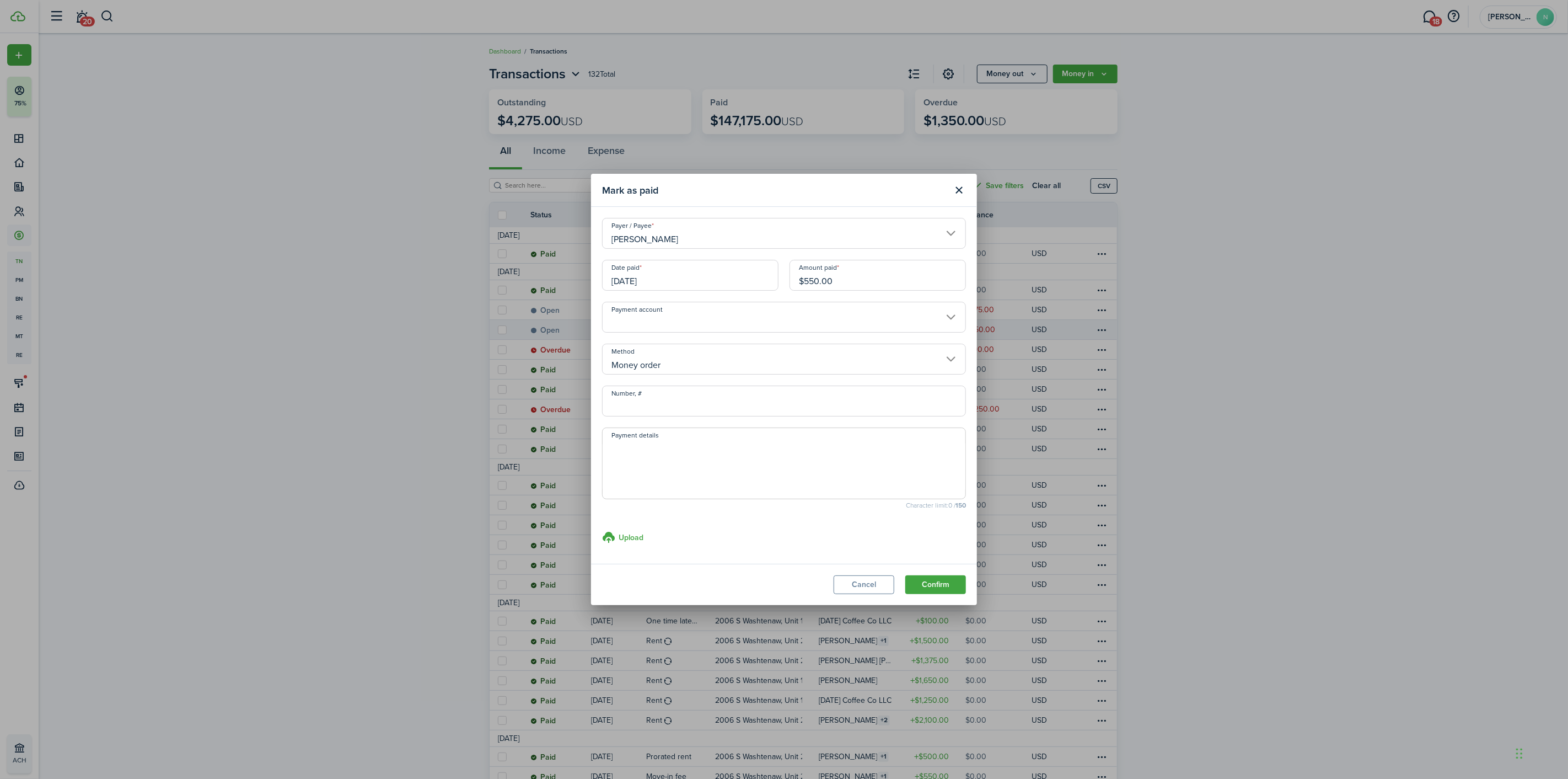
drag, startPoint x: 835, startPoint y: 285, endPoint x: 699, endPoint y: 278, distance: 136.2
click at [701, 278] on div "Date paid [DATE] Amount paid $550.00" at bounding box center [783, 280] width 375 height 42
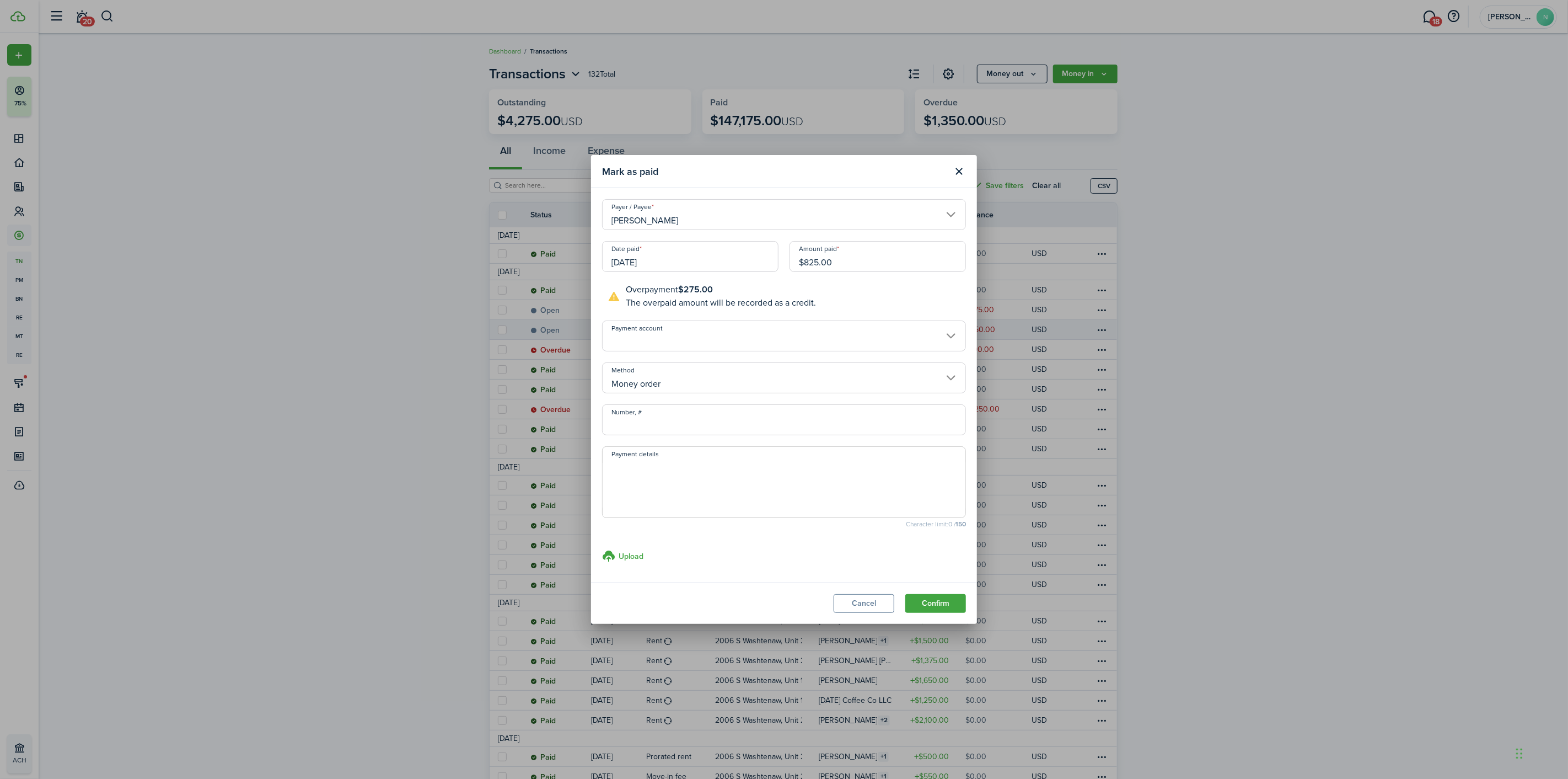
type input "$825.00"
click at [641, 432] on input "Number, #" at bounding box center [783, 419] width 364 height 31
type input "9137356464"
click at [936, 603] on button "Confirm" at bounding box center [936, 603] width 61 height 19
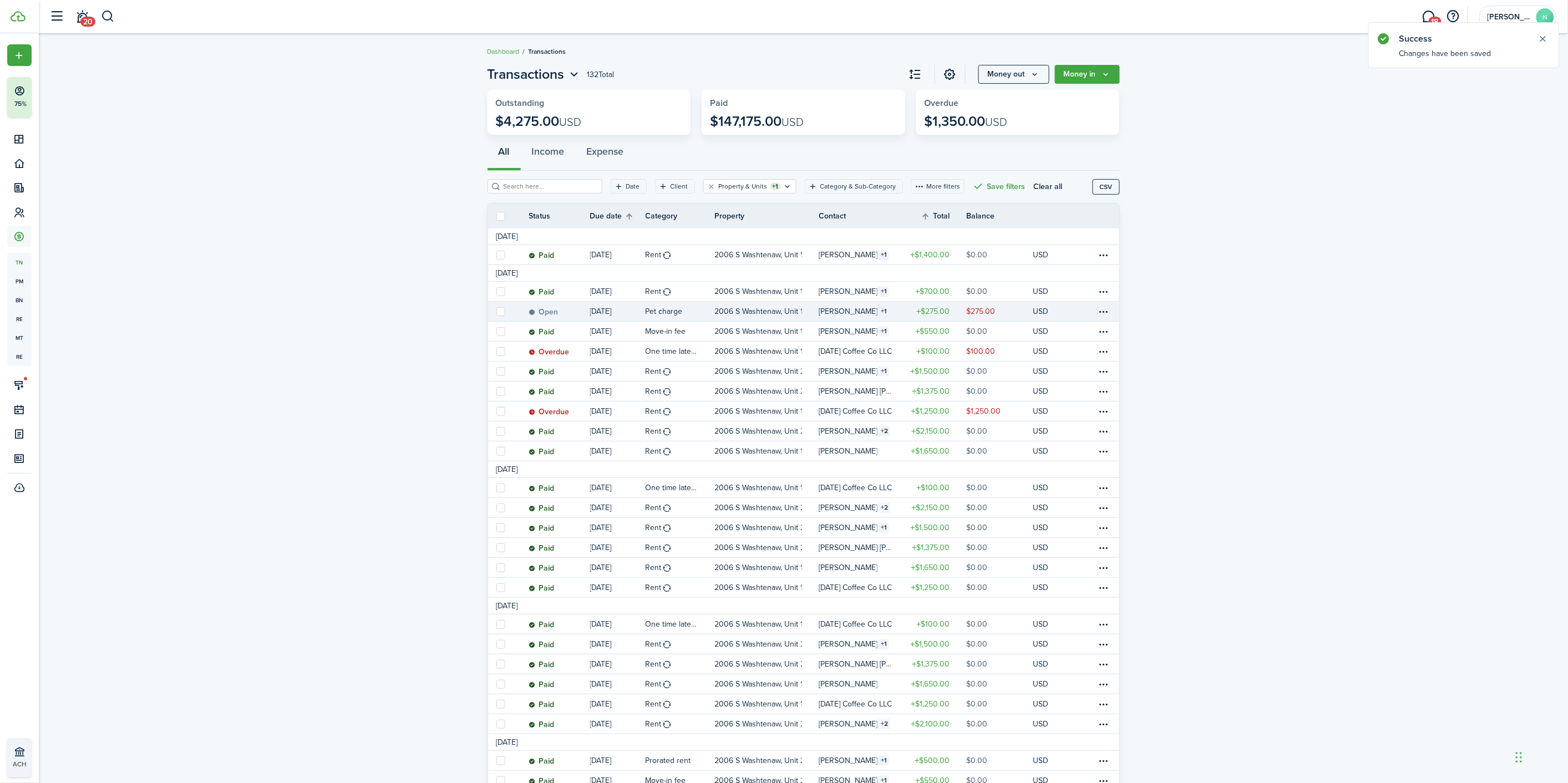
click at [1111, 311] on link at bounding box center [1108, 311] width 22 height 20
click at [1106, 311] on table-menu-btn-icon at bounding box center [1104, 312] width 13 height 13
click at [1073, 431] on button "Apply credits" at bounding box center [1062, 430] width 97 height 19
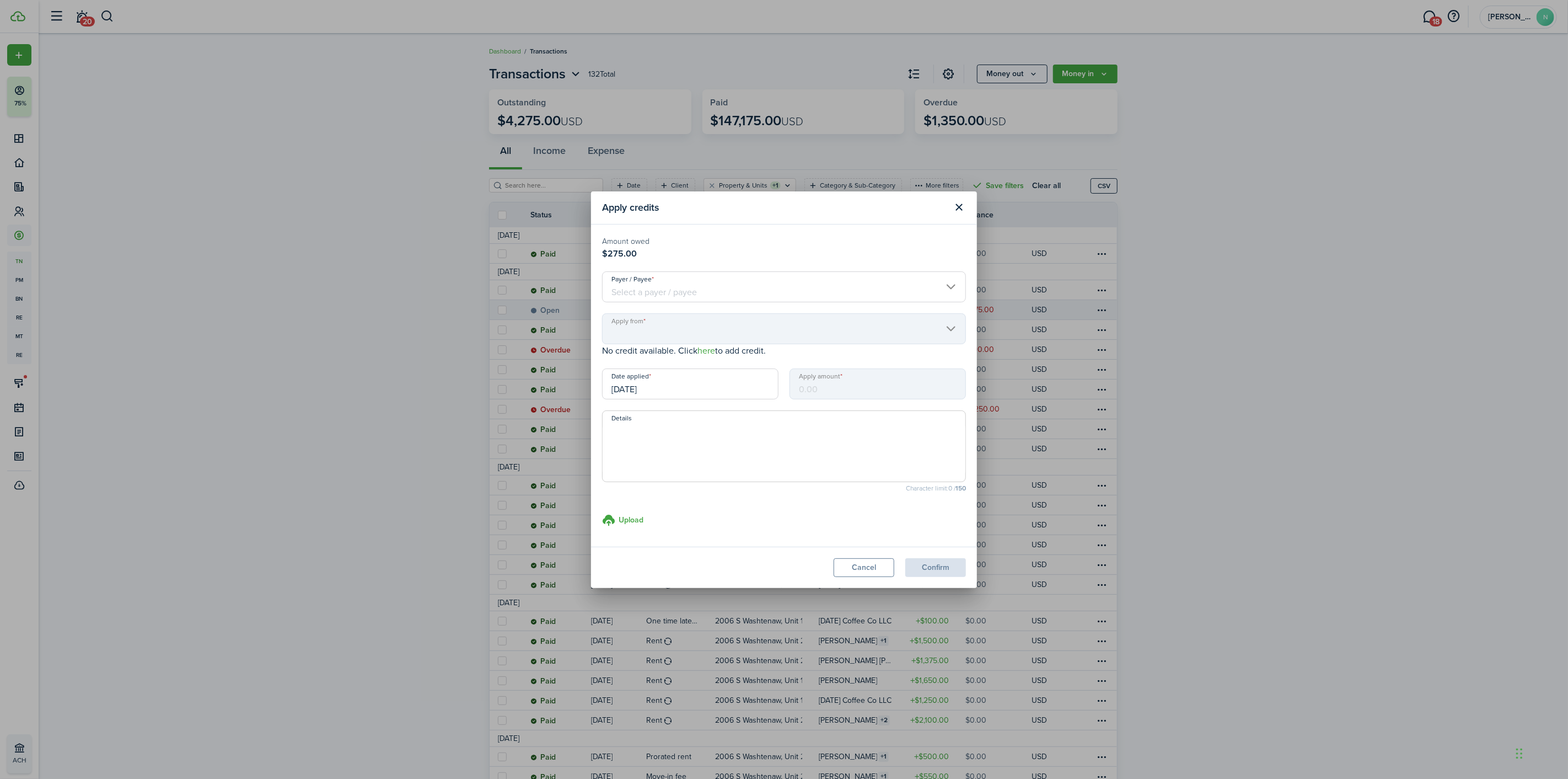
click at [677, 285] on input "Payer / Payee" at bounding box center [783, 286] width 364 height 31
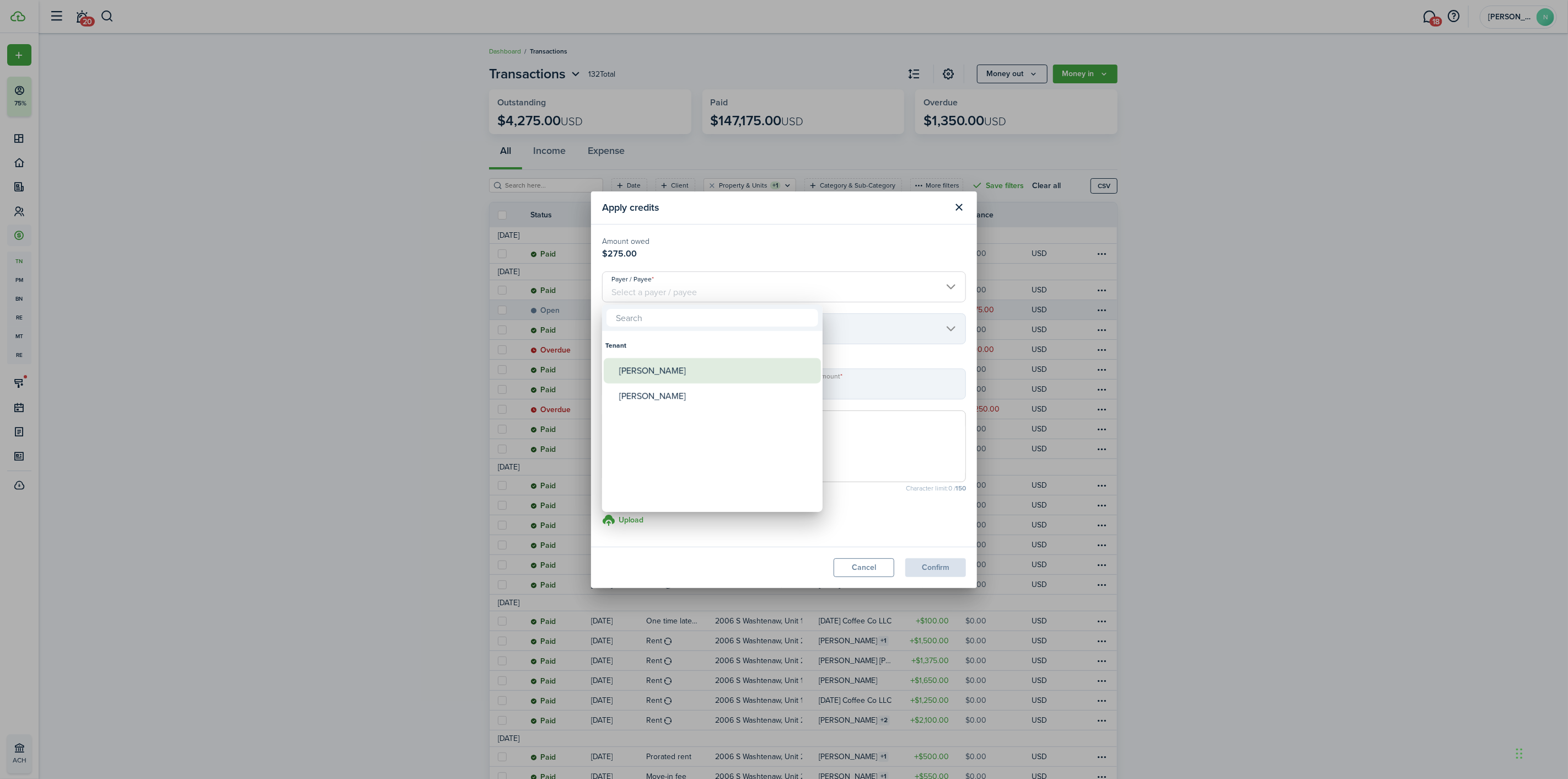
click at [671, 396] on div "[PERSON_NAME]" at bounding box center [716, 396] width 195 height 26
type input "[PERSON_NAME]"
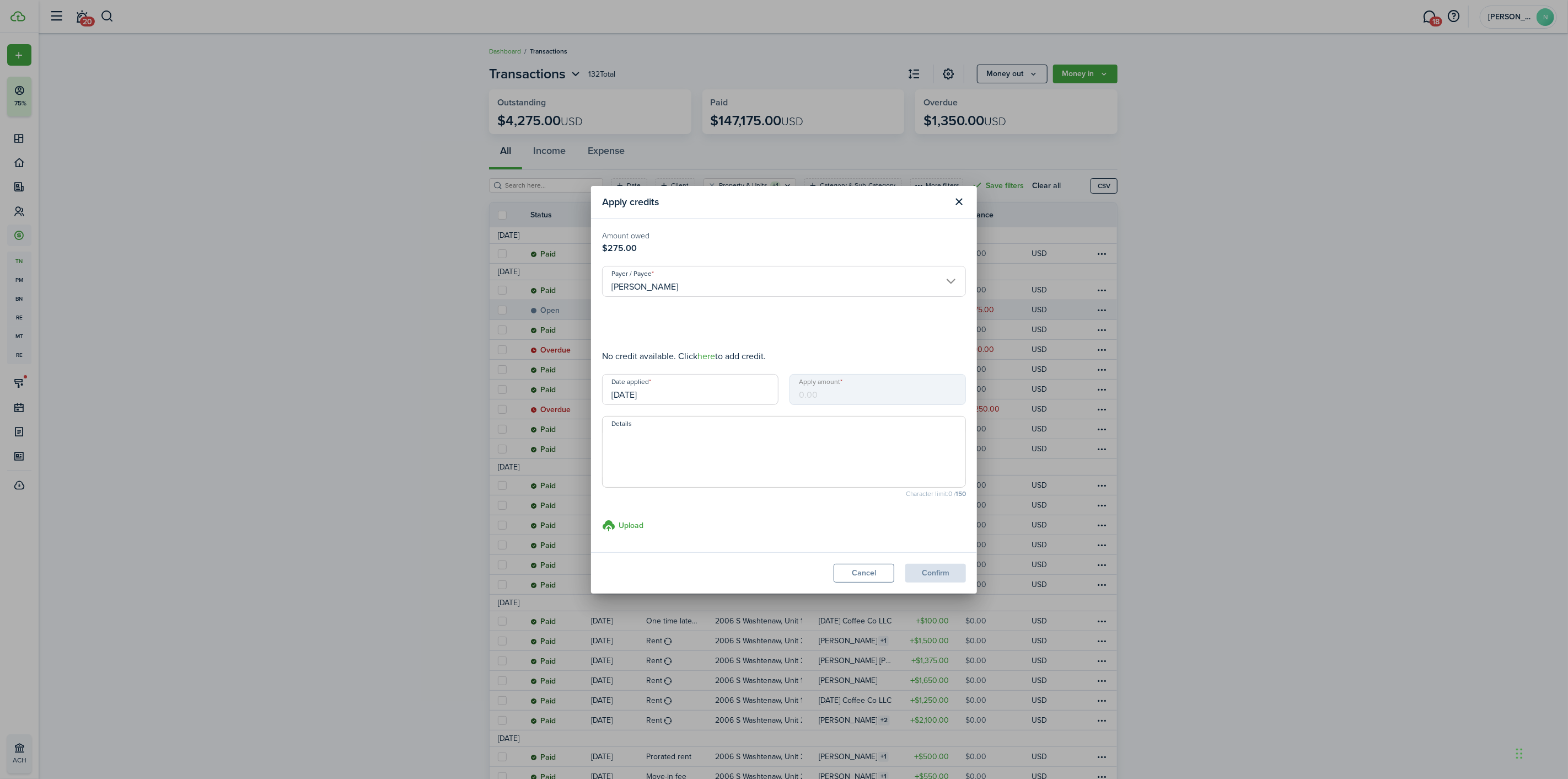
type input "$275.00"
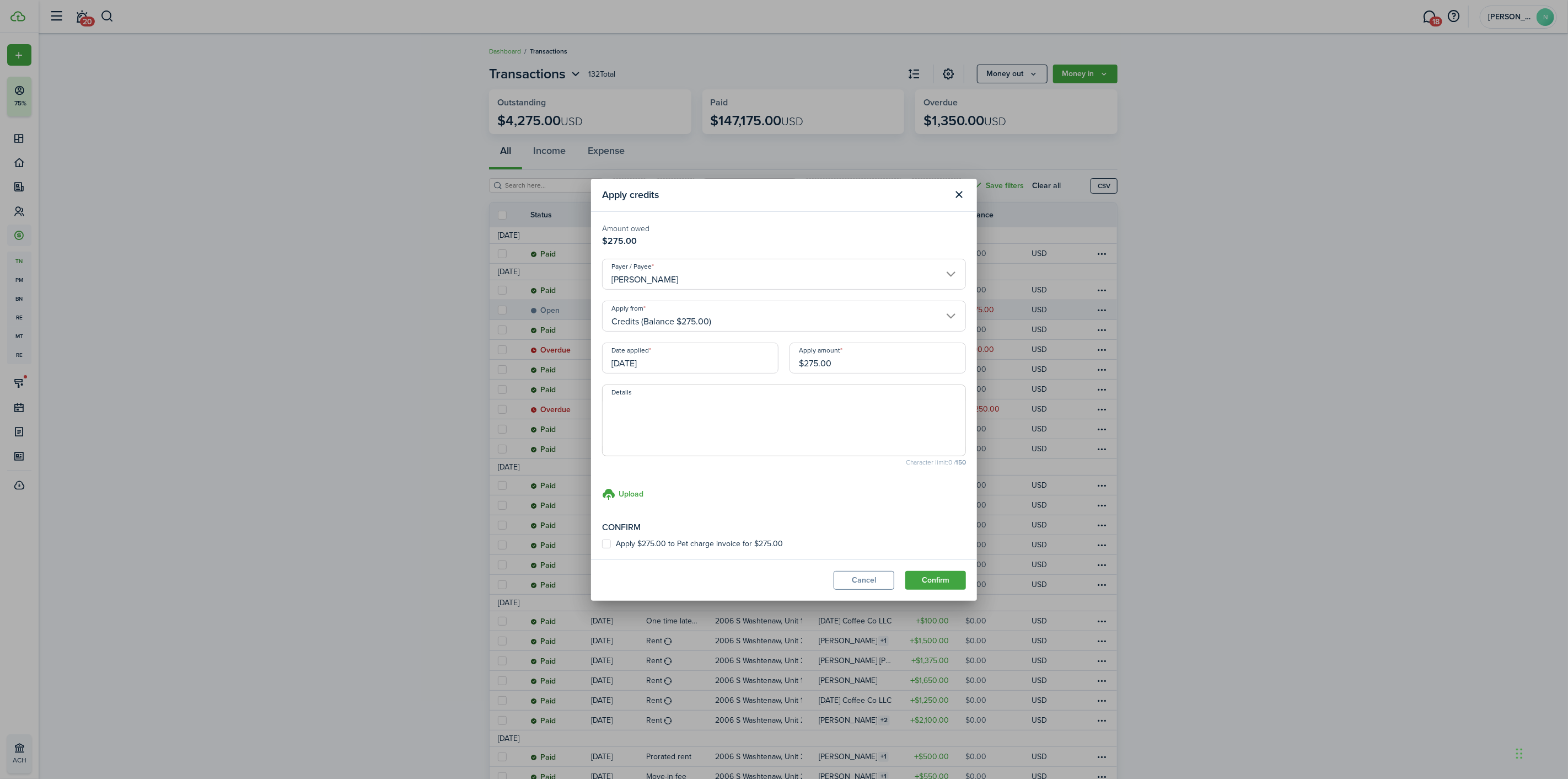
click at [719, 422] on textarea "Details" at bounding box center [783, 424] width 362 height 53
click at [646, 543] on label "Apply $275.00 to Pet charge invoice for $275.00" at bounding box center [692, 544] width 181 height 9
click at [602, 543] on input "Apply $275.00 to Pet charge invoice for $275.00" at bounding box center [601, 543] width 1 height 1
checkbox input "true"
click at [653, 404] on textarea "Details" at bounding box center [783, 424] width 362 height 53
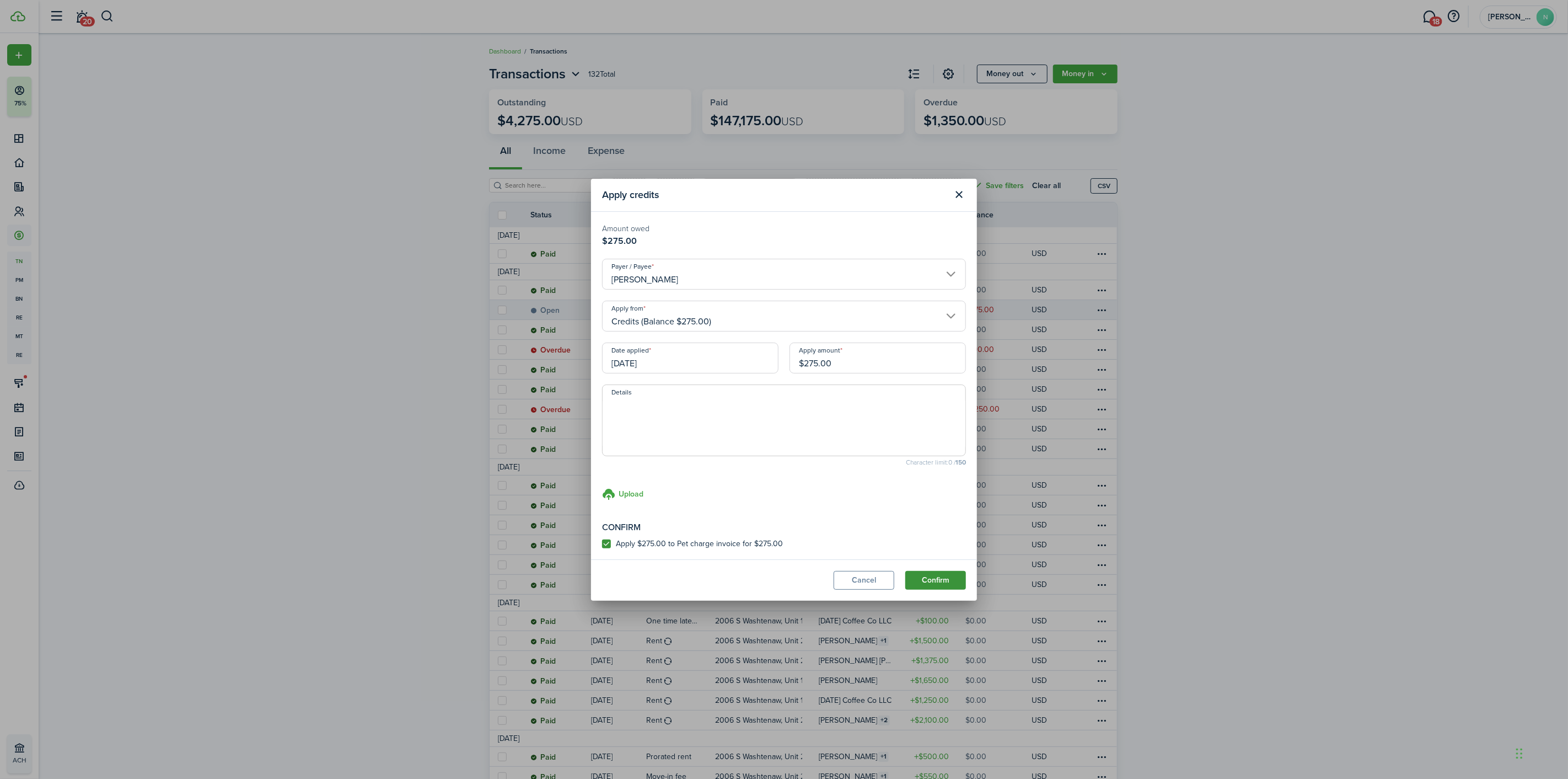
click at [934, 586] on button "Confirm" at bounding box center [936, 580] width 61 height 19
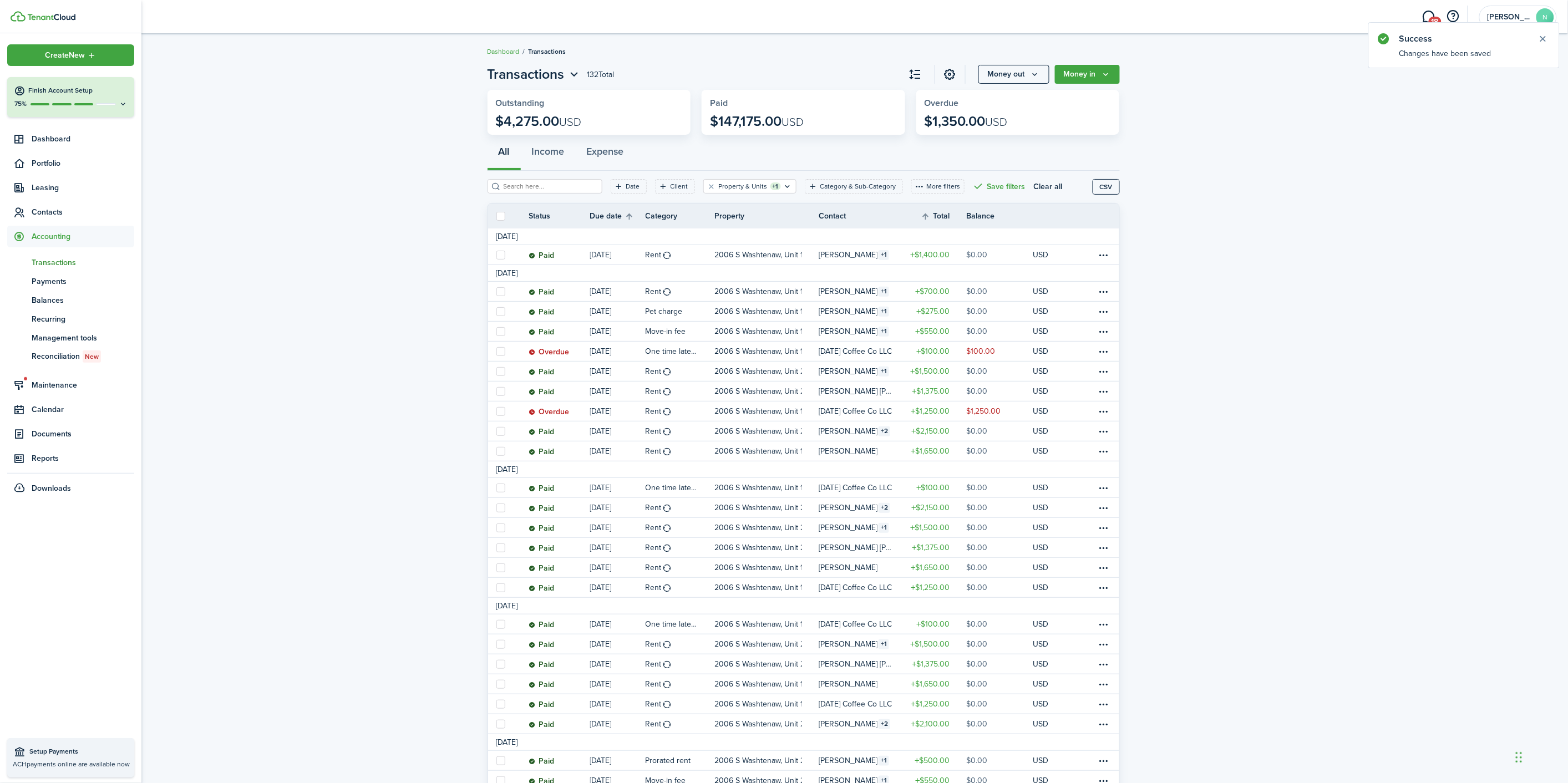
click at [59, 232] on span "Accounting" at bounding box center [83, 236] width 102 height 12
click at [54, 164] on span "Portfolio" at bounding box center [83, 163] width 102 height 12
click at [56, 184] on span "Properties" at bounding box center [83, 189] width 102 height 12
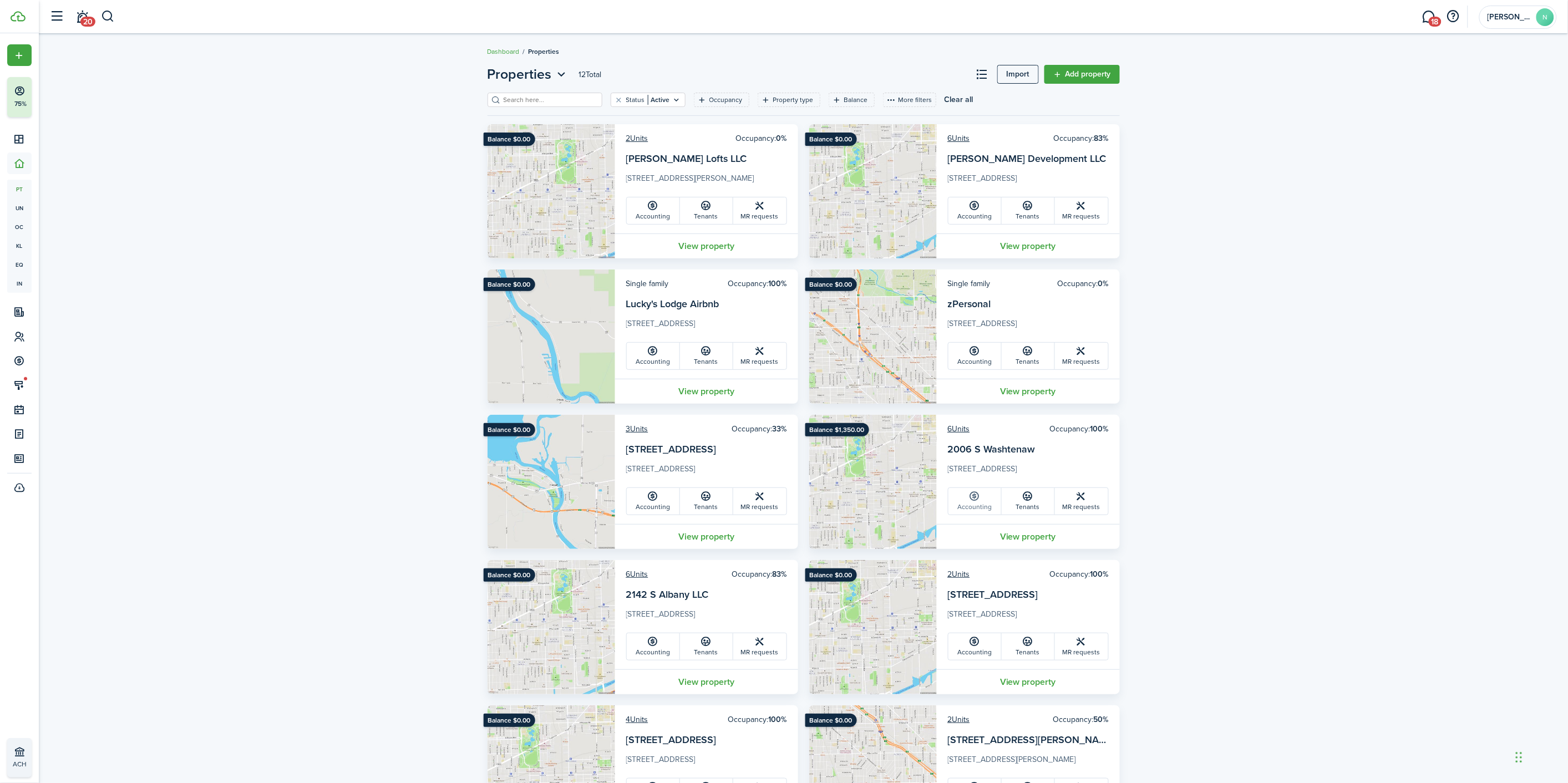
click at [980, 506] on link "Accounting" at bounding box center [975, 501] width 53 height 26
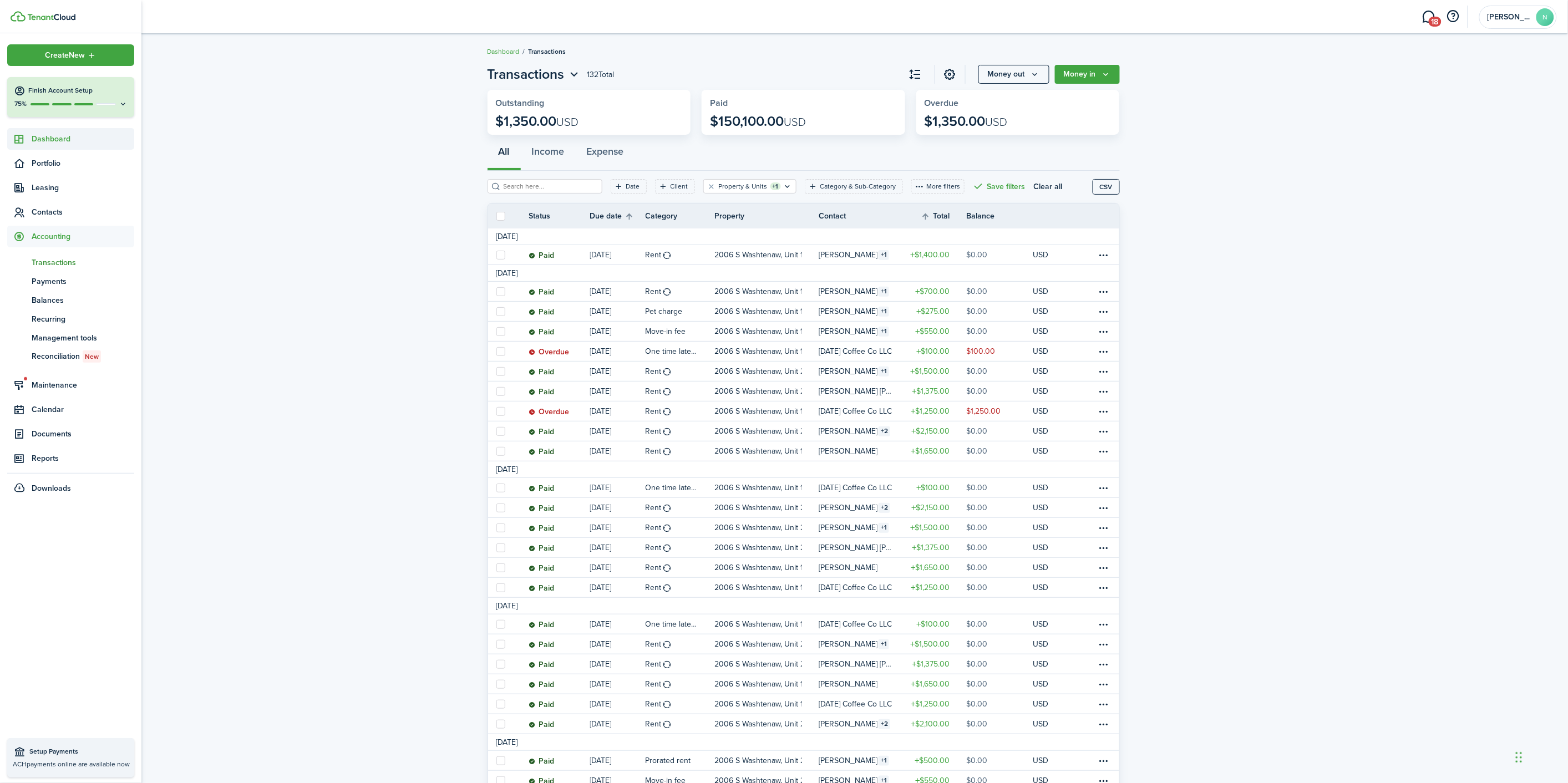
click at [43, 142] on span "Dashboard" at bounding box center [83, 138] width 102 height 12
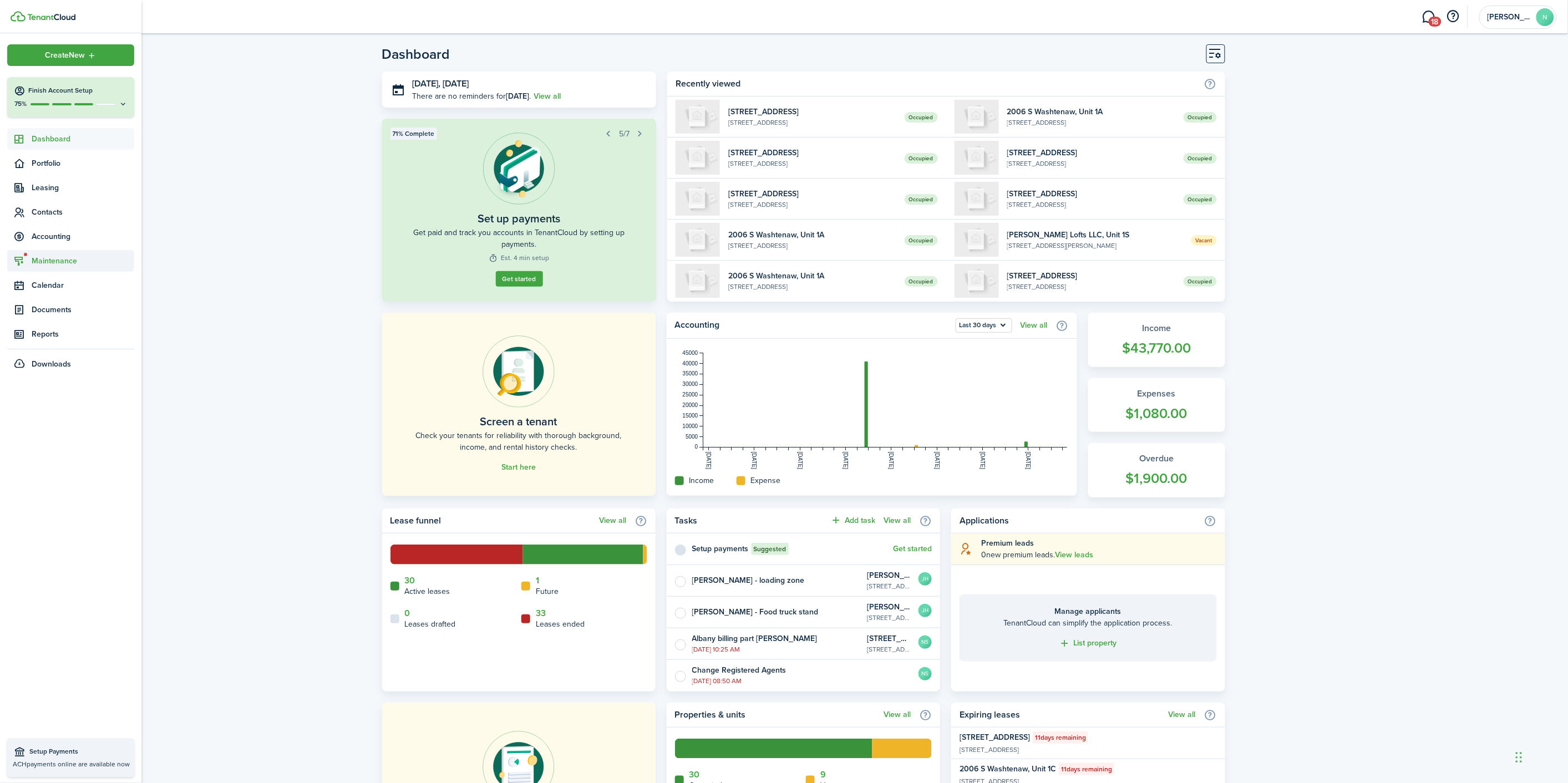
click at [26, 259] on sidebar-link-icon at bounding box center [20, 260] width 25 height 12
click at [79, 308] on span "Requests Board" at bounding box center [83, 306] width 102 height 12
